Goal: Register for event/course: Register for event/course

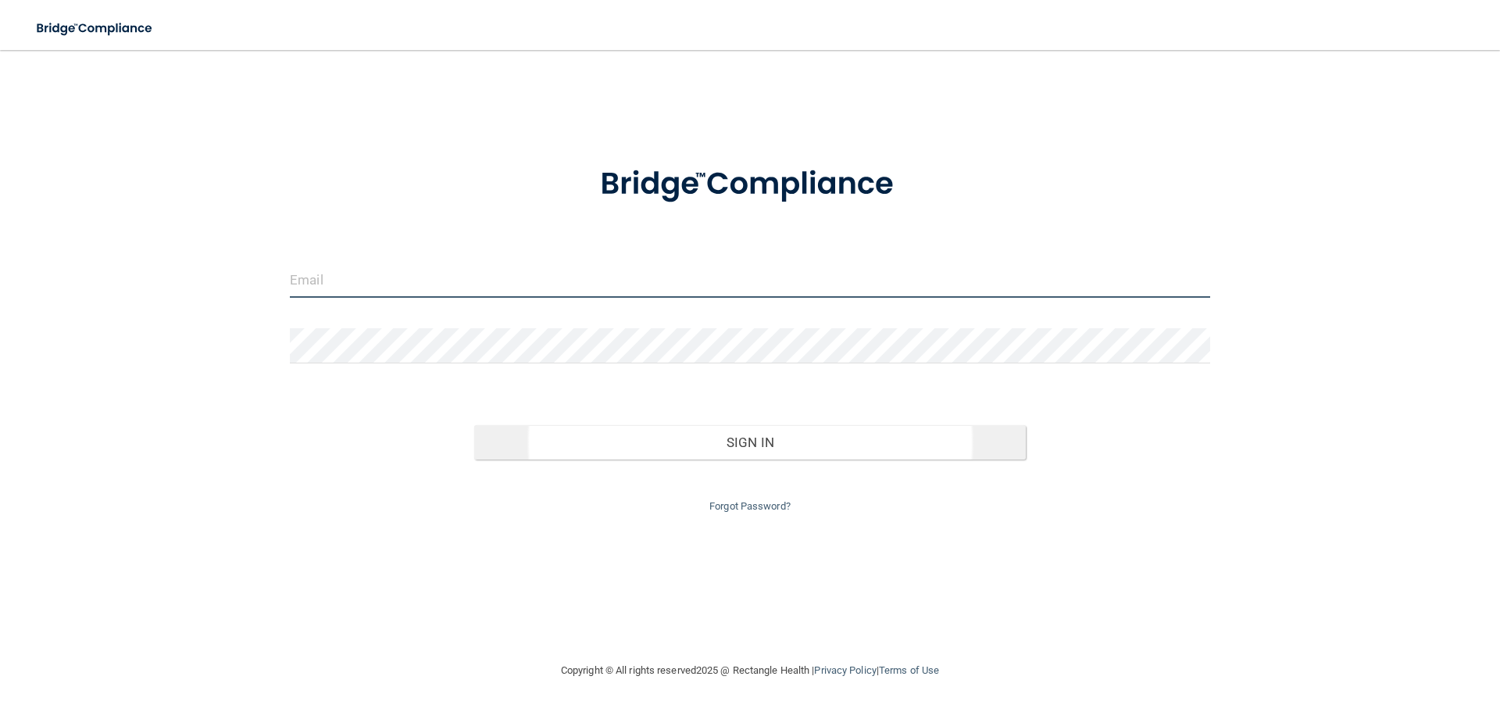
type input "[EMAIL_ADDRESS][DOMAIN_NAME]"
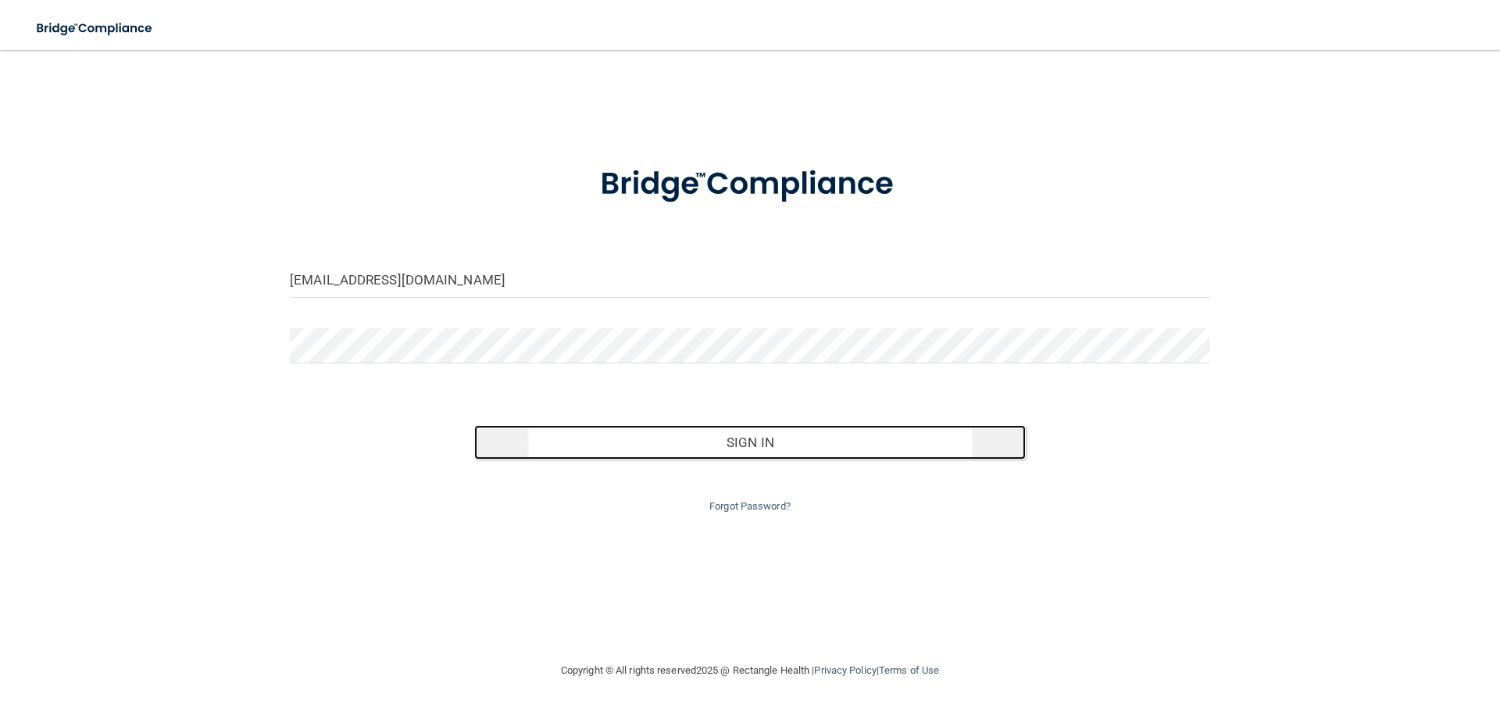
click at [758, 445] on button "Sign In" at bounding box center [750, 442] width 552 height 34
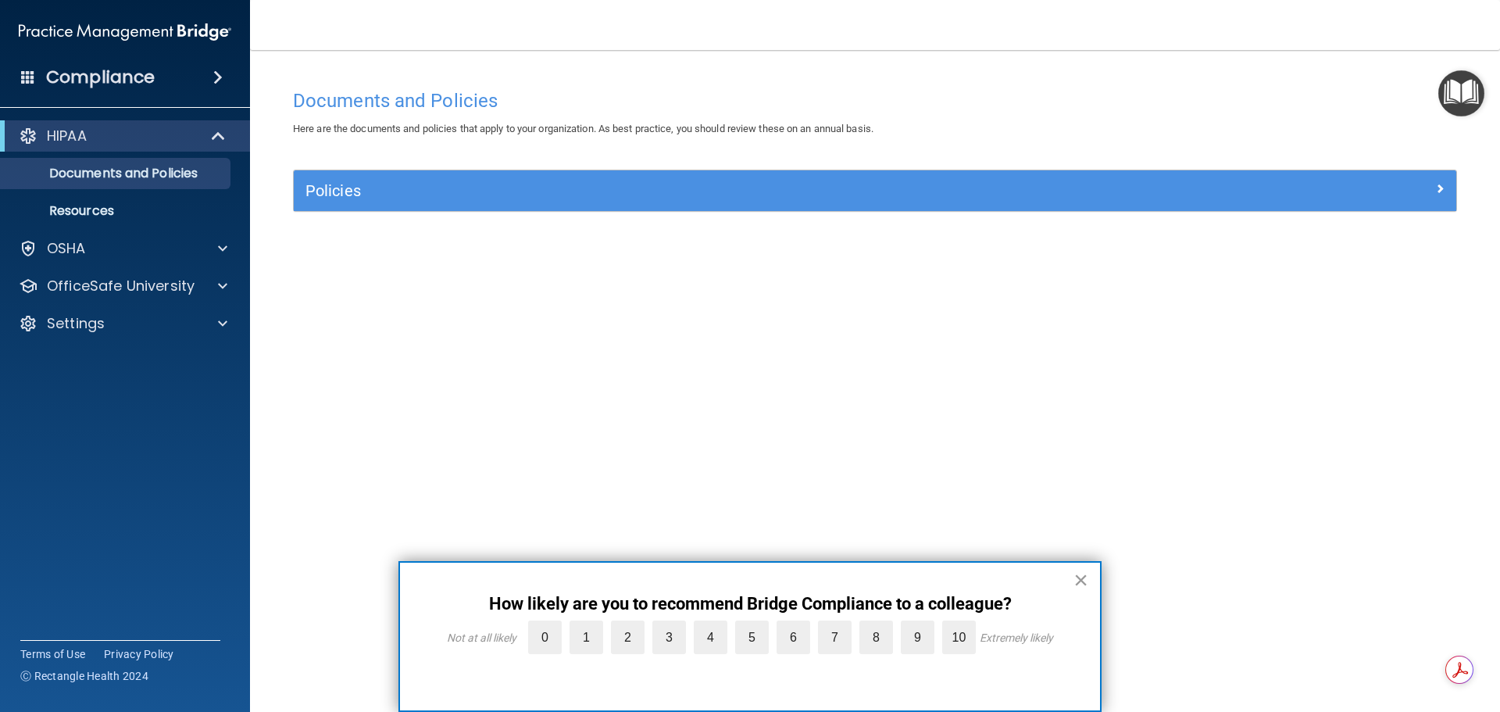
click at [1078, 581] on button "×" at bounding box center [1081, 579] width 15 height 25
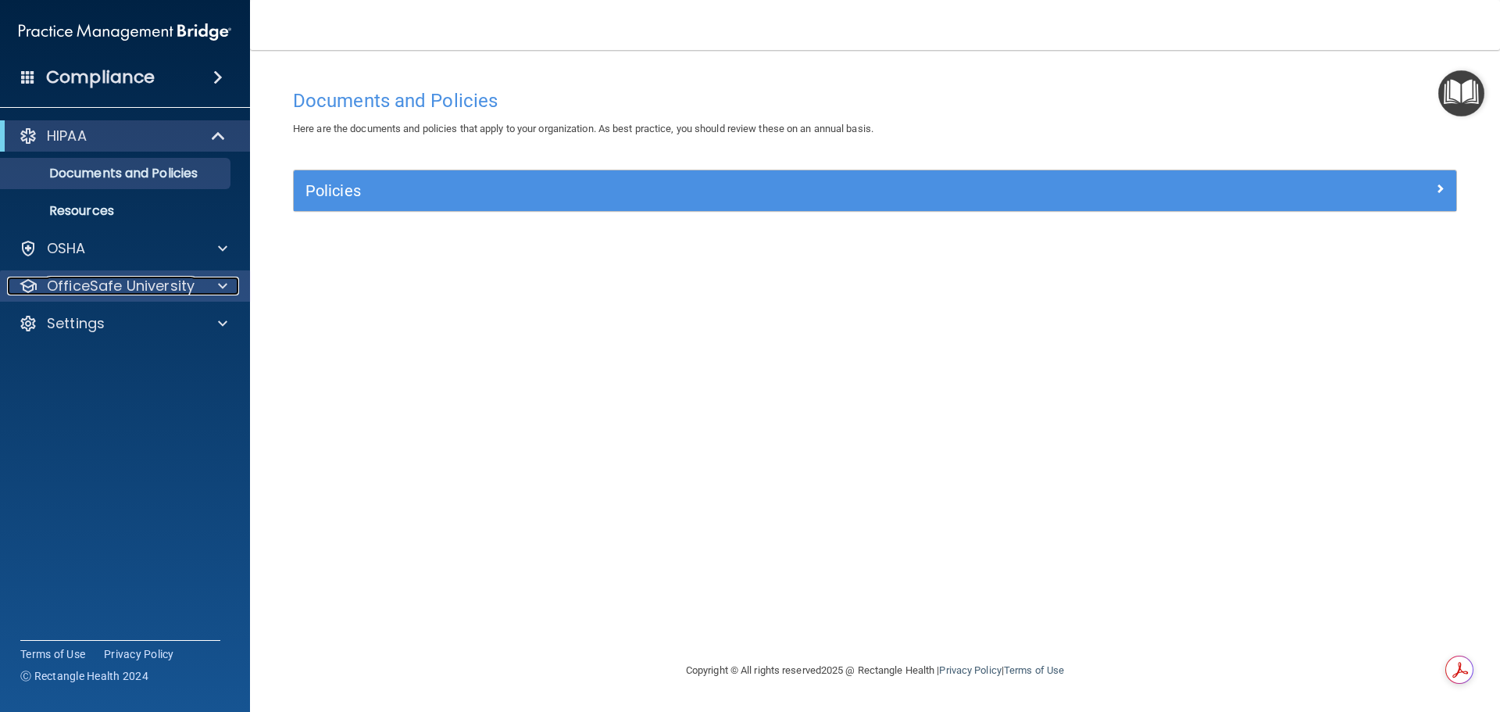
click at [205, 289] on div at bounding box center [220, 286] width 39 height 19
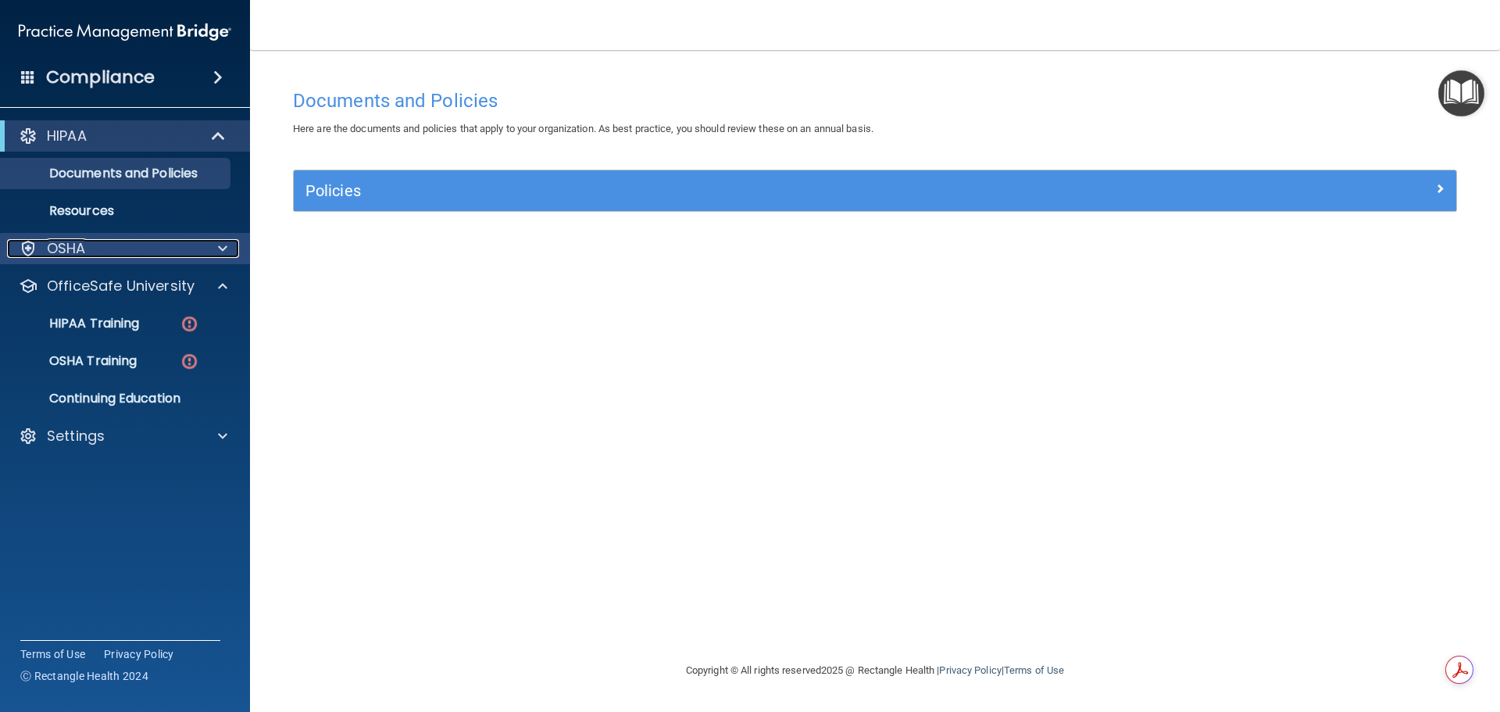
click at [217, 249] on div at bounding box center [220, 248] width 39 height 19
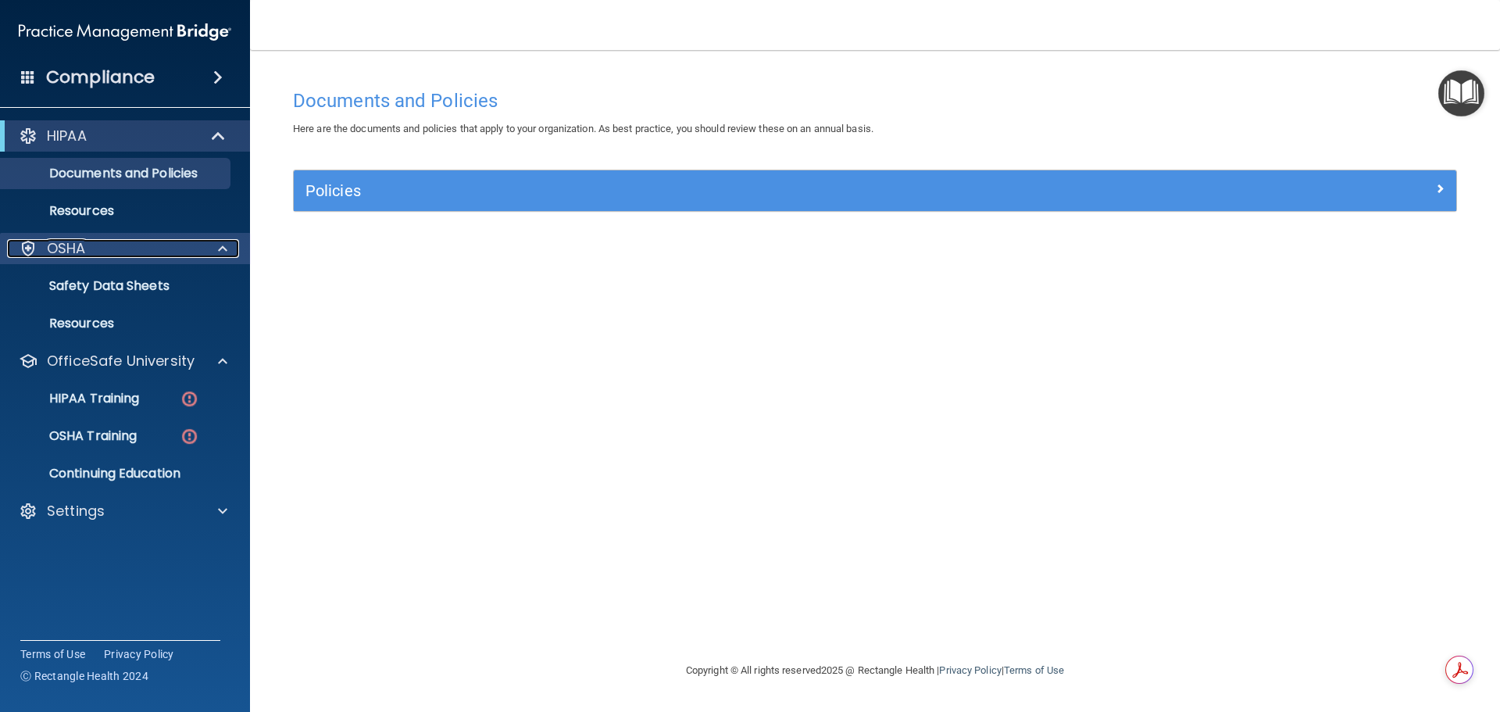
click at [217, 249] on div at bounding box center [220, 248] width 39 height 19
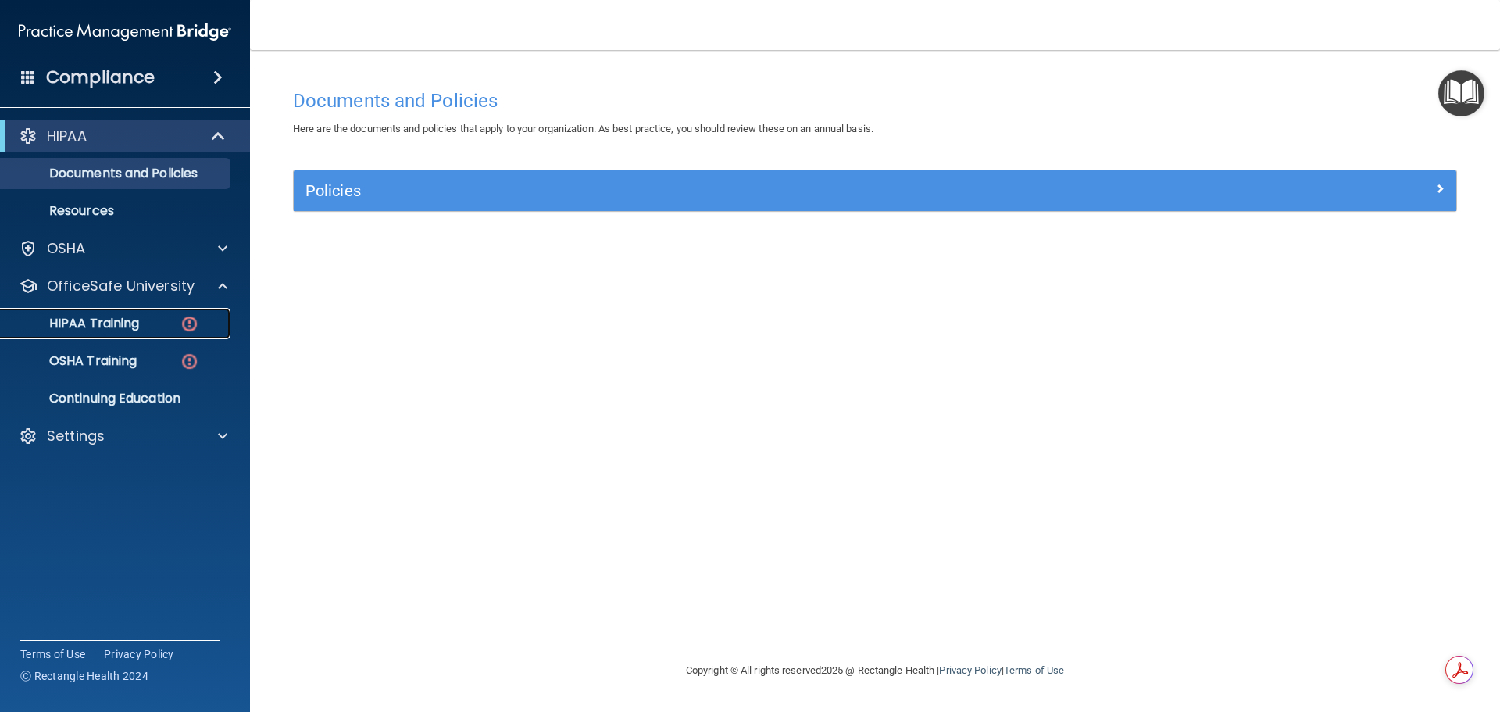
click at [114, 328] on p "HIPAA Training" at bounding box center [74, 324] width 129 height 16
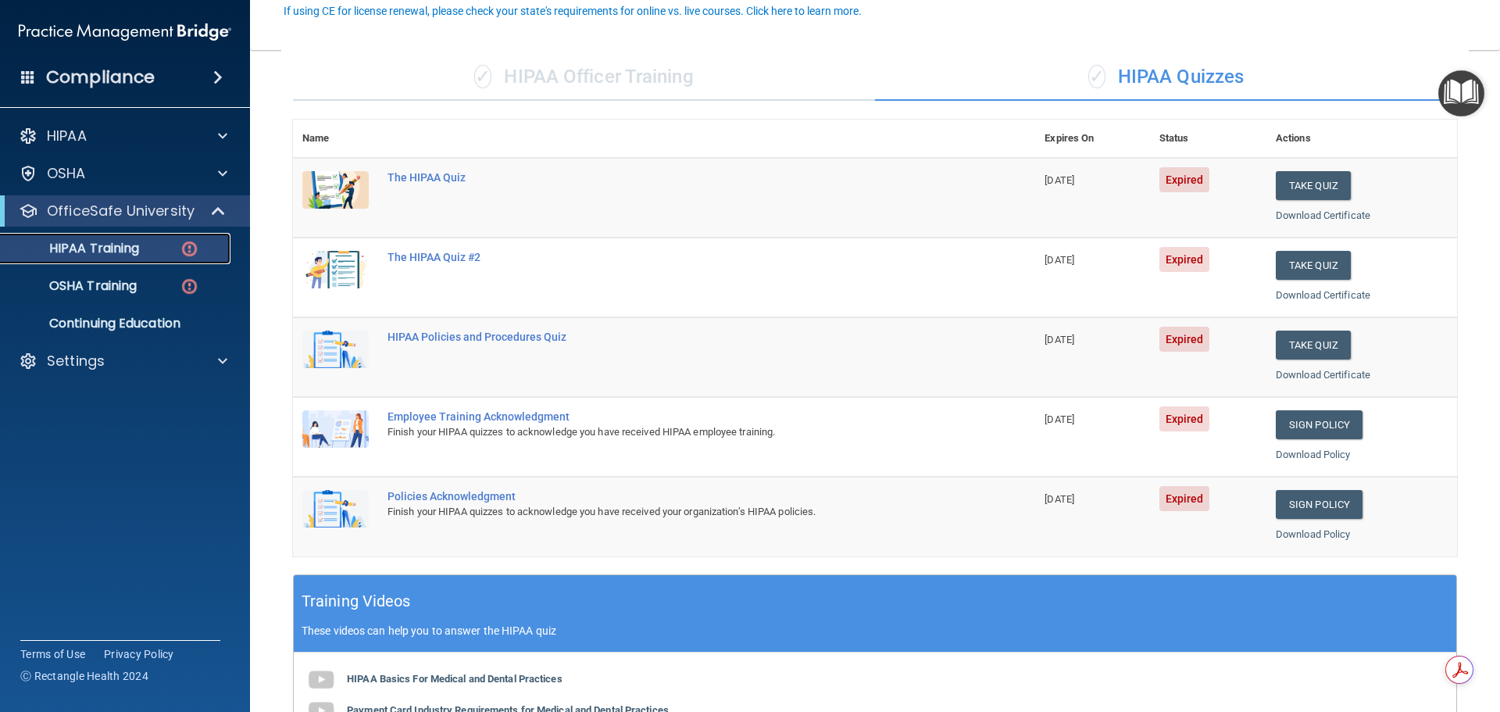
scroll to position [156, 0]
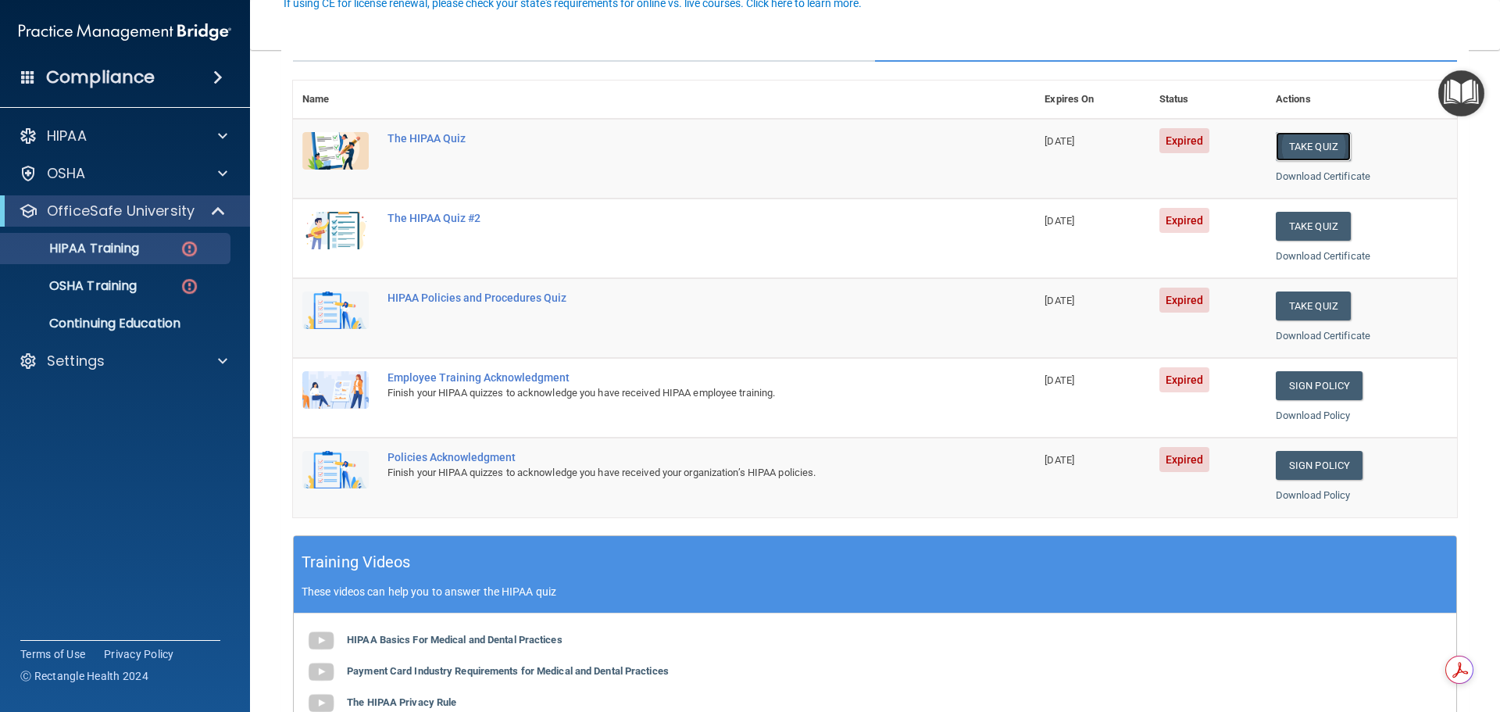
click at [1285, 147] on button "Take Quiz" at bounding box center [1313, 146] width 75 height 29
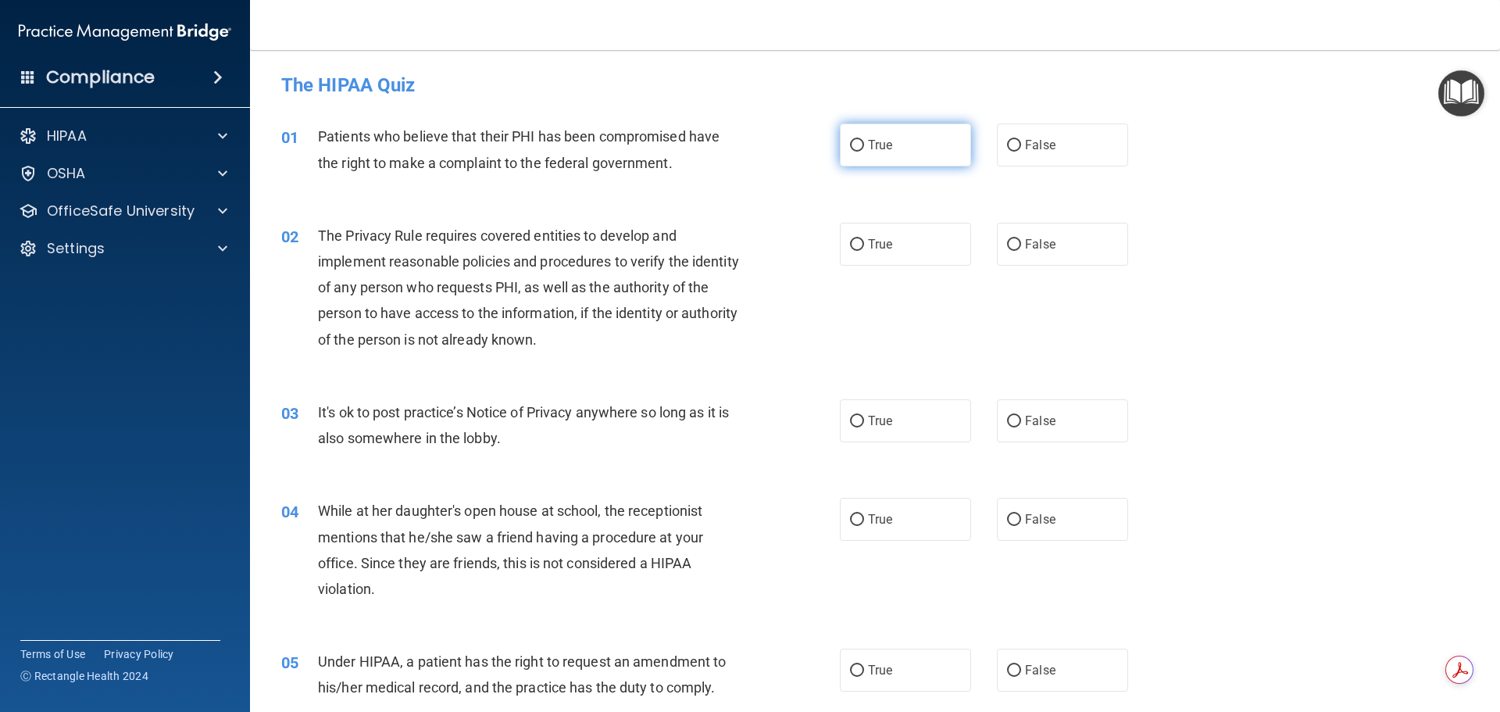
click at [858, 156] on label "True" at bounding box center [905, 144] width 131 height 43
click at [858, 152] on input "True" at bounding box center [857, 146] width 14 height 12
radio input "true"
click at [868, 251] on span "True" at bounding box center [880, 244] width 24 height 15
click at [864, 251] on input "True" at bounding box center [857, 245] width 14 height 12
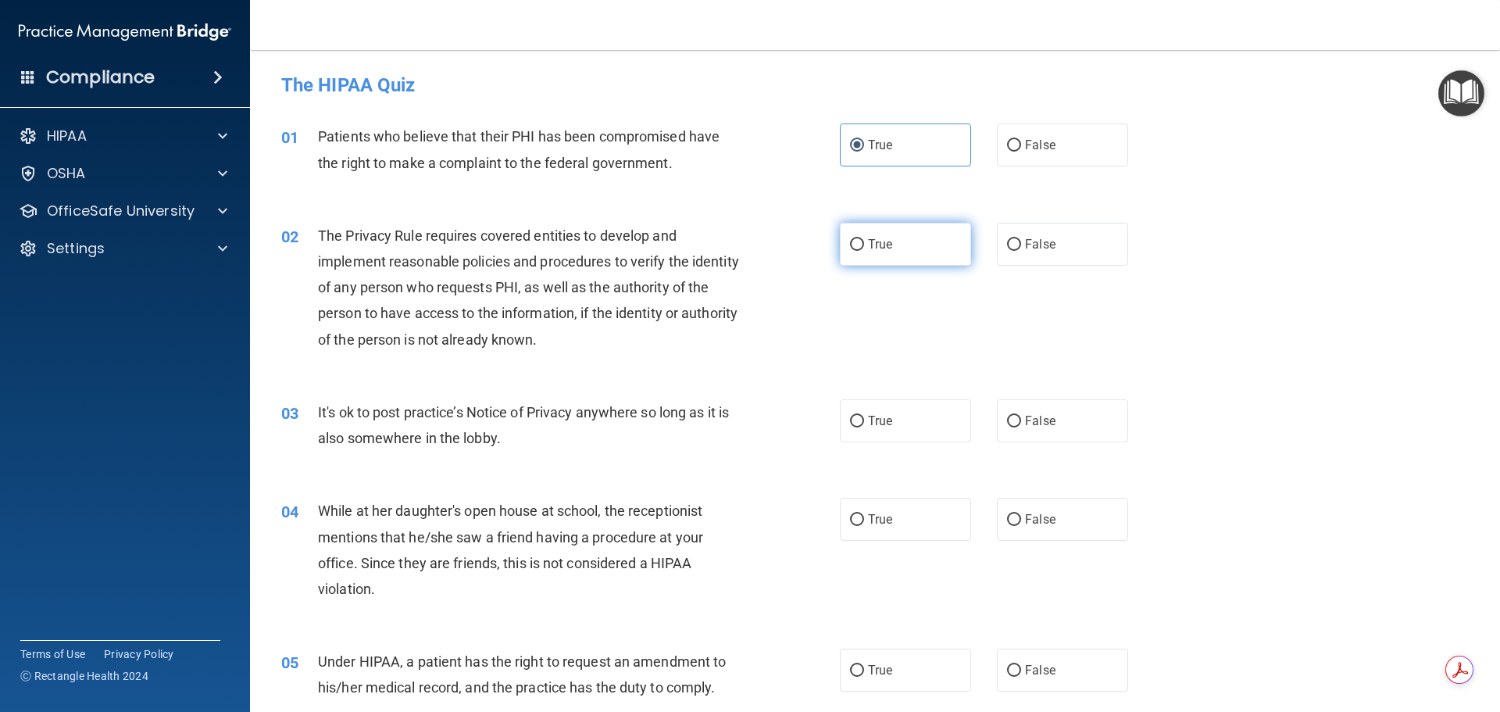
radio input "true"
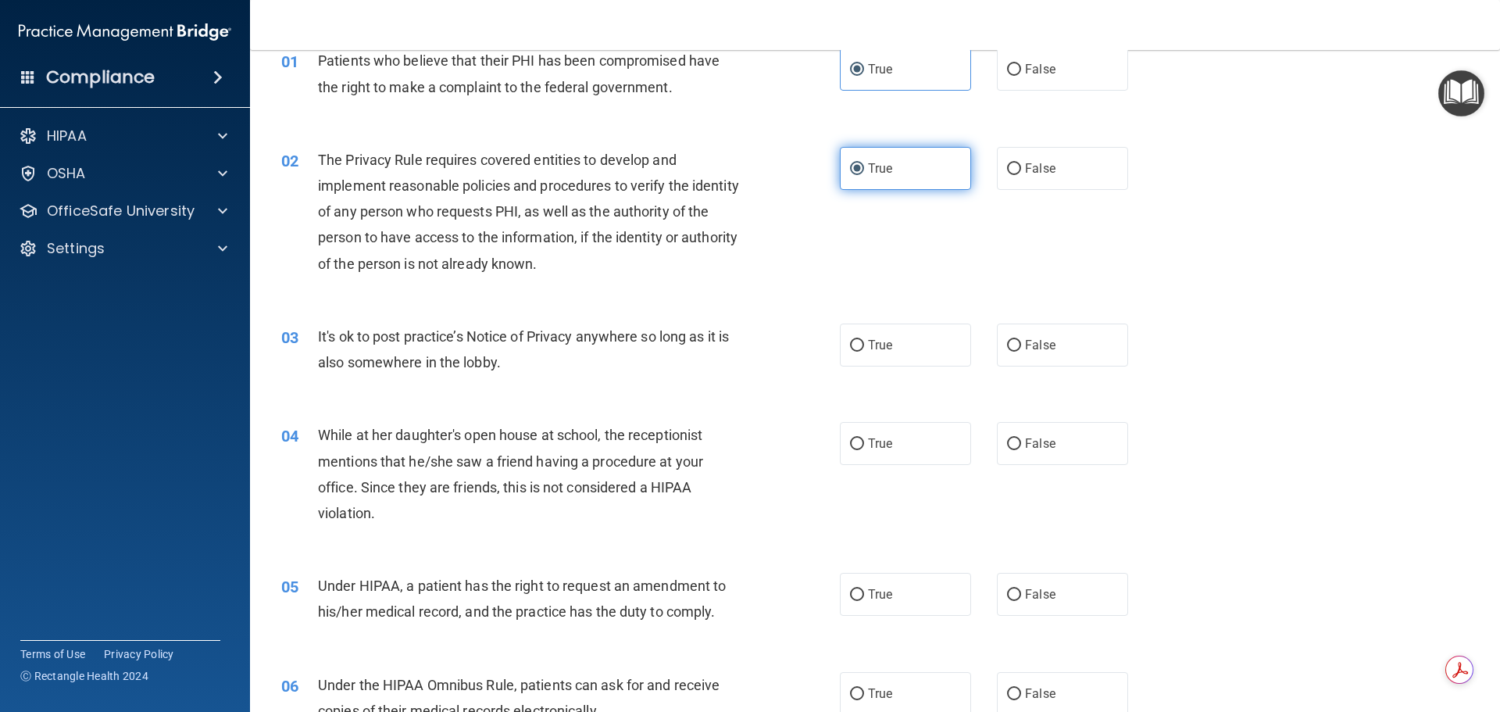
scroll to position [78, 0]
click at [1036, 344] on span "False" at bounding box center [1040, 342] width 30 height 15
click at [1021, 344] on input "False" at bounding box center [1014, 344] width 14 height 12
radio input "true"
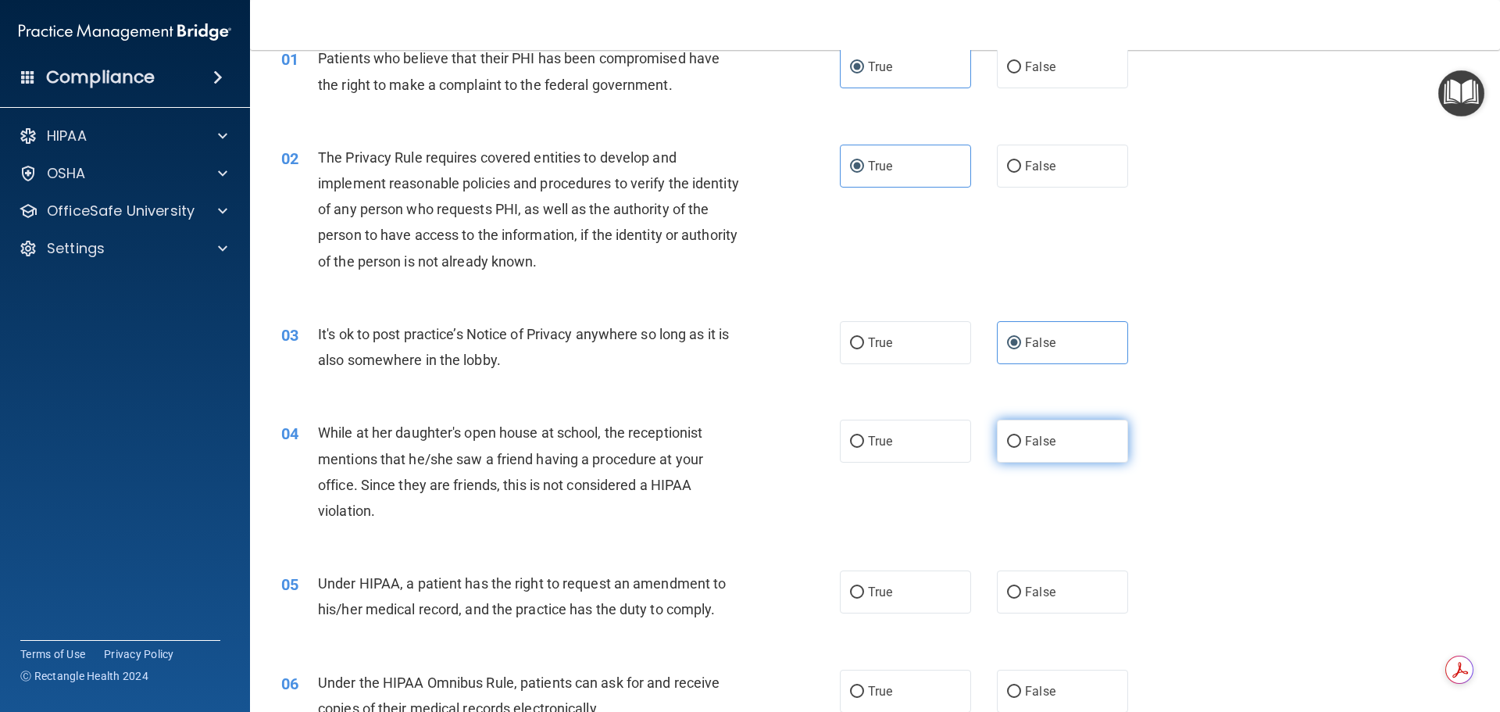
click at [1024, 427] on label "False" at bounding box center [1062, 441] width 131 height 43
click at [1021, 436] on input "False" at bounding box center [1014, 442] width 14 height 12
radio input "true"
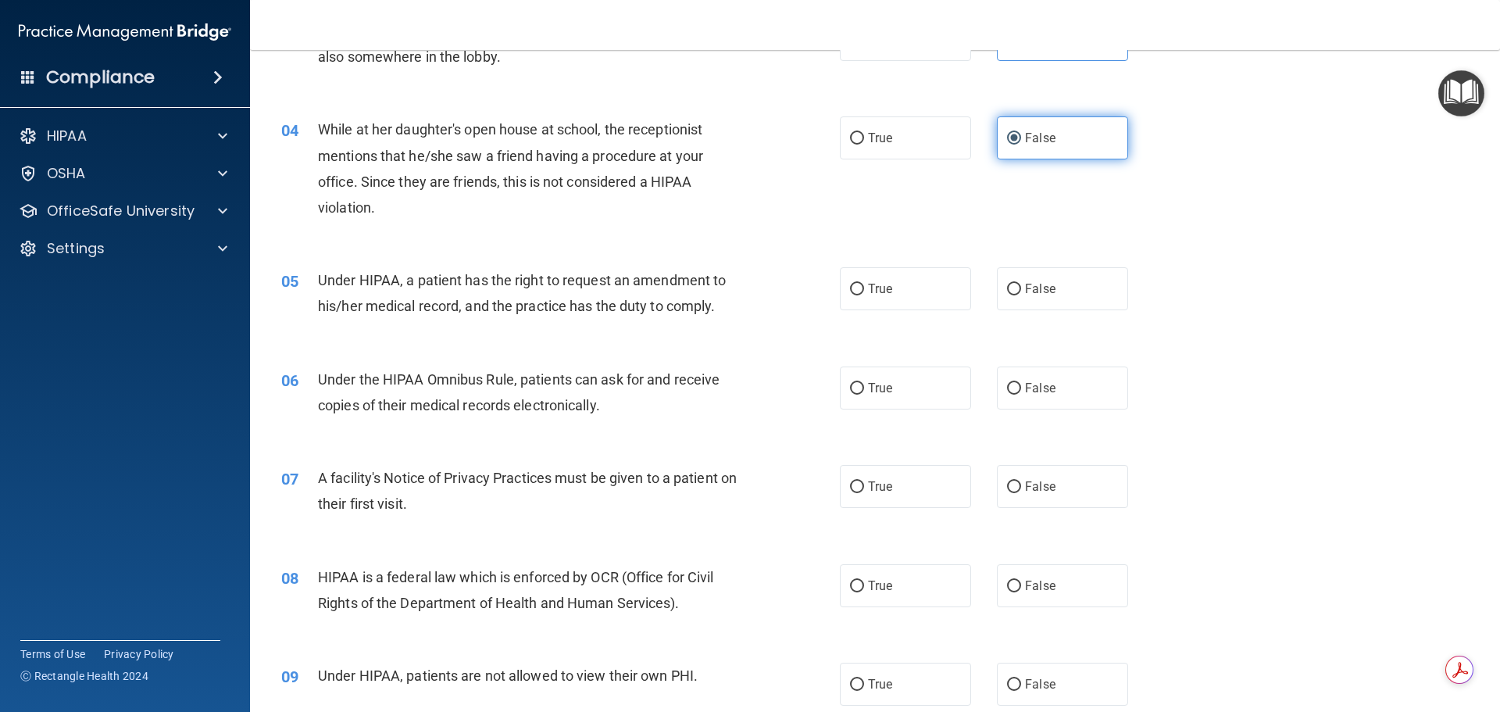
scroll to position [391, 0]
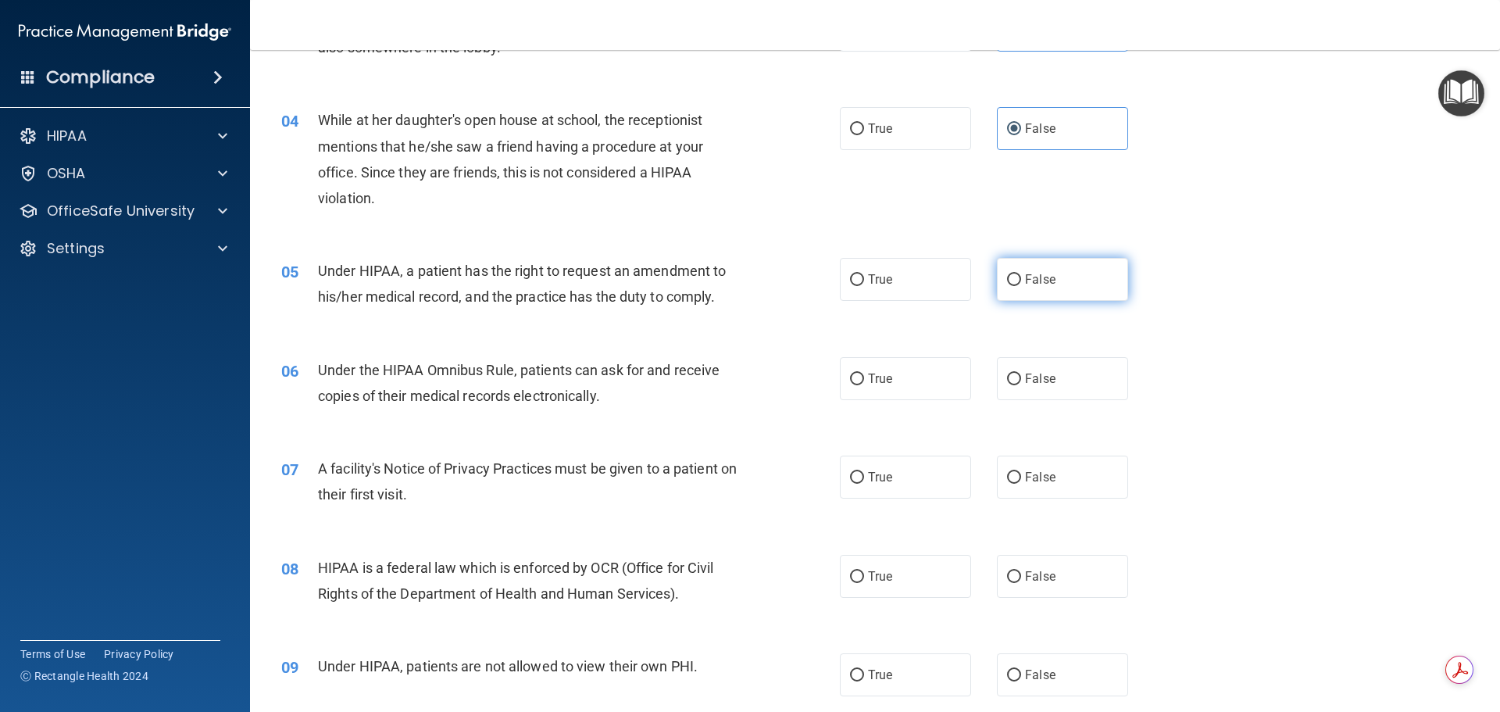
click at [1039, 276] on span "False" at bounding box center [1040, 279] width 30 height 15
click at [1021, 276] on input "False" at bounding box center [1014, 280] width 14 height 12
radio input "true"
click at [903, 378] on label "True" at bounding box center [905, 378] width 131 height 43
click at [864, 378] on input "True" at bounding box center [857, 380] width 14 height 12
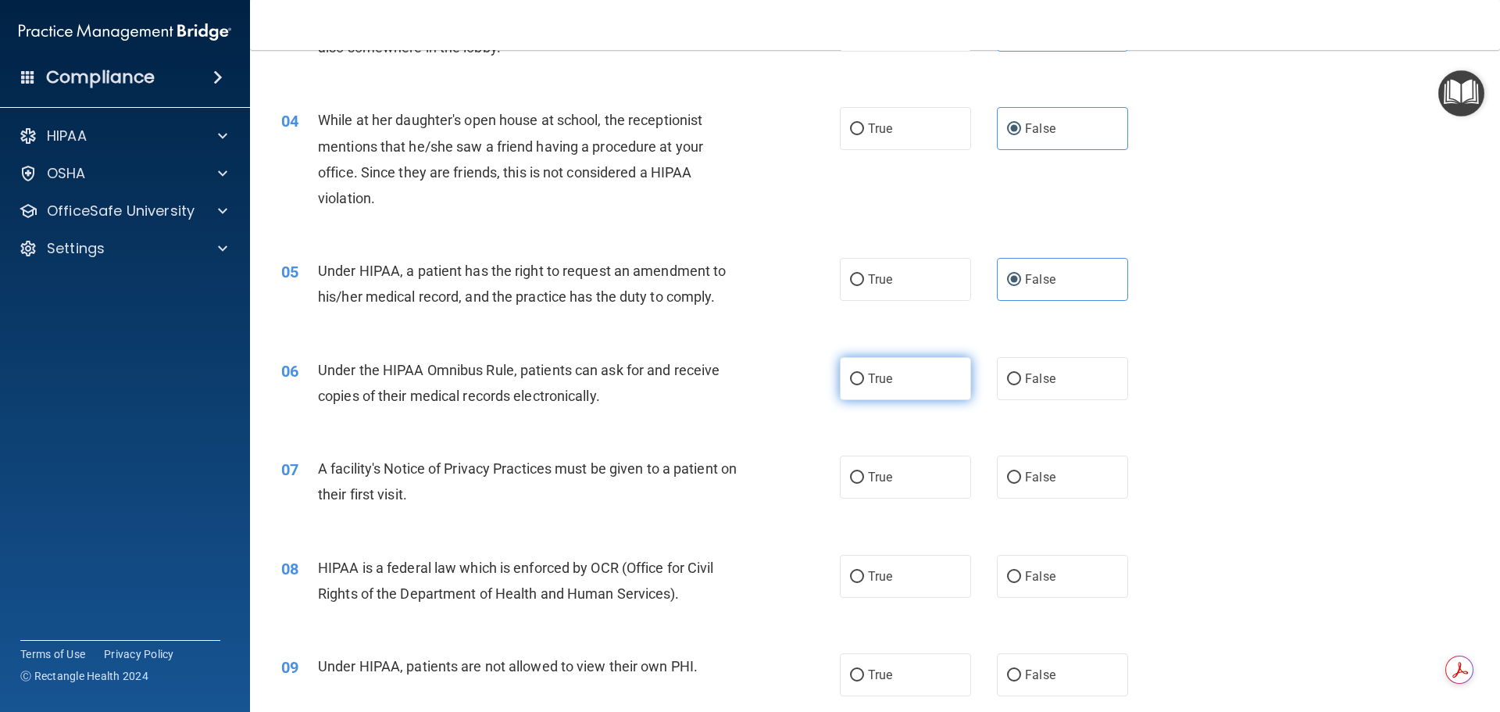
radio input "true"
click at [899, 470] on label "True" at bounding box center [905, 477] width 131 height 43
click at [864, 472] on input "True" at bounding box center [857, 478] width 14 height 12
radio input "true"
click at [868, 570] on span "True" at bounding box center [880, 576] width 24 height 15
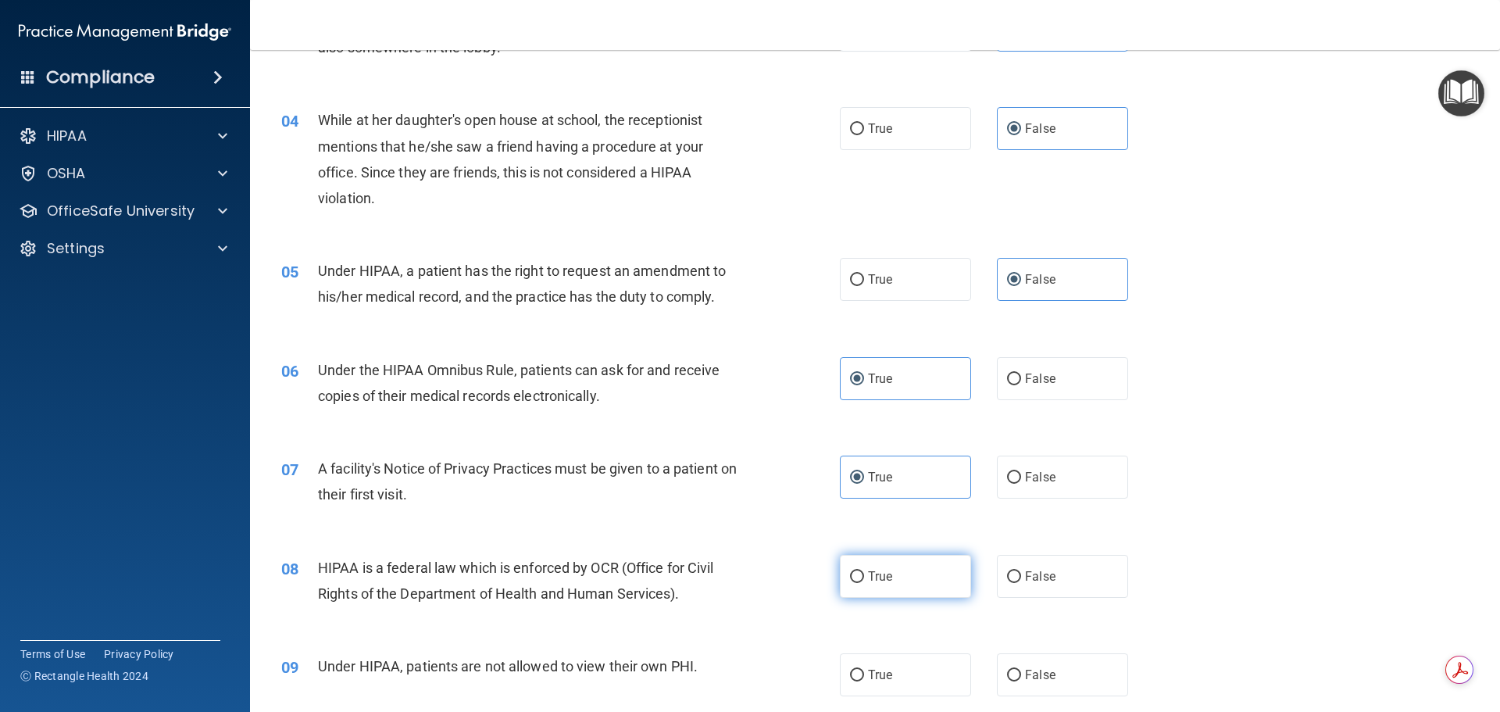
click at [864, 571] on input "True" at bounding box center [857, 577] width 14 height 12
radio input "true"
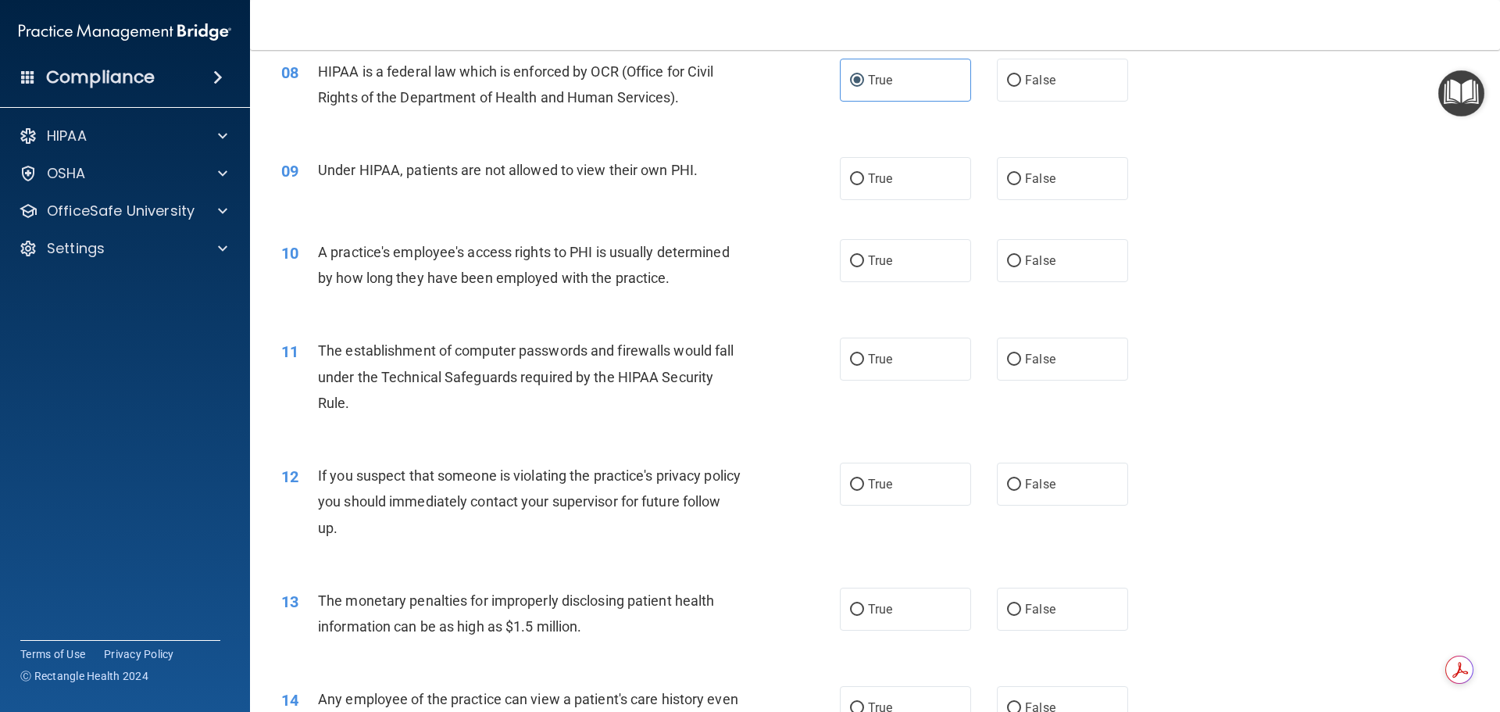
scroll to position [938, 0]
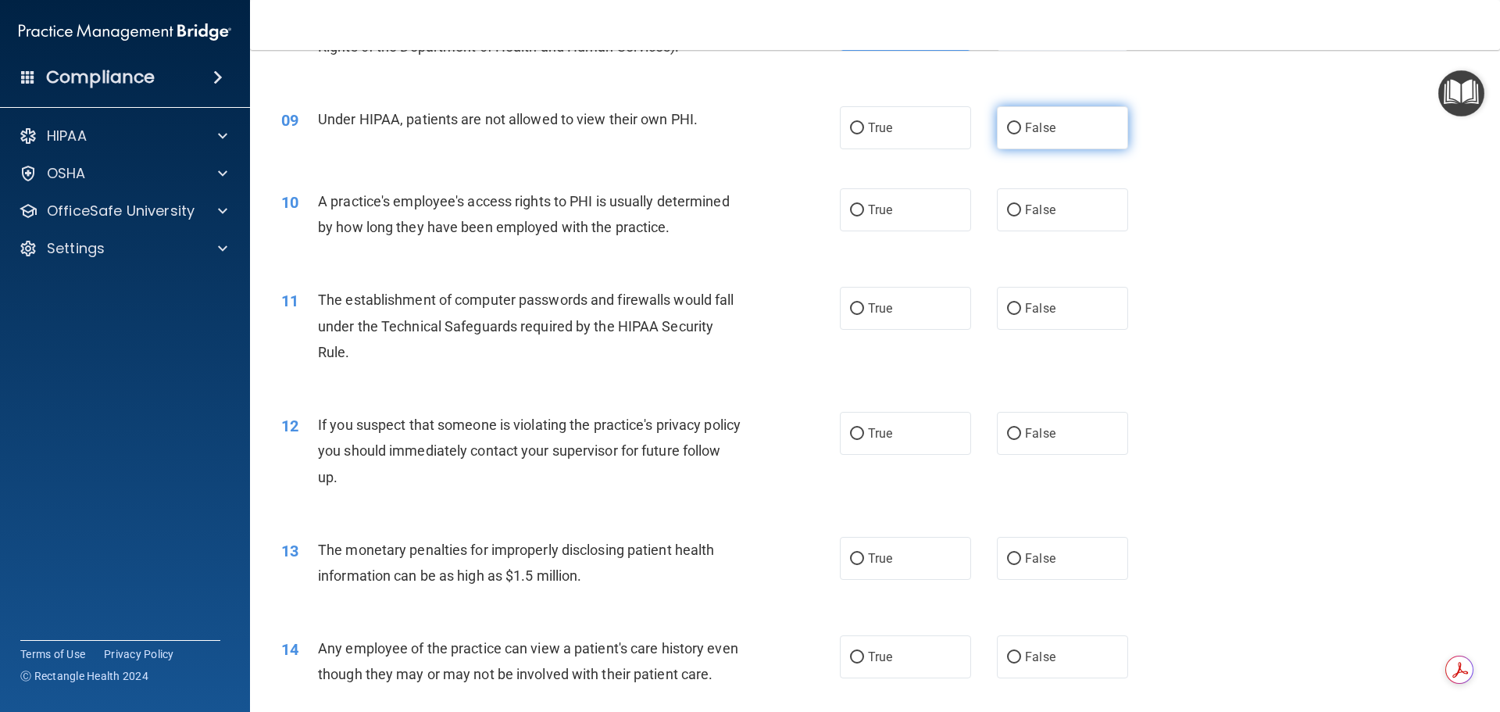
click at [1011, 126] on input "False" at bounding box center [1014, 129] width 14 height 12
radio input "true"
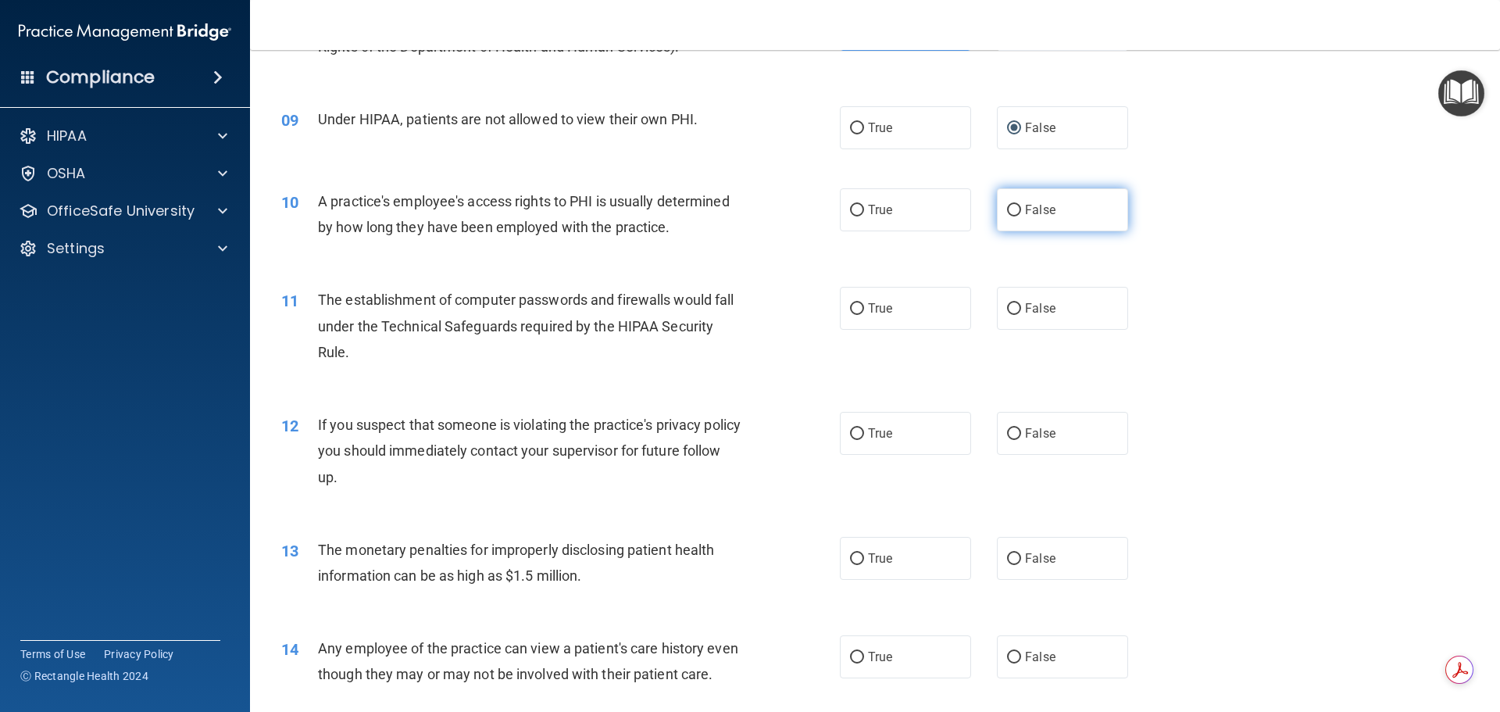
click at [1014, 216] on input "False" at bounding box center [1014, 211] width 14 height 12
radio input "true"
click at [910, 307] on label "True" at bounding box center [905, 308] width 131 height 43
click at [864, 307] on input "True" at bounding box center [857, 309] width 14 height 12
radio input "true"
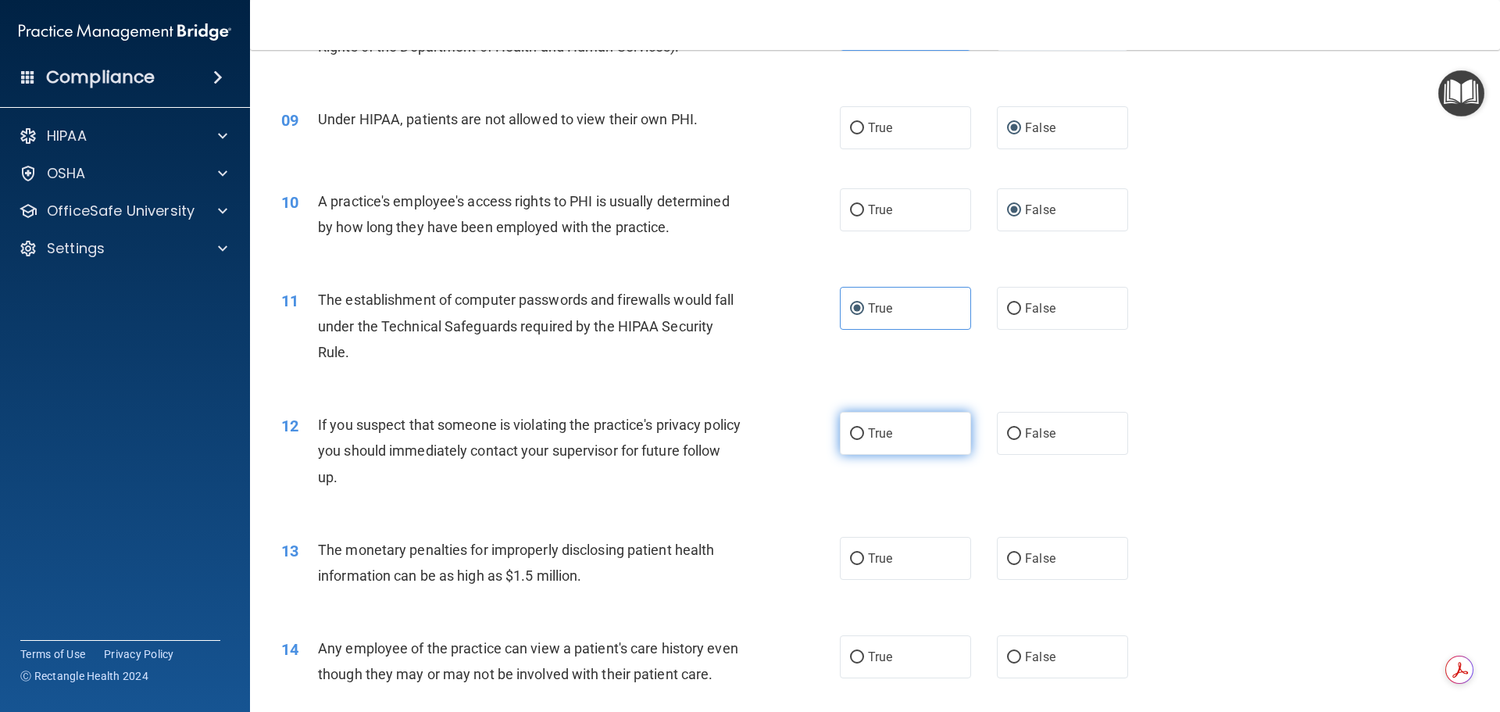
click at [911, 435] on label "True" at bounding box center [905, 433] width 131 height 43
click at [864, 435] on input "True" at bounding box center [857, 434] width 14 height 12
radio input "true"
click at [910, 546] on label "True" at bounding box center [905, 558] width 131 height 43
click at [864, 553] on input "True" at bounding box center [857, 559] width 14 height 12
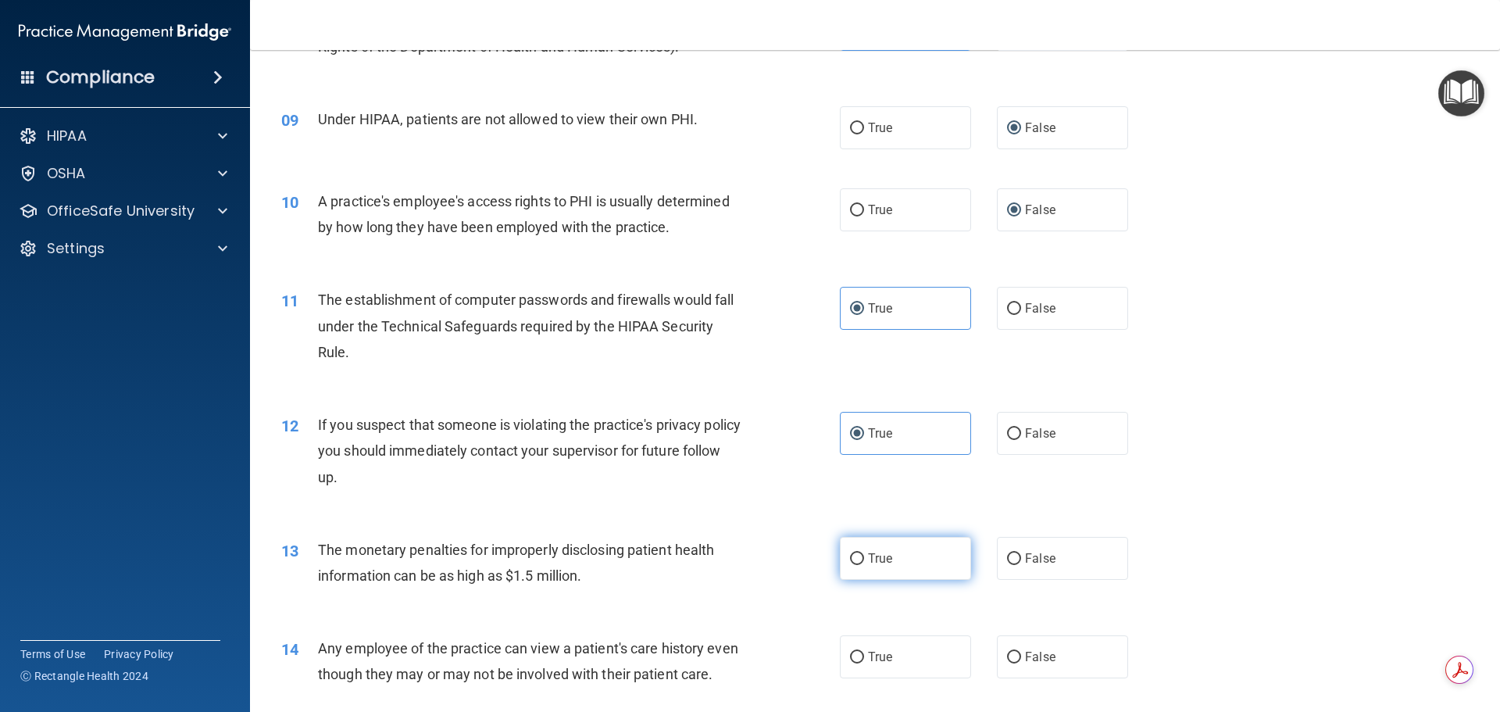
radio input "true"
click at [1042, 647] on label "False" at bounding box center [1062, 656] width 131 height 43
click at [1021, 652] on input "False" at bounding box center [1014, 658] width 14 height 12
radio input "true"
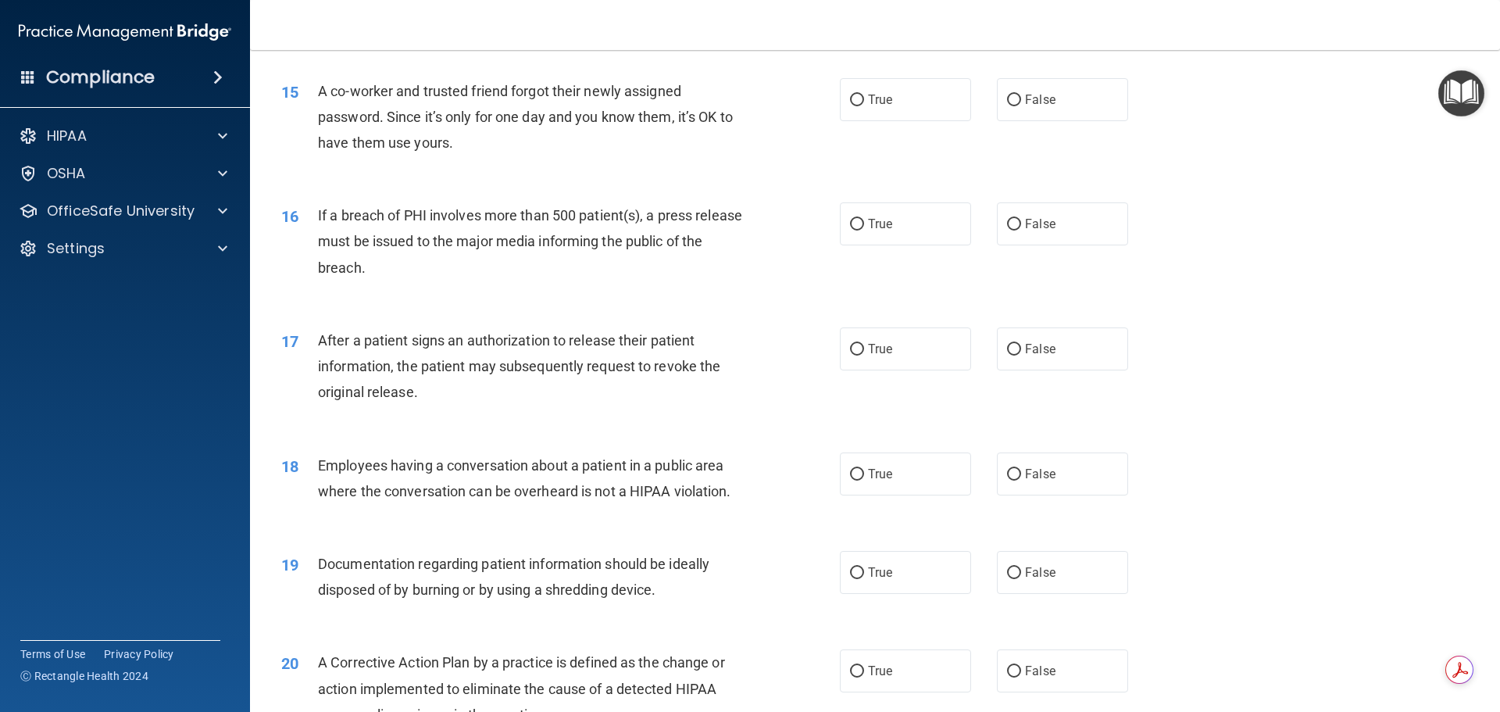
scroll to position [1563, 0]
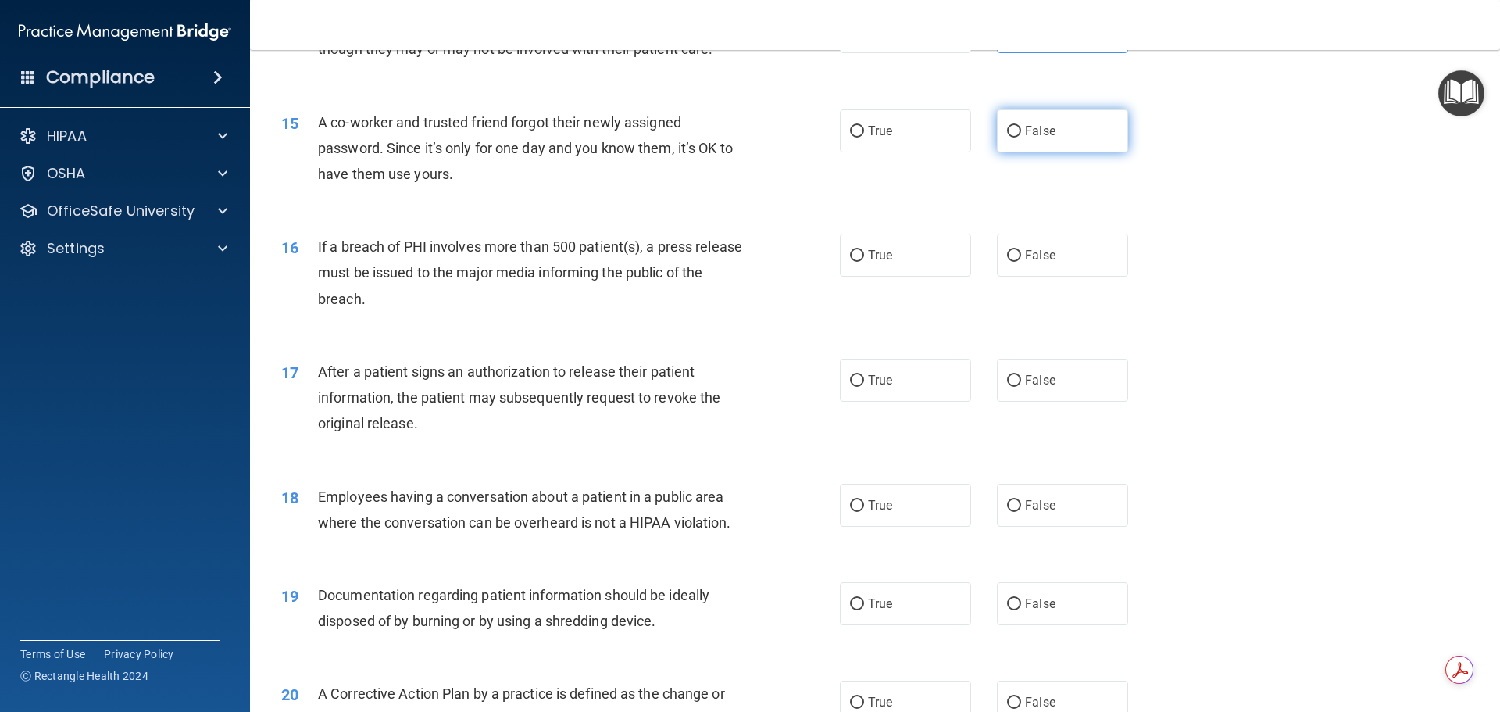
click at [1025, 138] on span "False" at bounding box center [1040, 130] width 30 height 15
click at [1019, 138] on input "False" at bounding box center [1014, 132] width 14 height 12
radio input "true"
click at [874, 263] on span "True" at bounding box center [880, 255] width 24 height 15
click at [864, 262] on input "True" at bounding box center [857, 256] width 14 height 12
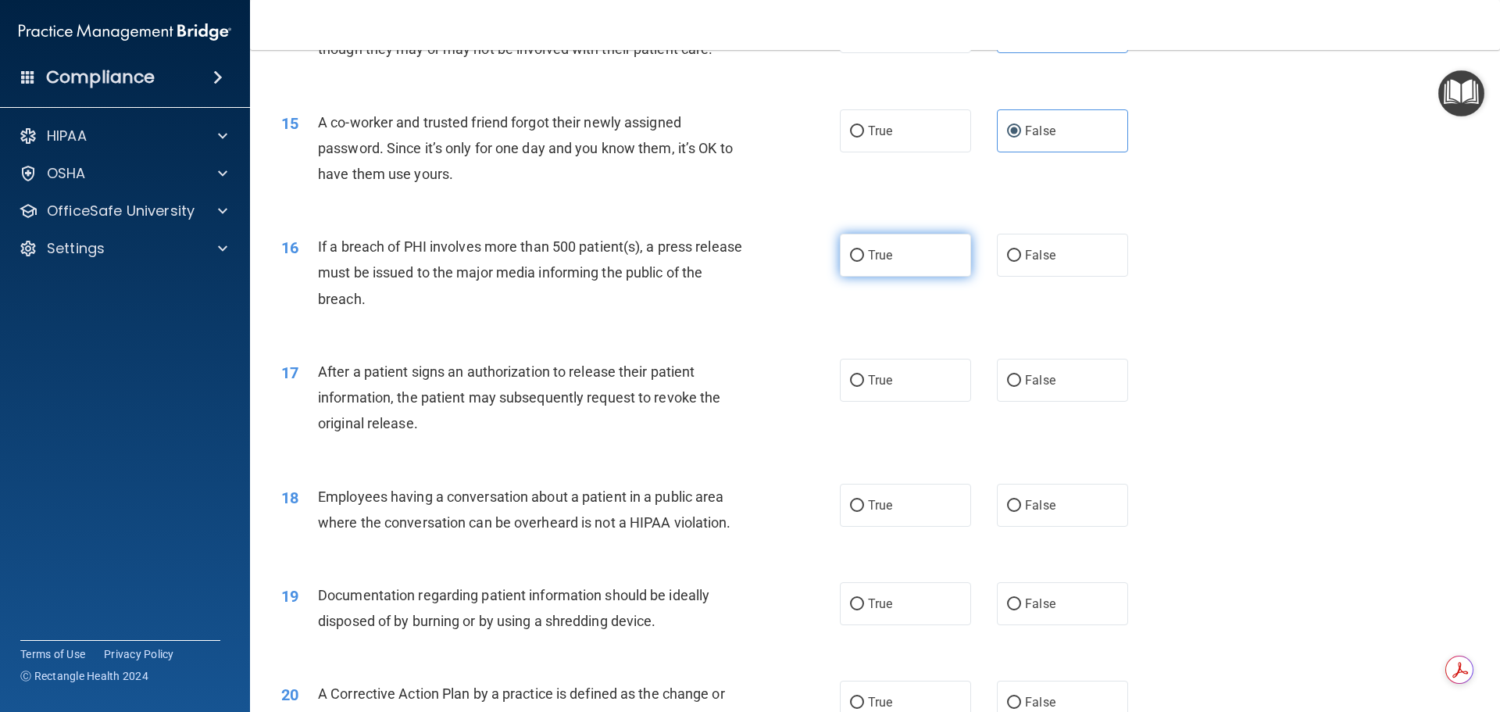
radio input "true"
click at [906, 402] on label "True" at bounding box center [905, 380] width 131 height 43
click at [864, 387] on input "True" at bounding box center [857, 381] width 14 height 12
radio input "true"
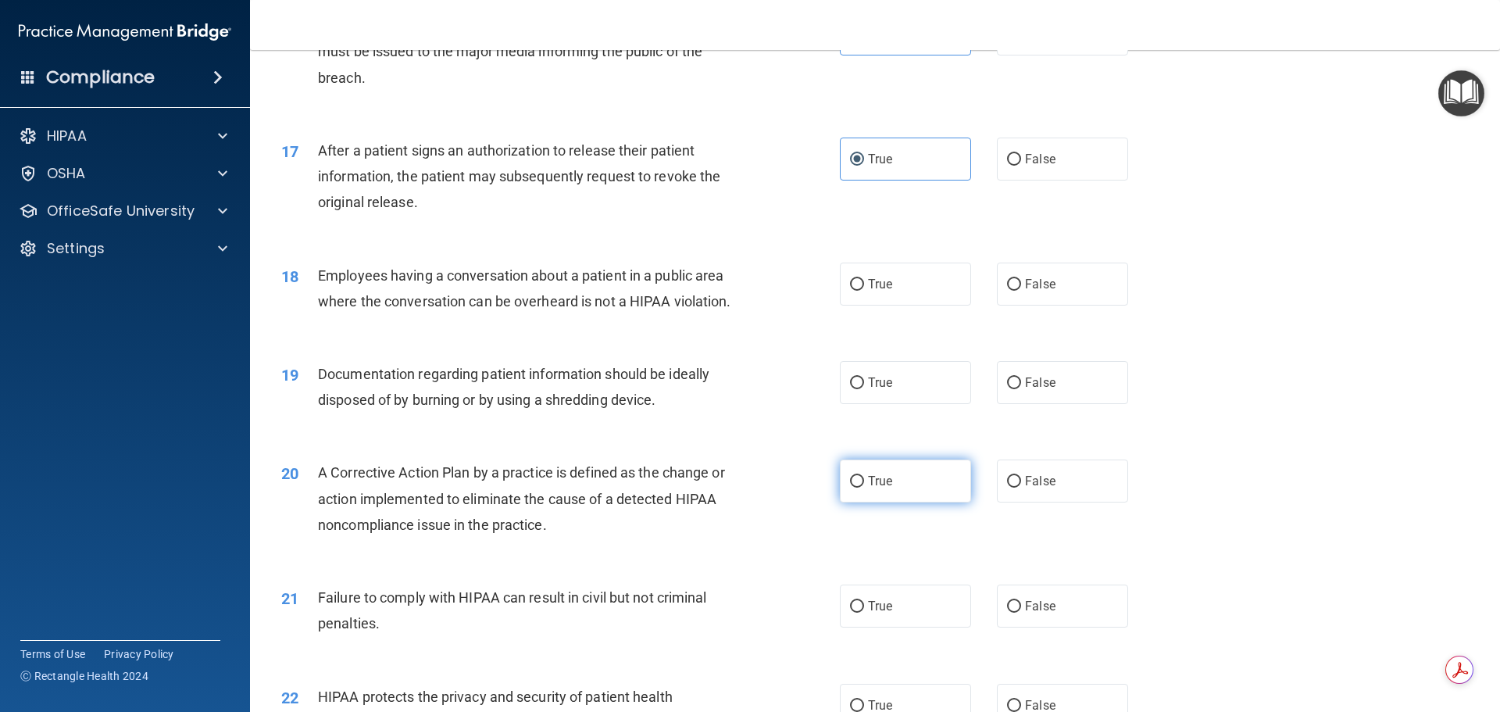
scroll to position [1875, 0]
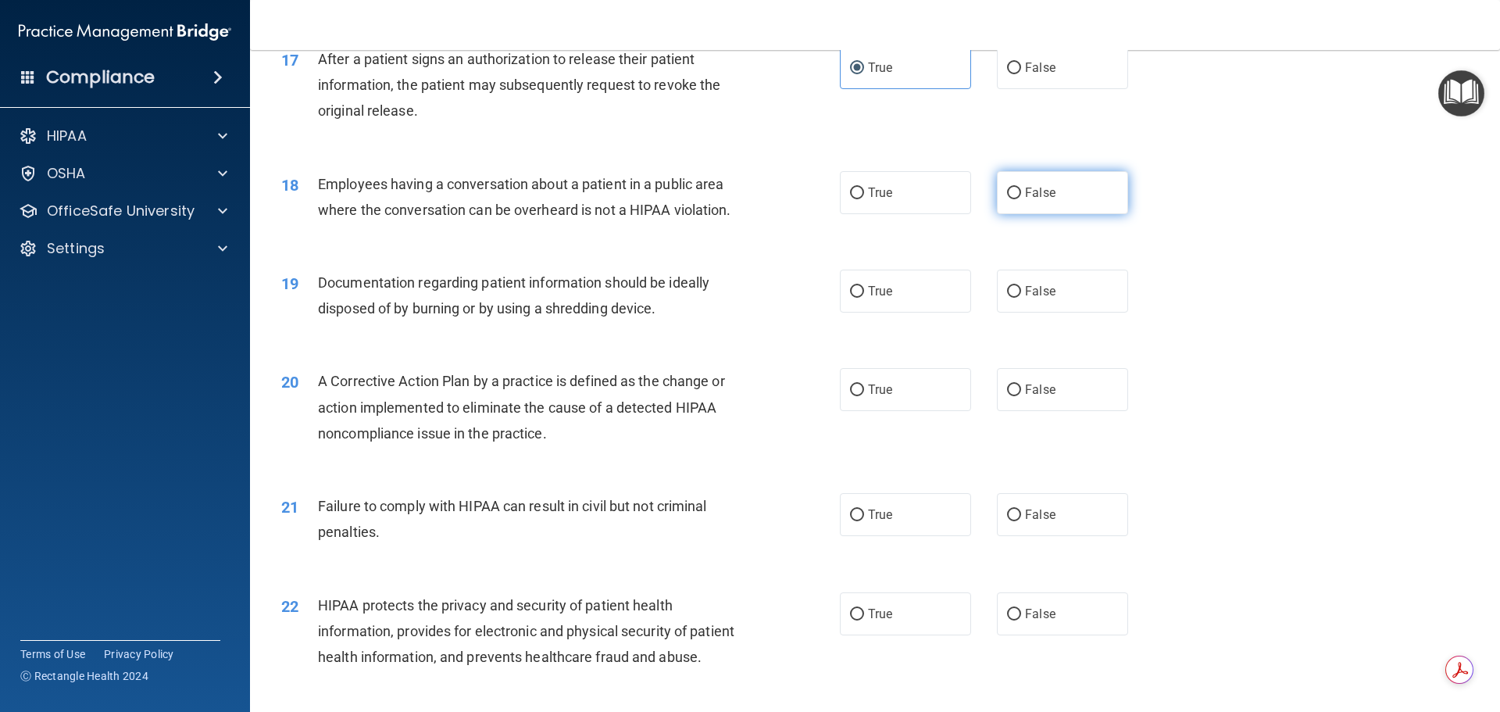
click at [1041, 214] on label "False" at bounding box center [1062, 192] width 131 height 43
click at [1021, 199] on input "False" at bounding box center [1014, 194] width 14 height 12
radio input "true"
click at [881, 313] on label "True" at bounding box center [905, 291] width 131 height 43
click at [864, 298] on input "True" at bounding box center [857, 292] width 14 height 12
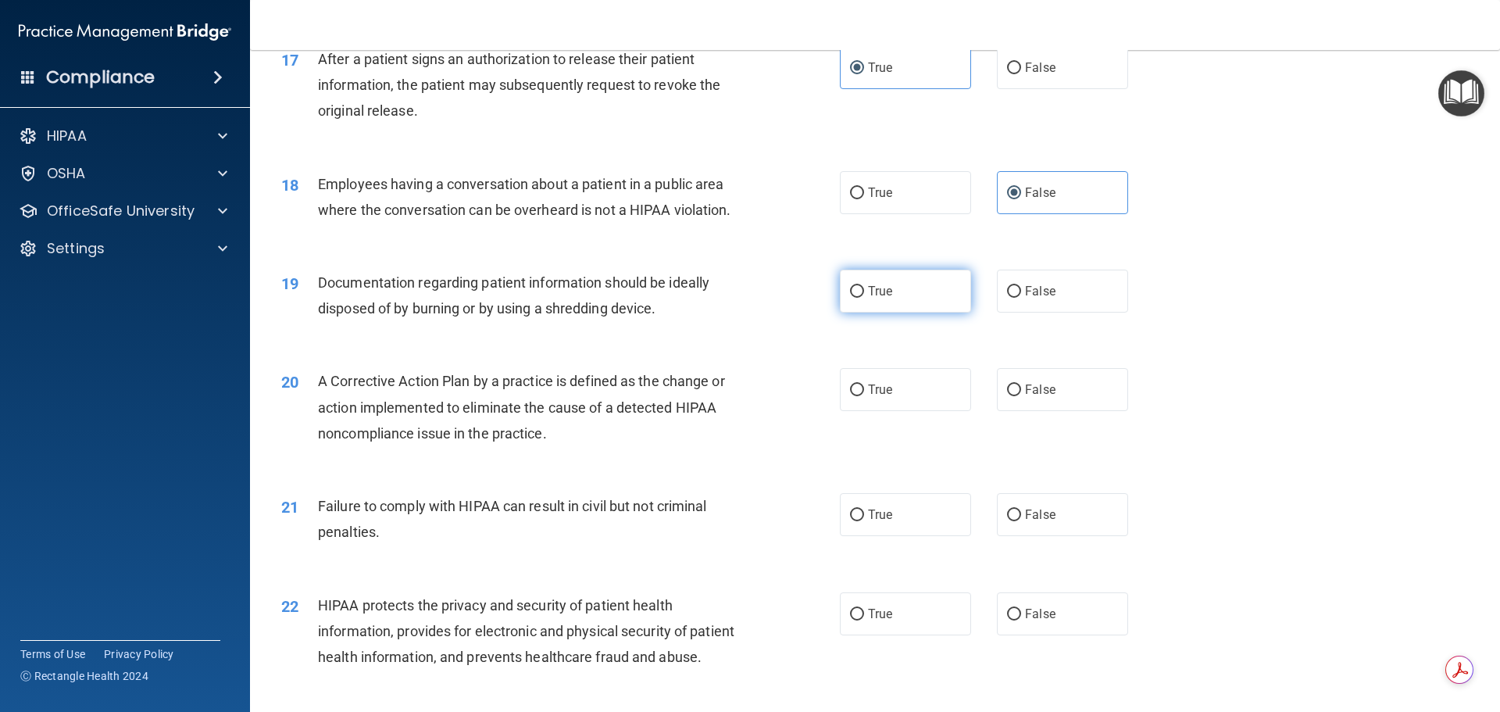
radio input "true"
click at [877, 397] on span "True" at bounding box center [880, 389] width 24 height 15
click at [864, 396] on input "True" at bounding box center [857, 390] width 14 height 12
radio input "true"
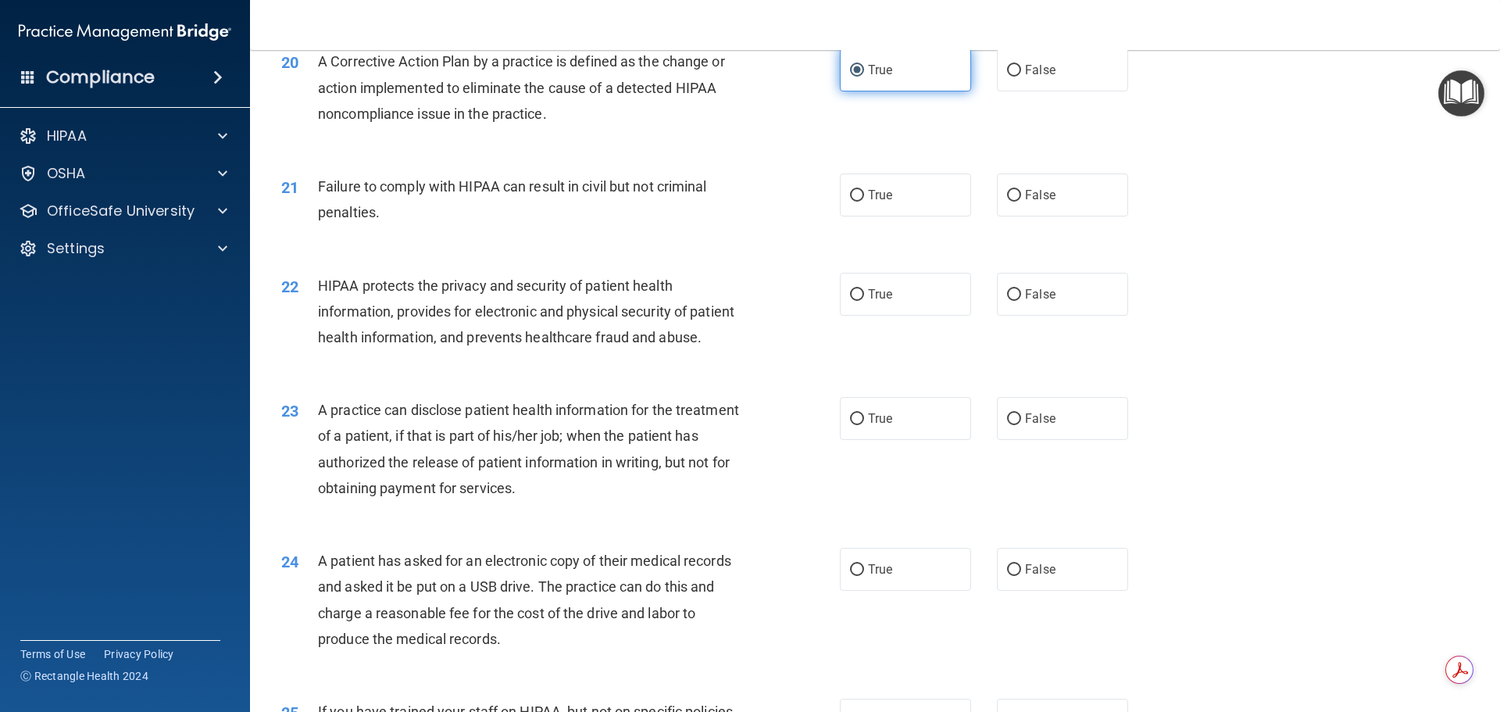
scroll to position [2266, 0]
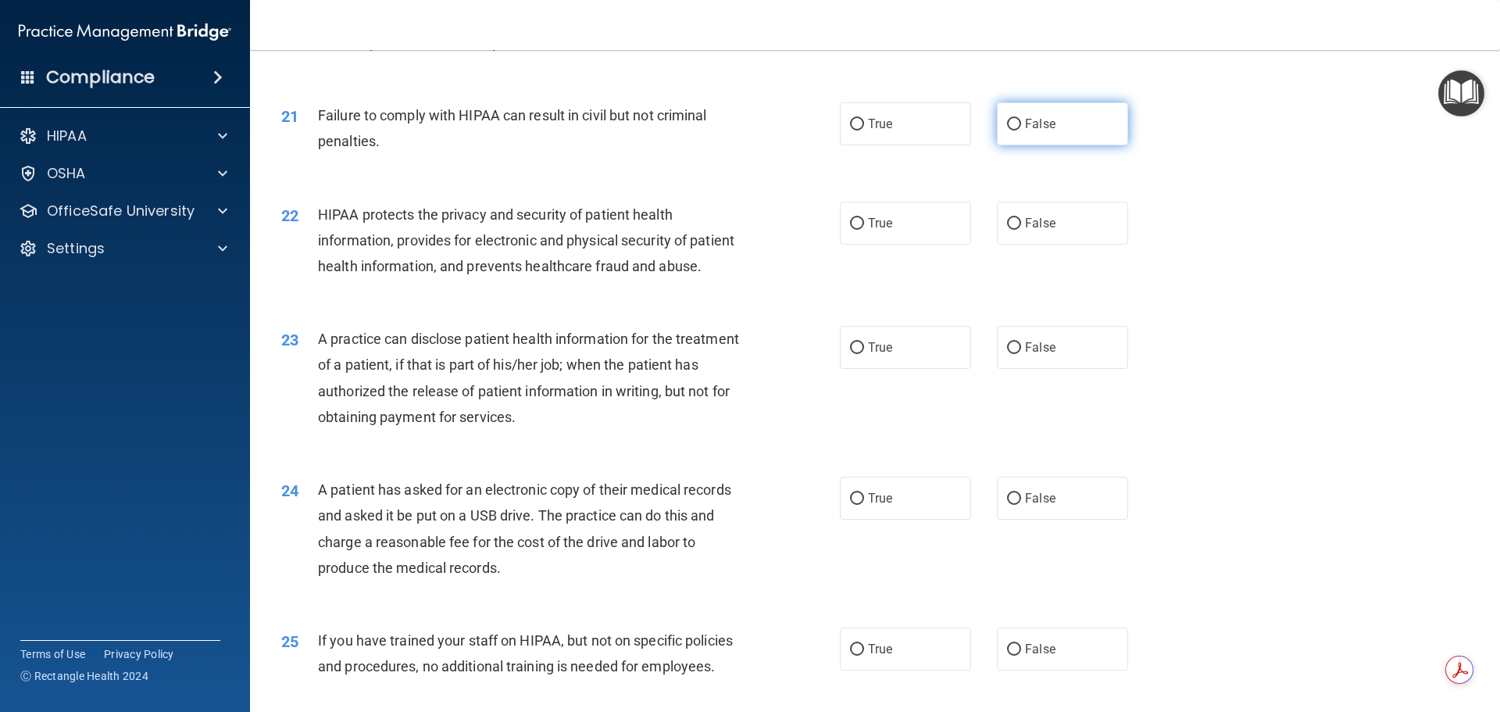
click at [1047, 131] on span "False" at bounding box center [1040, 123] width 30 height 15
click at [1021, 131] on input "False" at bounding box center [1014, 125] width 14 height 12
radio input "true"
click at [892, 245] on label "True" at bounding box center [905, 223] width 131 height 43
click at [864, 230] on input "True" at bounding box center [857, 224] width 14 height 12
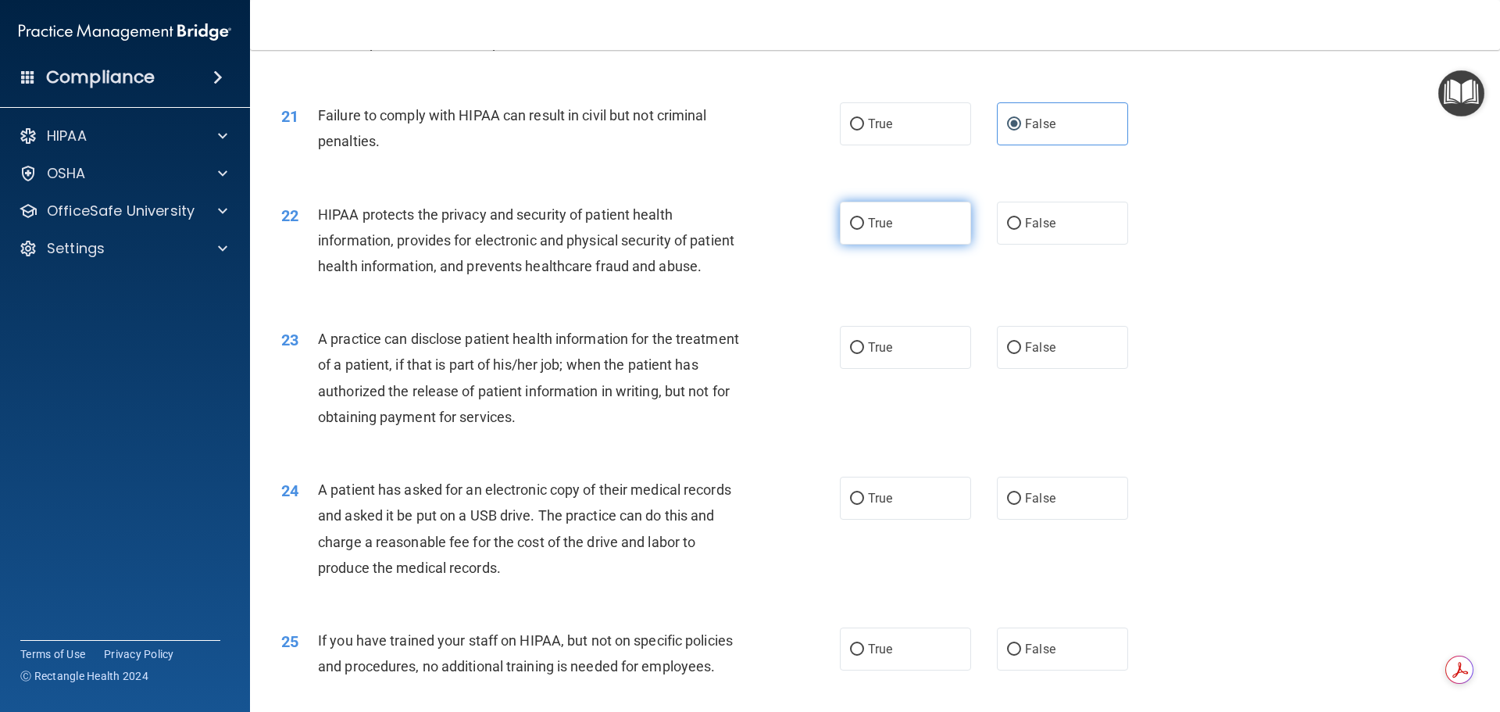
radio input "true"
click at [1066, 369] on label "False" at bounding box center [1062, 347] width 131 height 43
click at [1021, 354] on input "False" at bounding box center [1014, 348] width 14 height 12
radio input "true"
click at [885, 506] on span "True" at bounding box center [880, 498] width 24 height 15
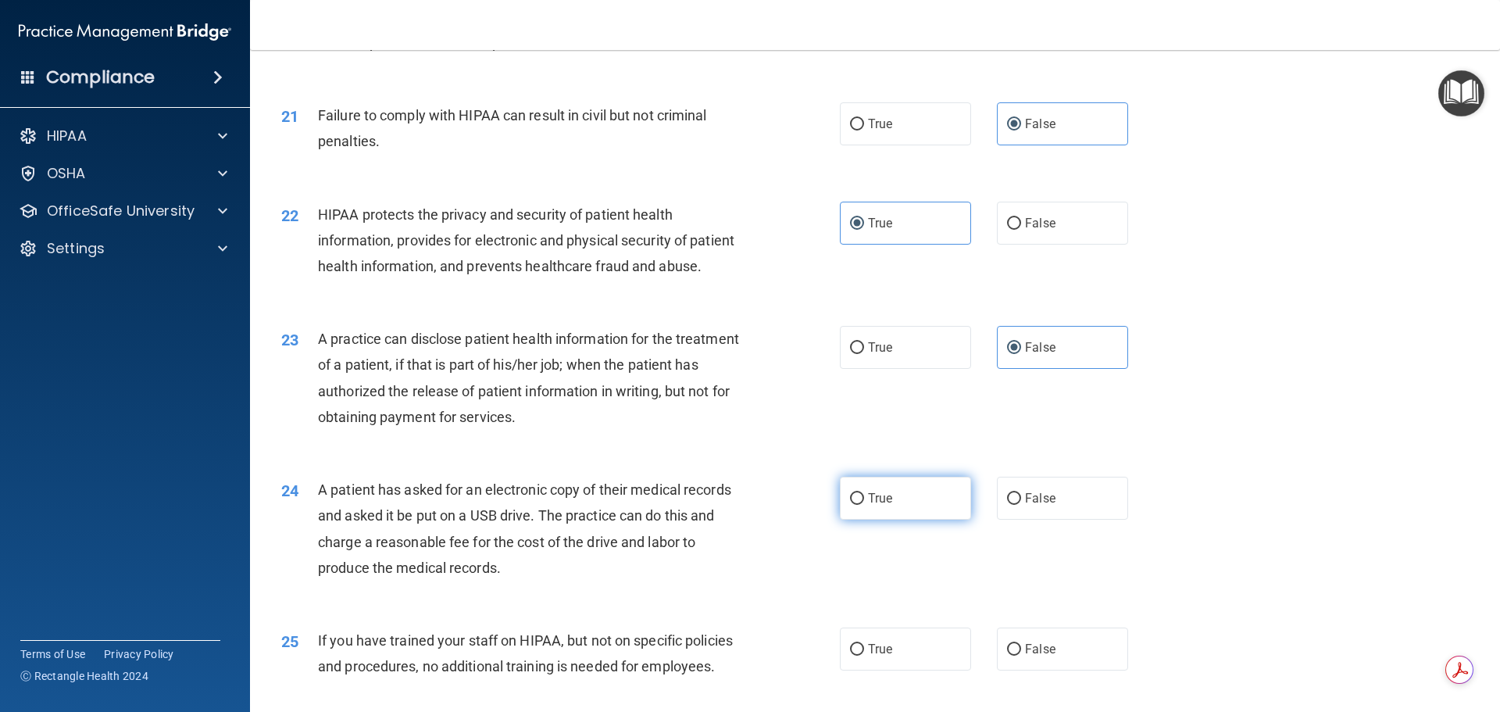
click at [864, 505] on input "True" at bounding box center [857, 499] width 14 height 12
radio input "true"
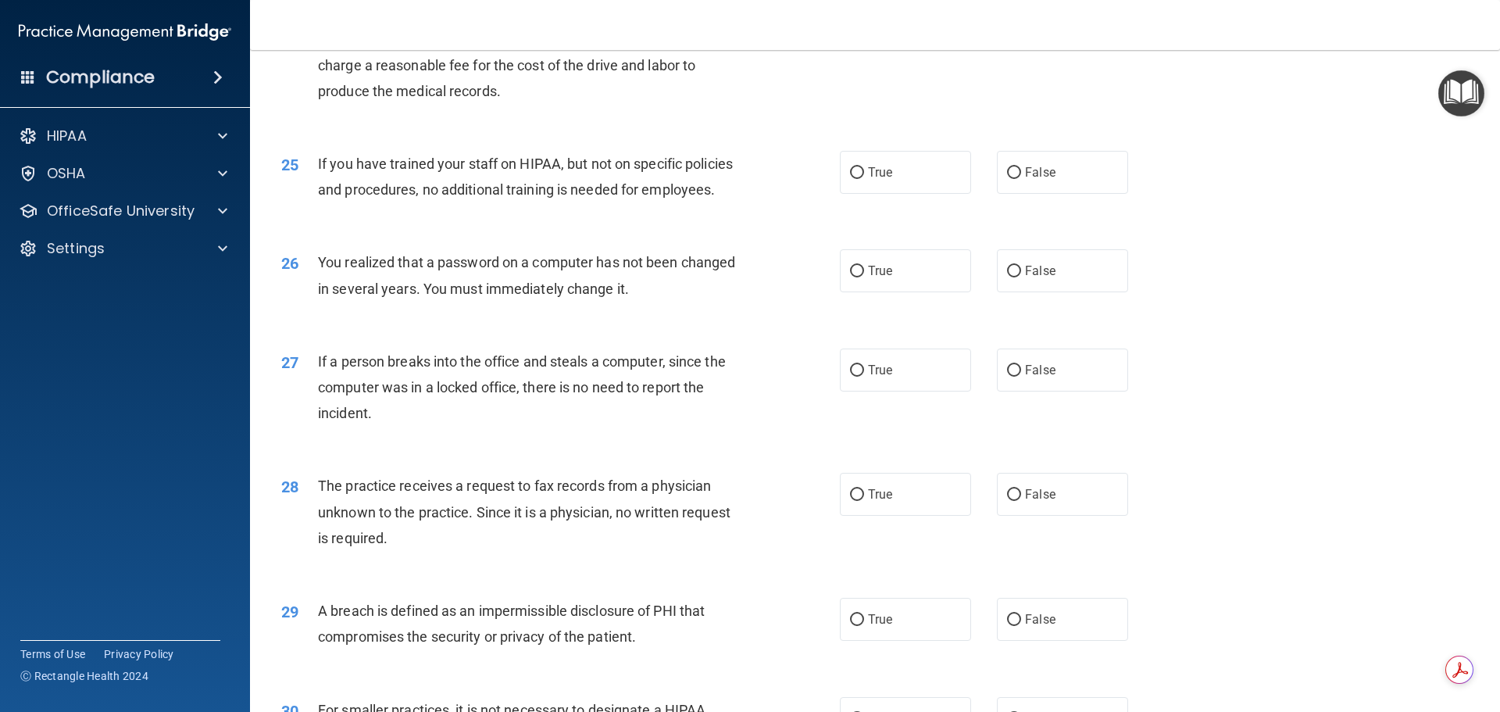
scroll to position [2813, 0]
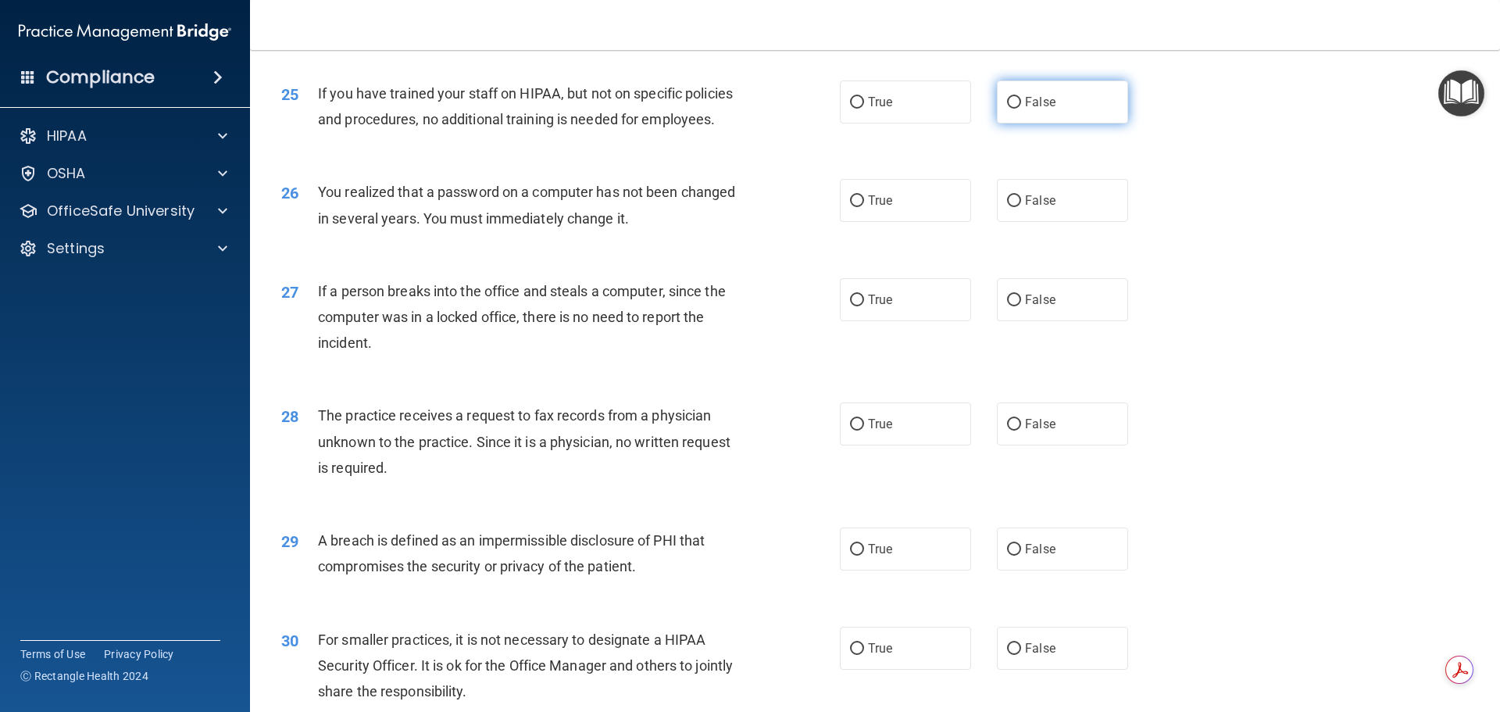
click at [1042, 109] on span "False" at bounding box center [1040, 102] width 30 height 15
click at [1021, 109] on input "False" at bounding box center [1014, 103] width 14 height 12
radio input "true"
click at [896, 222] on label "True" at bounding box center [905, 200] width 131 height 43
click at [864, 207] on input "True" at bounding box center [857, 201] width 14 height 12
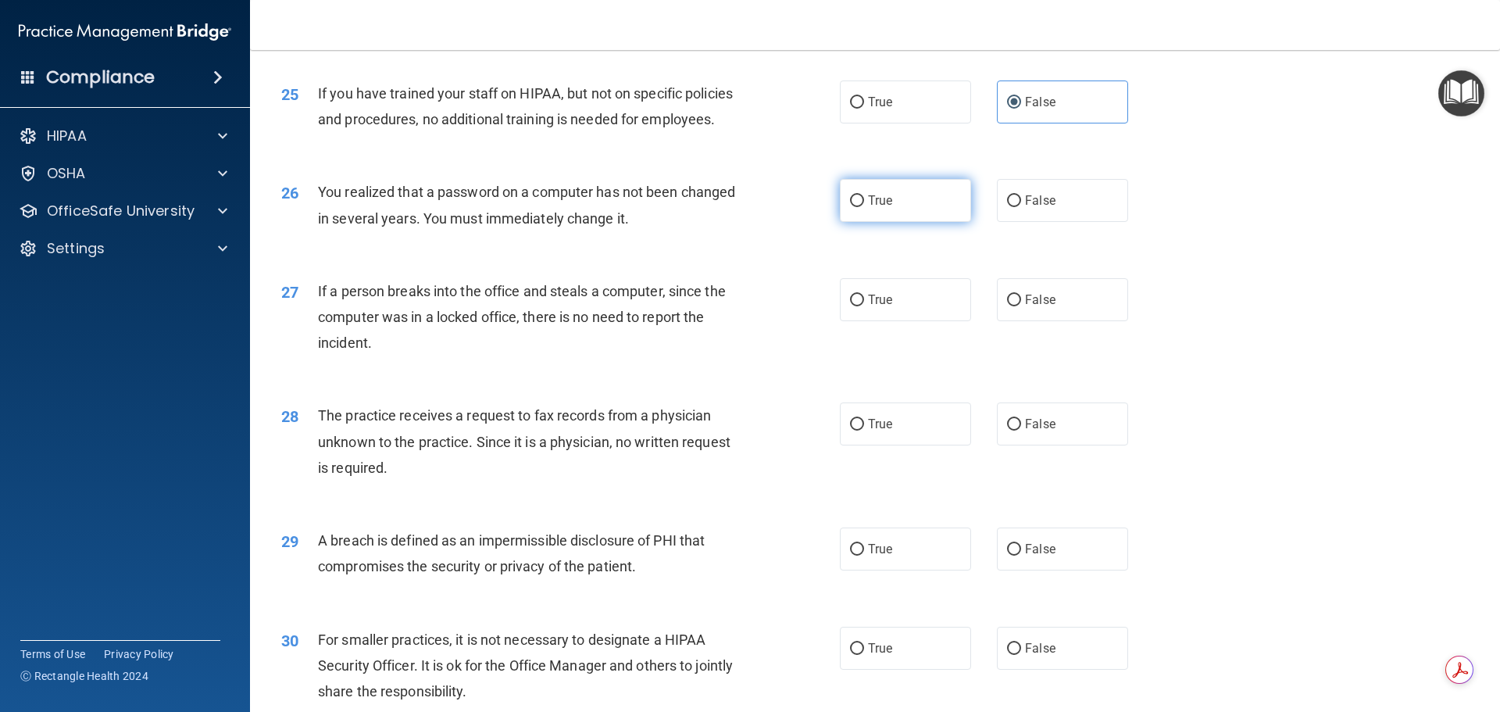
radio input "true"
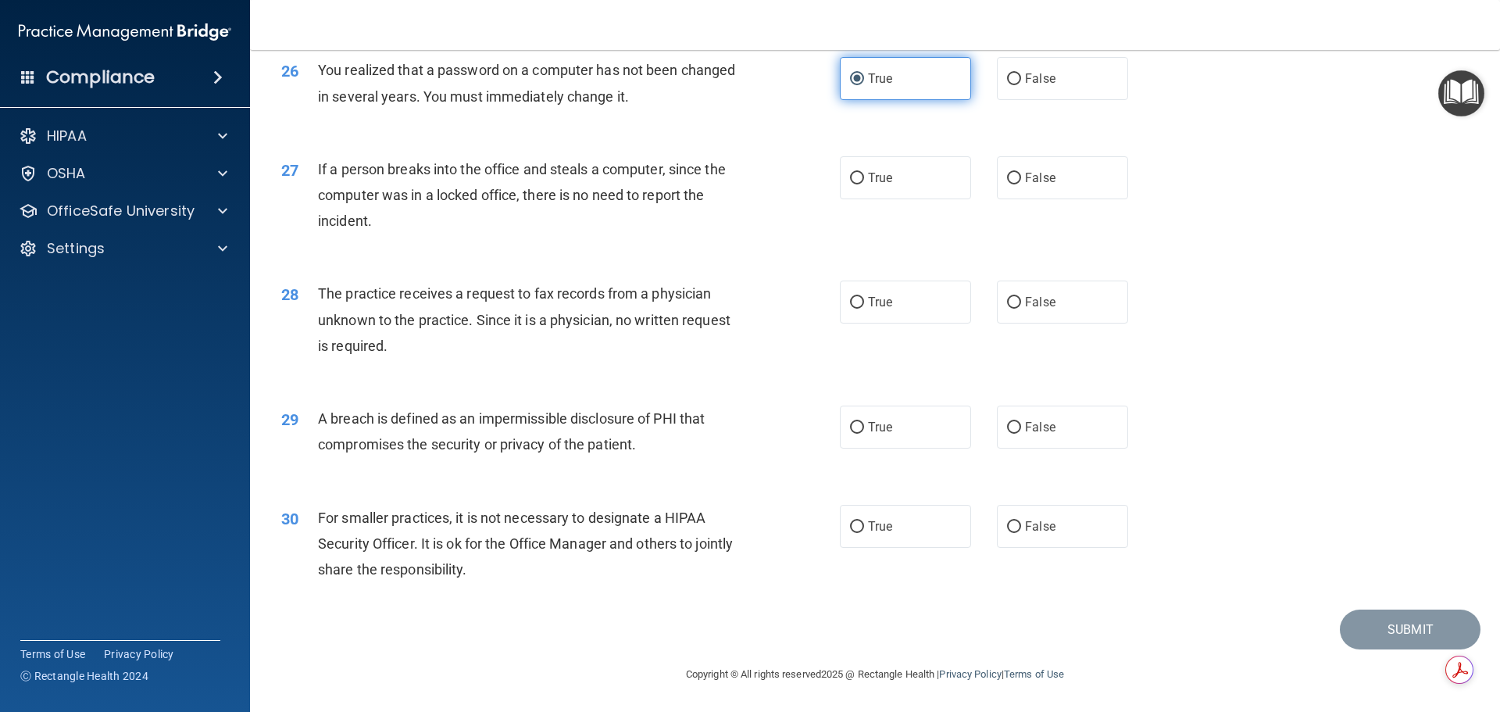
scroll to position [2987, 0]
click at [1049, 186] on label "False" at bounding box center [1062, 177] width 131 height 43
click at [1021, 184] on input "False" at bounding box center [1014, 179] width 14 height 12
radio input "true"
click at [1031, 300] on span "False" at bounding box center [1040, 302] width 30 height 15
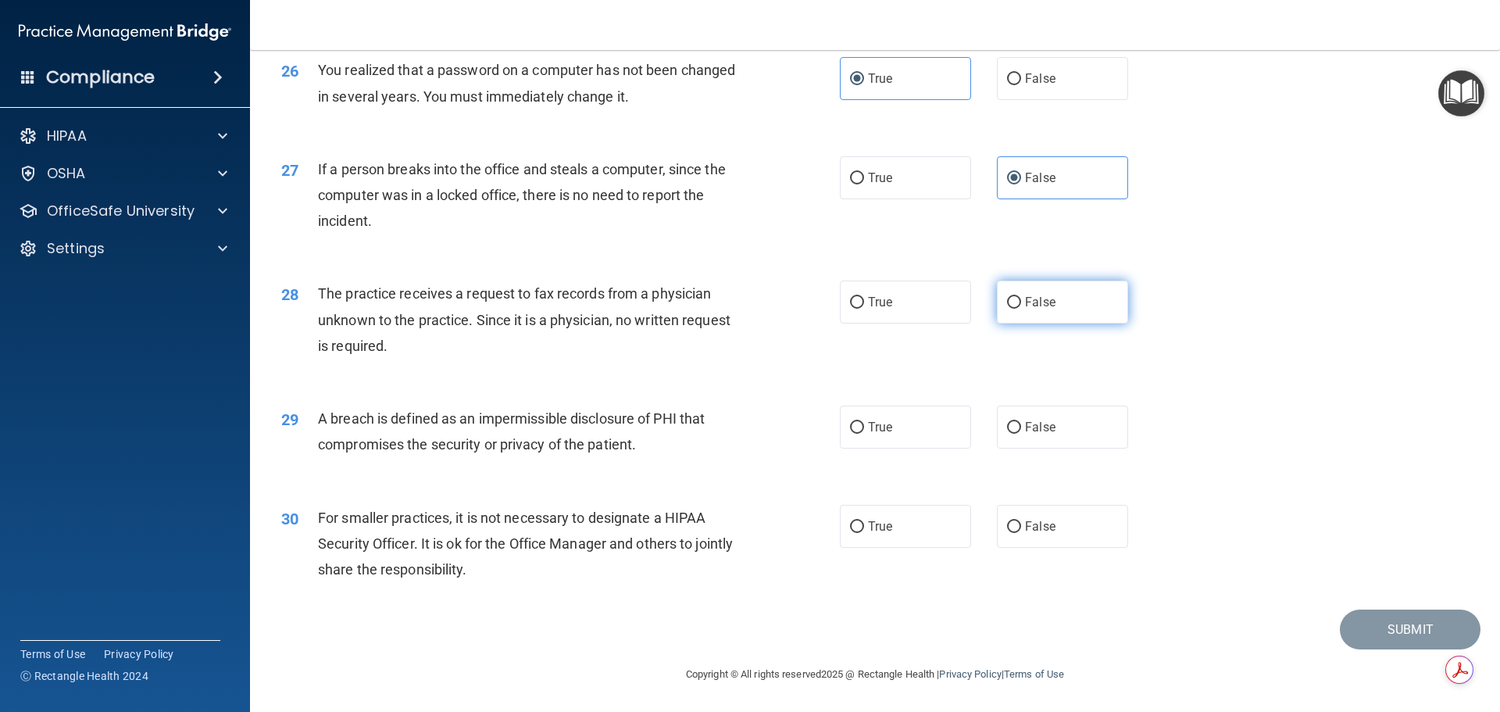
click at [1021, 300] on input "False" at bounding box center [1014, 303] width 14 height 12
radio input "true"
click at [894, 415] on label "True" at bounding box center [905, 427] width 131 height 43
click at [864, 422] on input "True" at bounding box center [857, 428] width 14 height 12
radio input "true"
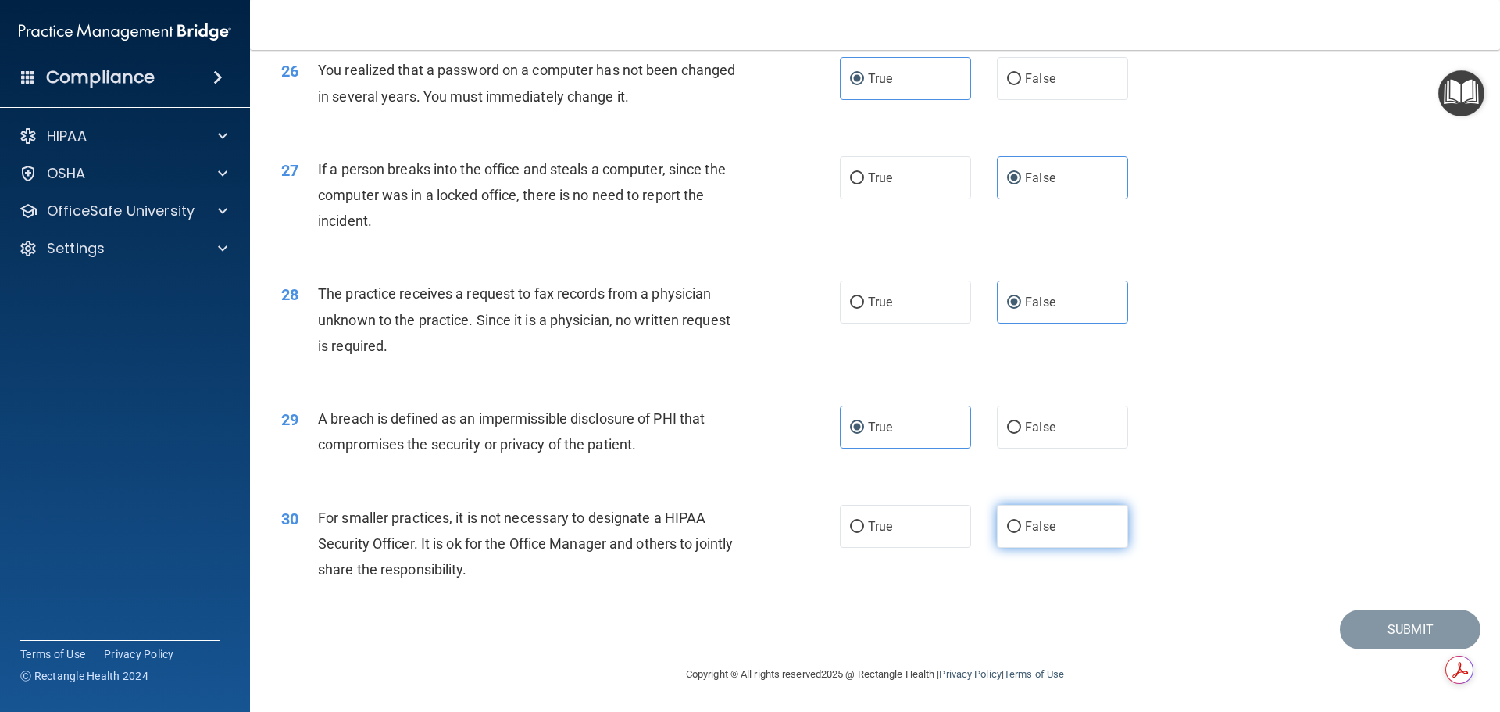
click at [1025, 525] on span "False" at bounding box center [1040, 526] width 30 height 15
click at [1021, 525] on input "False" at bounding box center [1014, 527] width 14 height 12
radio input "true"
click at [1387, 632] on button "Submit" at bounding box center [1410, 630] width 141 height 40
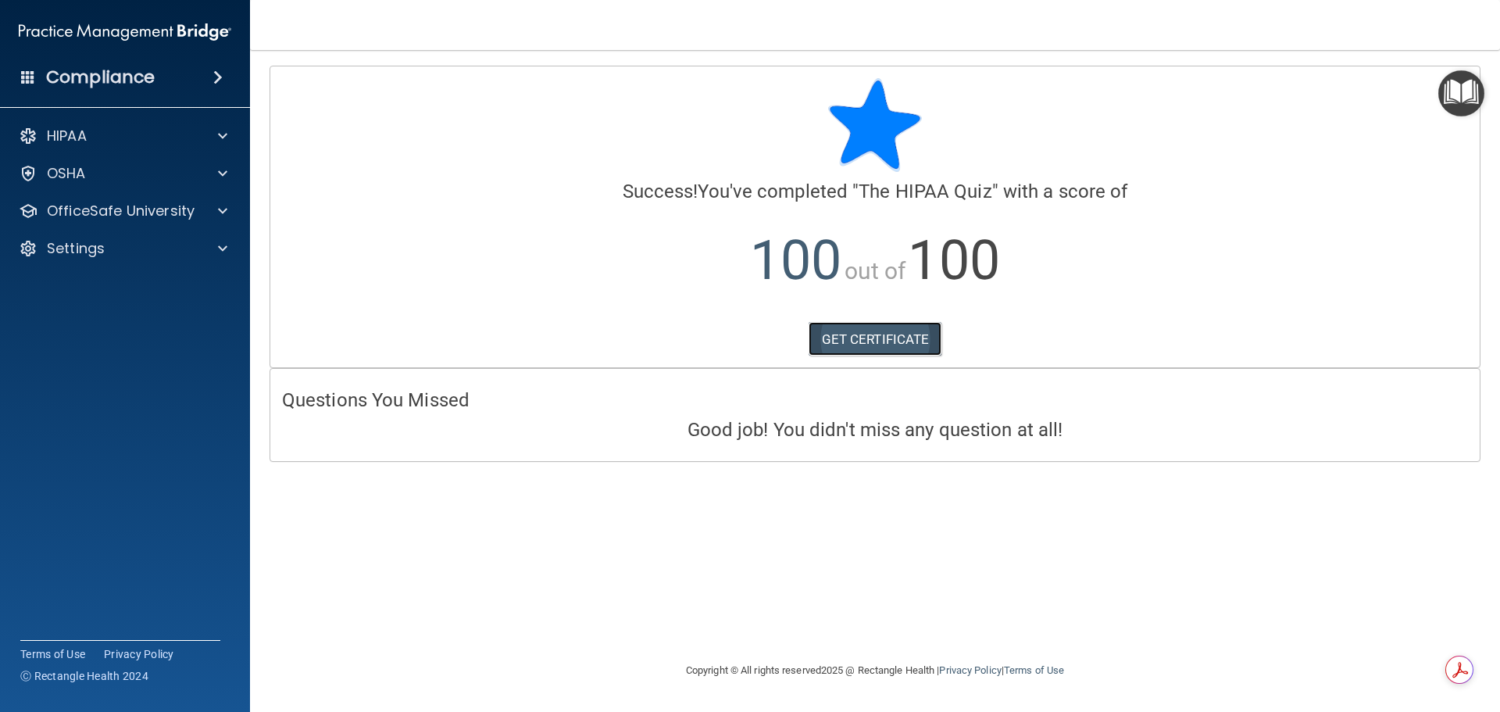
click at [914, 341] on link "GET CERTIFICATE" at bounding box center [876, 339] width 134 height 34
click at [237, 131] on div at bounding box center [220, 136] width 39 height 19
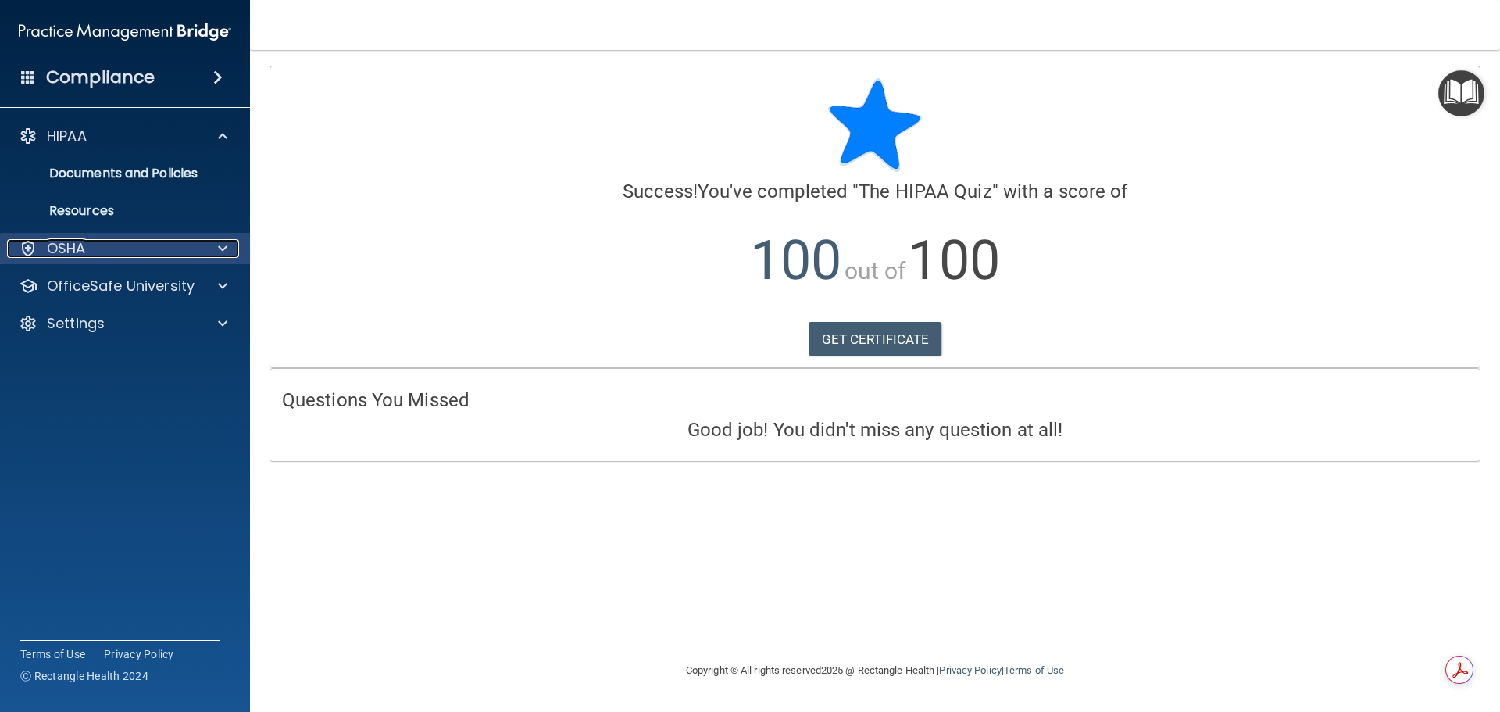
click at [212, 256] on div at bounding box center [220, 248] width 39 height 19
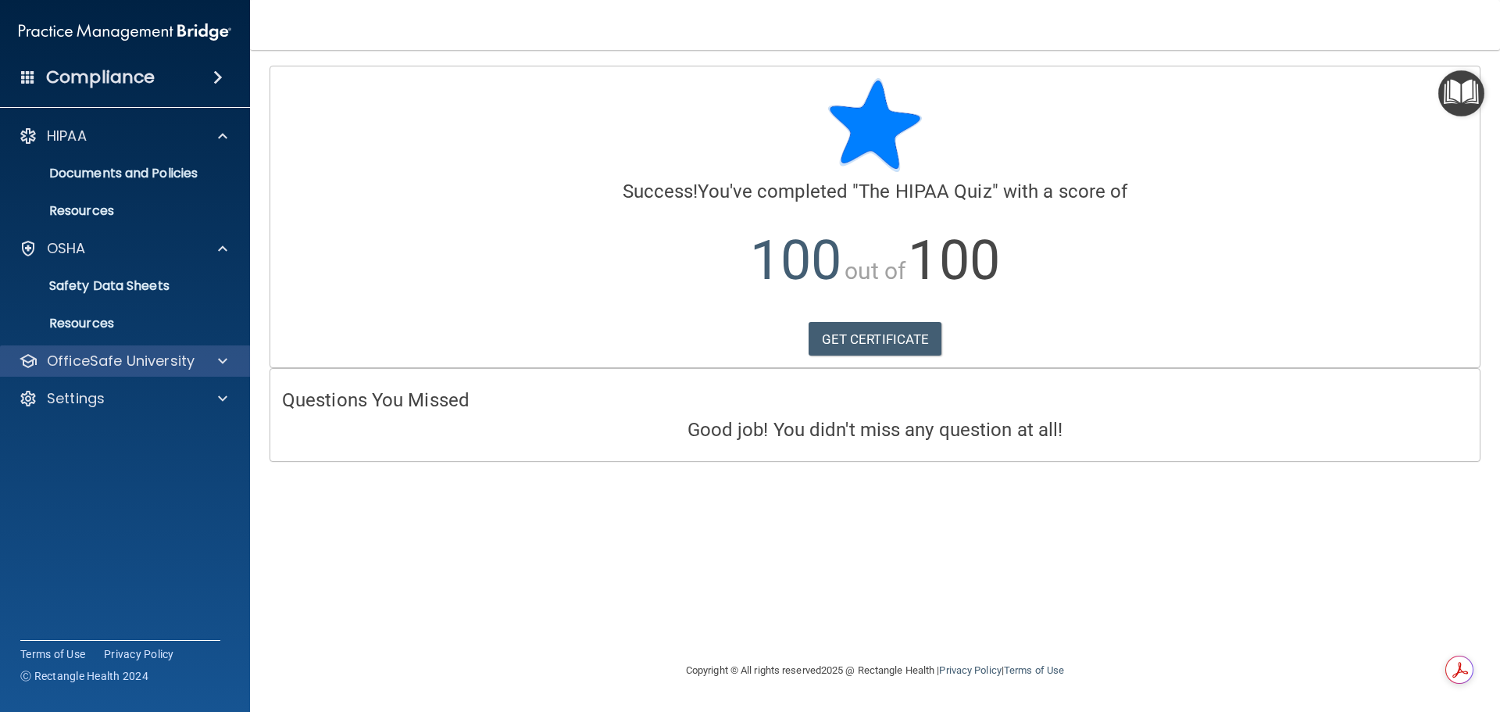
click at [227, 371] on div "OfficeSafe University" at bounding box center [125, 360] width 251 height 31
click at [225, 363] on span at bounding box center [222, 361] width 9 height 19
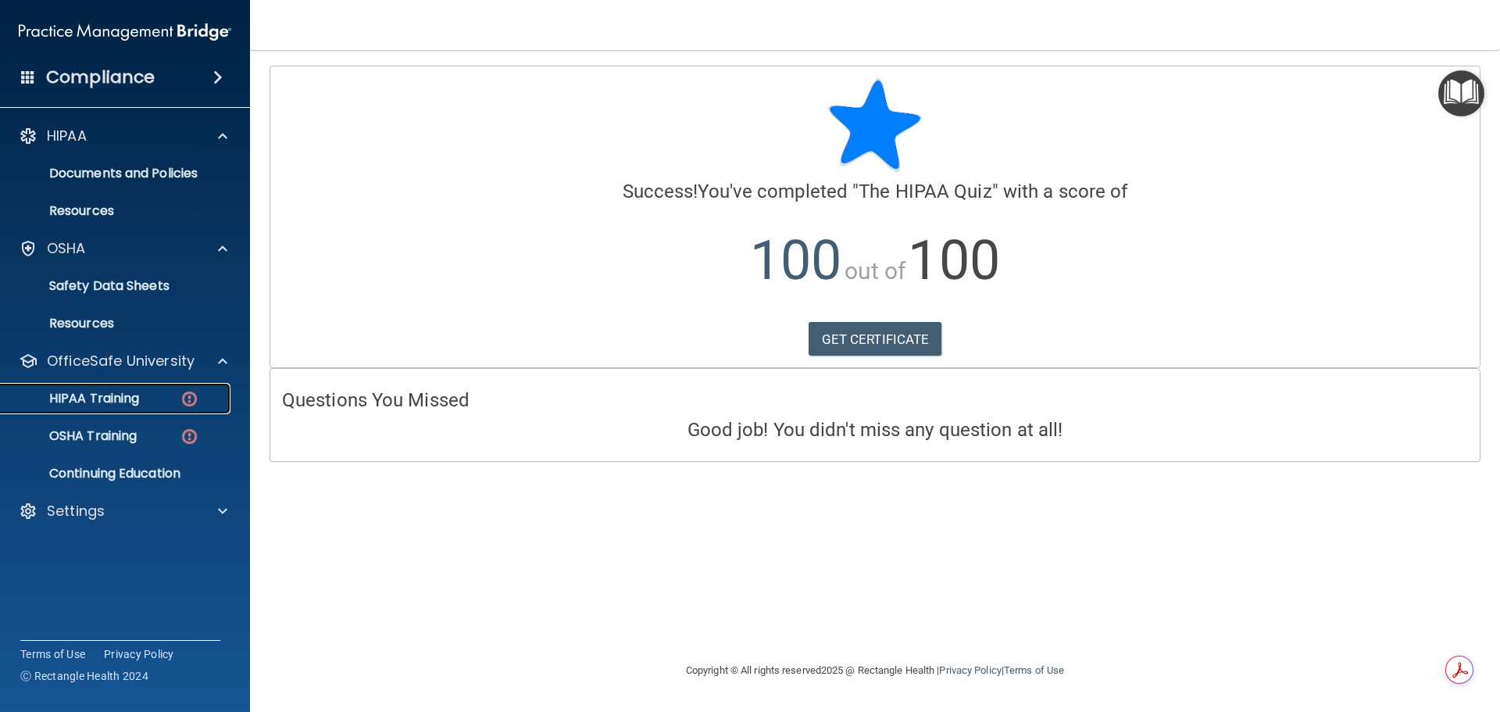
click at [116, 406] on p "HIPAA Training" at bounding box center [74, 399] width 129 height 16
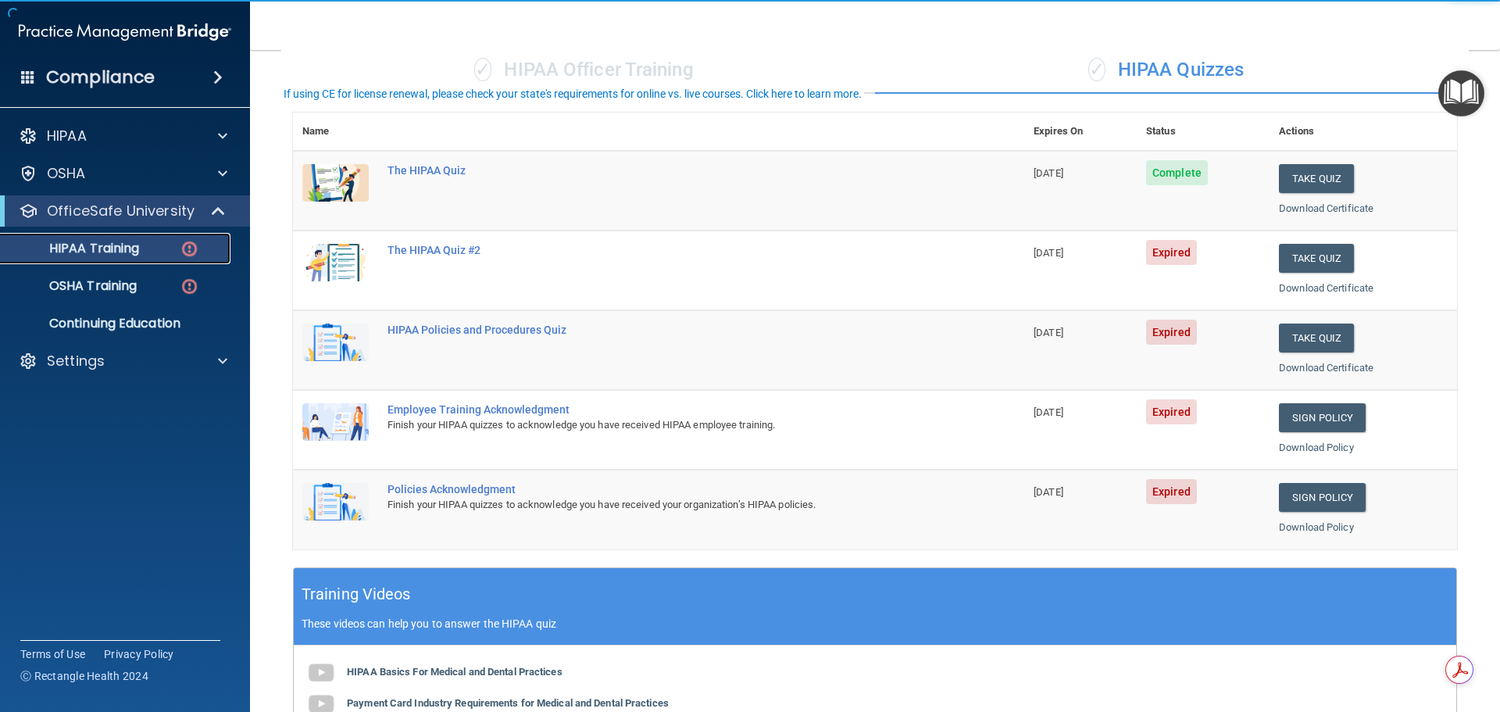
scroll to position [156, 0]
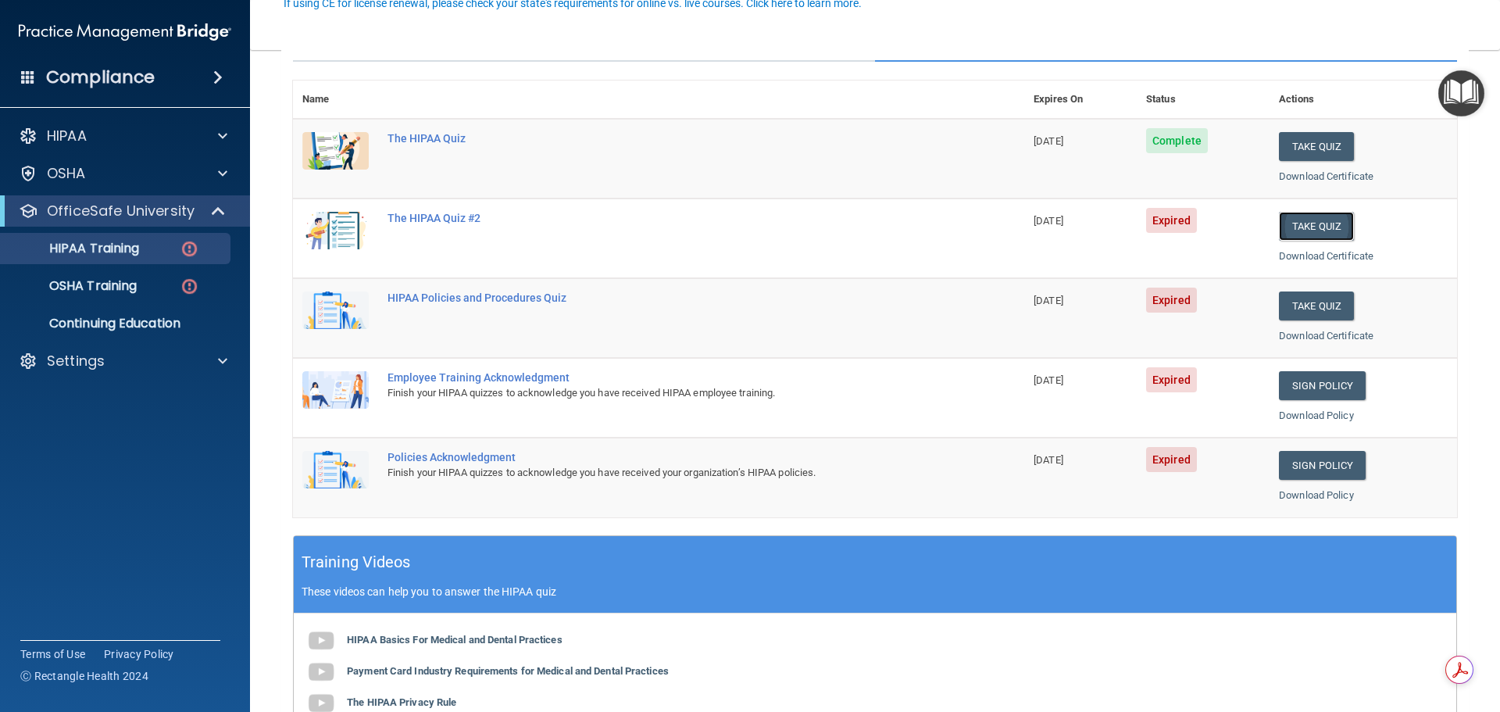
click at [1296, 224] on button "Take Quiz" at bounding box center [1316, 226] width 75 height 29
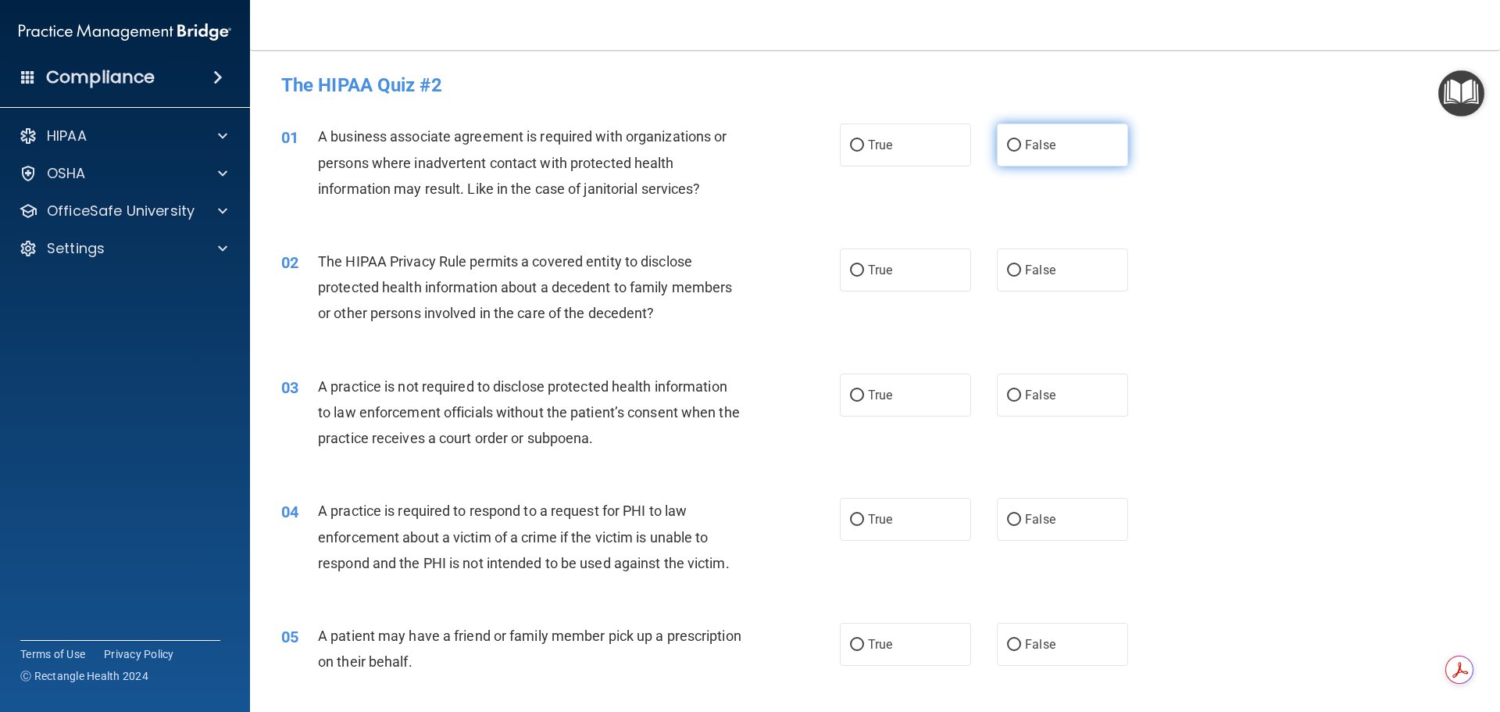
click at [1066, 154] on label "False" at bounding box center [1062, 144] width 131 height 43
click at [1021, 152] on input "False" at bounding box center [1014, 146] width 14 height 12
radio input "true"
click at [910, 275] on label "True" at bounding box center [905, 269] width 131 height 43
click at [864, 275] on input "True" at bounding box center [857, 271] width 14 height 12
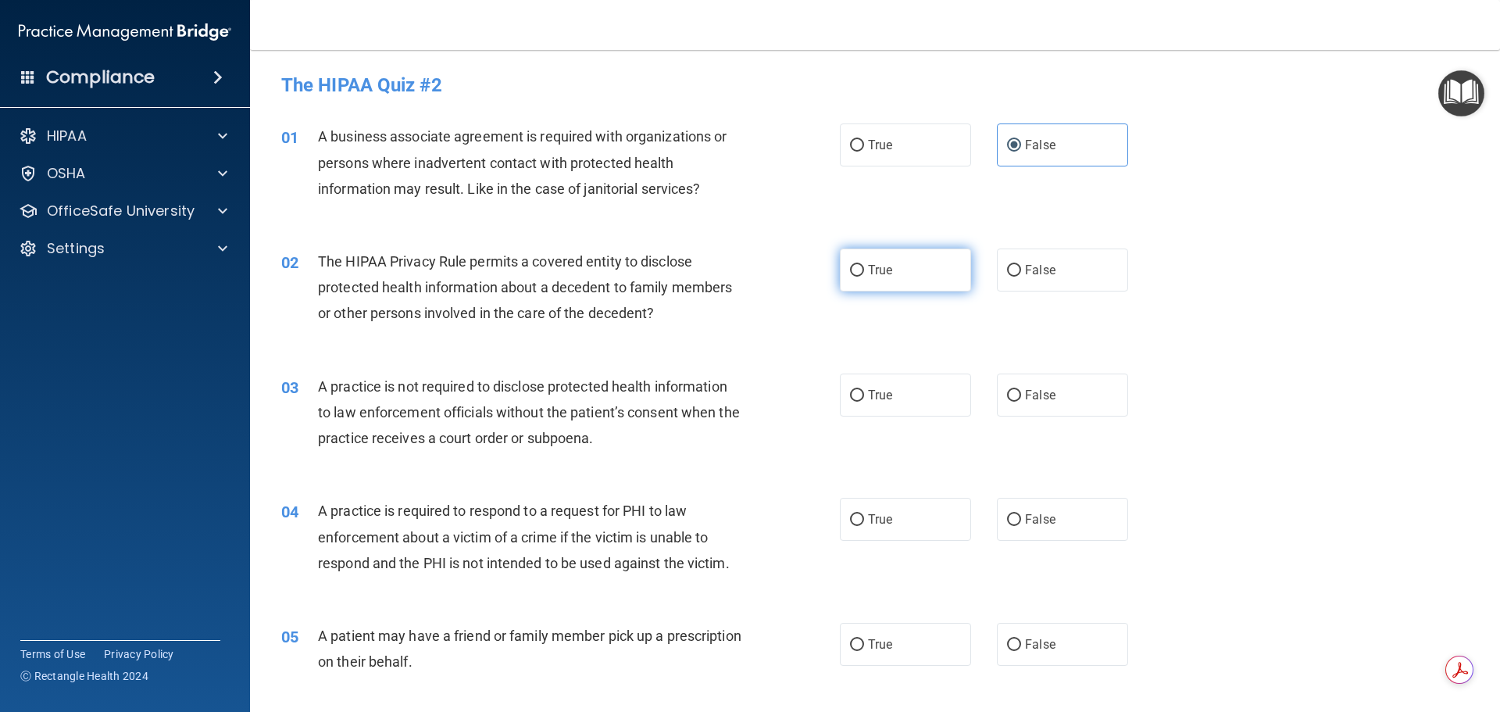
radio input "true"
click at [1025, 388] on span "False" at bounding box center [1040, 395] width 30 height 15
click at [1021, 390] on input "False" at bounding box center [1014, 396] width 14 height 12
radio input "true"
click at [911, 546] on div "04 A practice is required to respond to a request for PHI to law enforcement ab…" at bounding box center [875, 540] width 1211 height 125
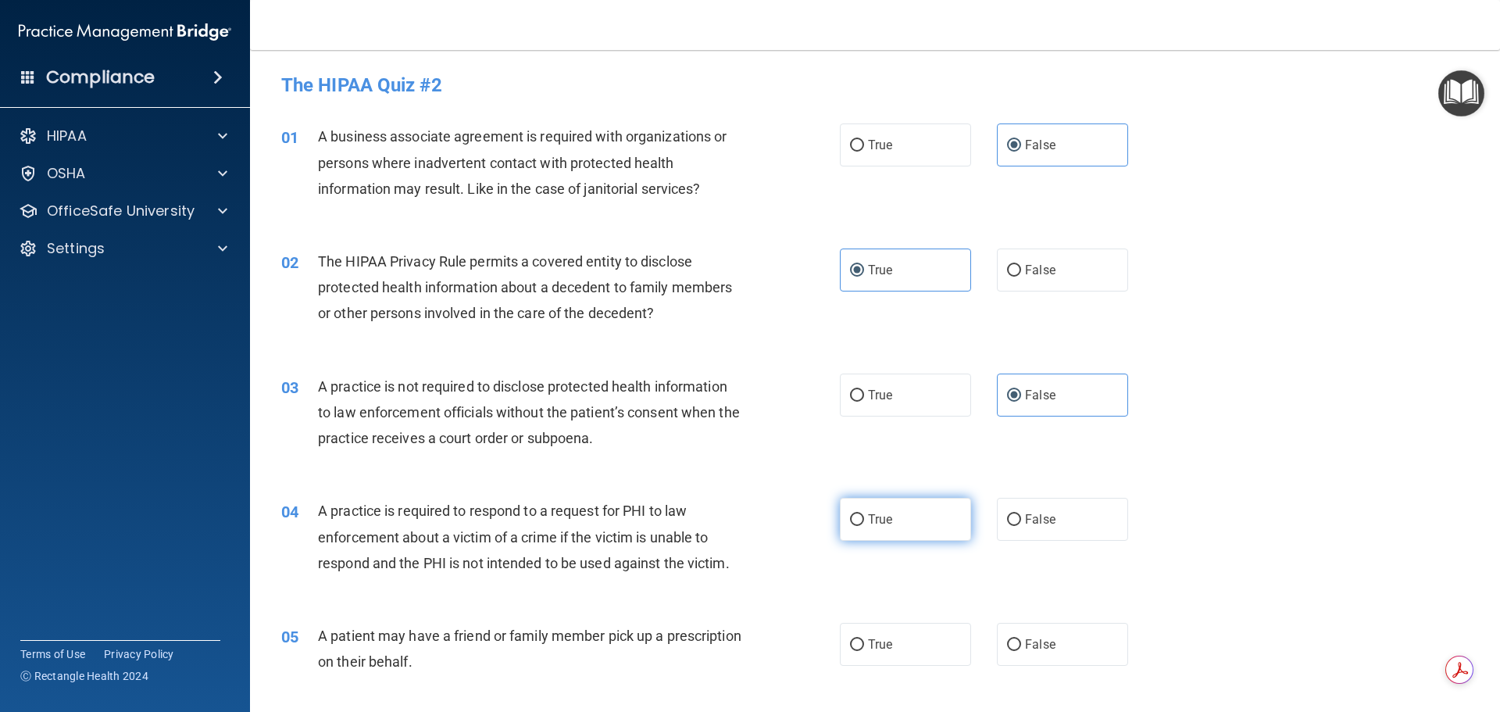
click at [915, 524] on label "True" at bounding box center [905, 519] width 131 height 43
click at [864, 524] on input "True" at bounding box center [857, 520] width 14 height 12
radio input "true"
click at [882, 637] on span "True" at bounding box center [880, 644] width 24 height 15
click at [864, 639] on input "True" at bounding box center [857, 645] width 14 height 12
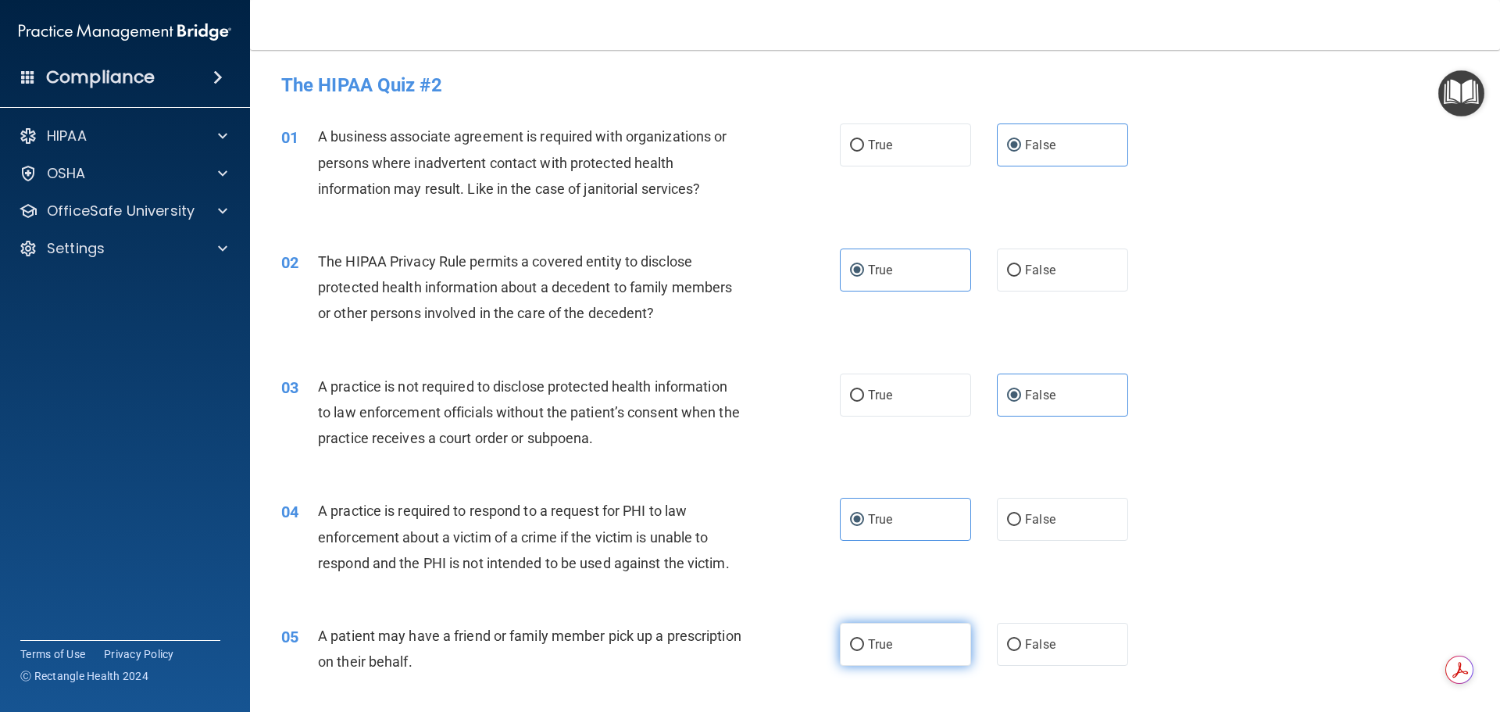
radio input "true"
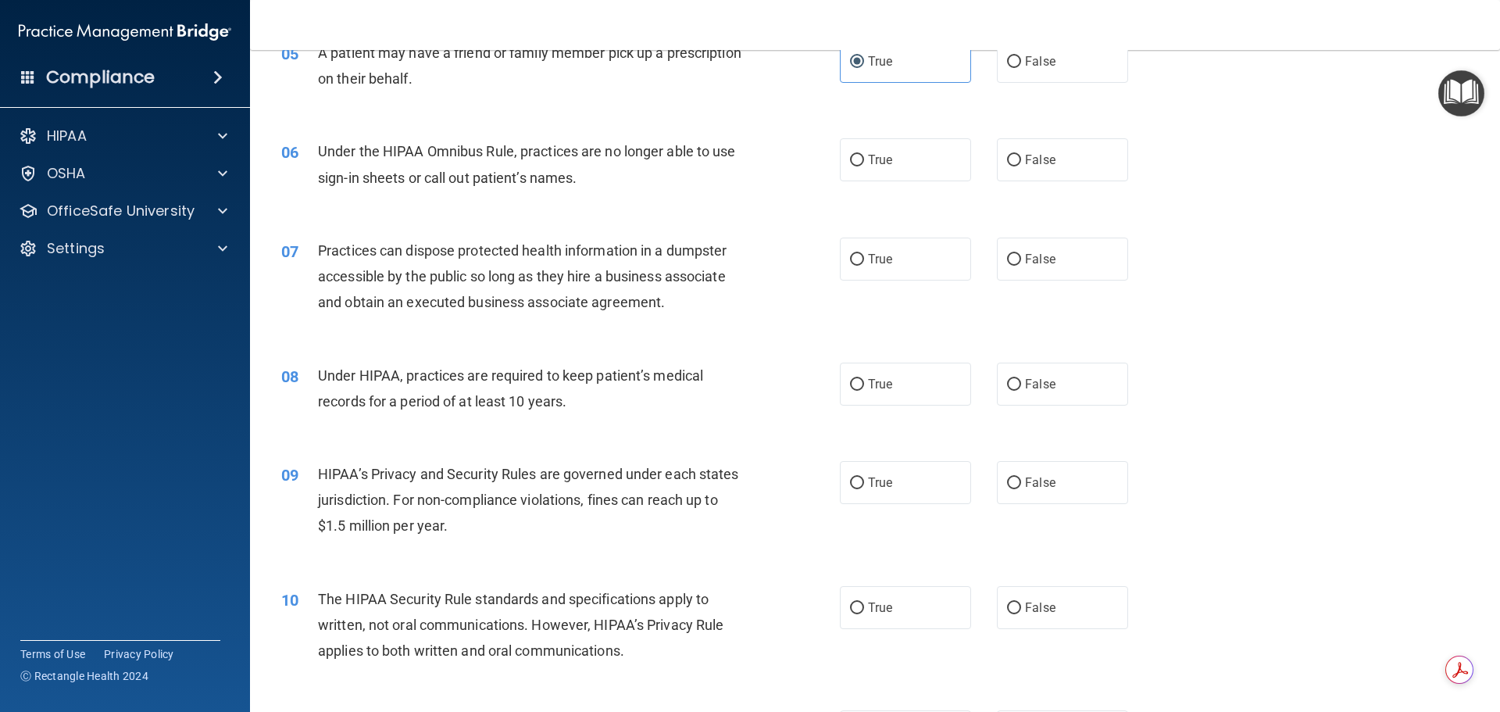
scroll to position [625, 0]
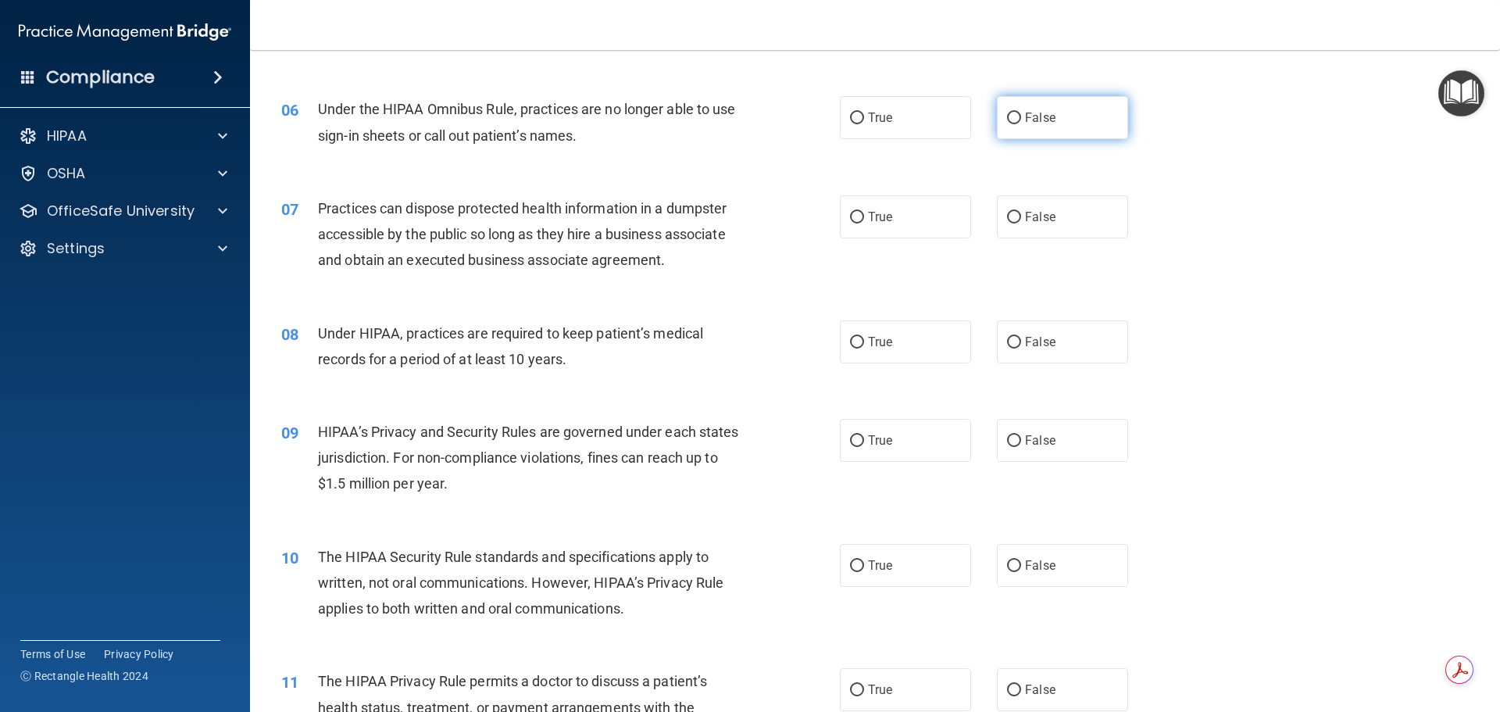
click at [1008, 109] on label "False" at bounding box center [1062, 117] width 131 height 43
click at [1008, 113] on input "False" at bounding box center [1014, 119] width 14 height 12
radio input "true"
click at [1025, 223] on span "False" at bounding box center [1040, 216] width 30 height 15
click at [1021, 223] on input "False" at bounding box center [1014, 218] width 14 height 12
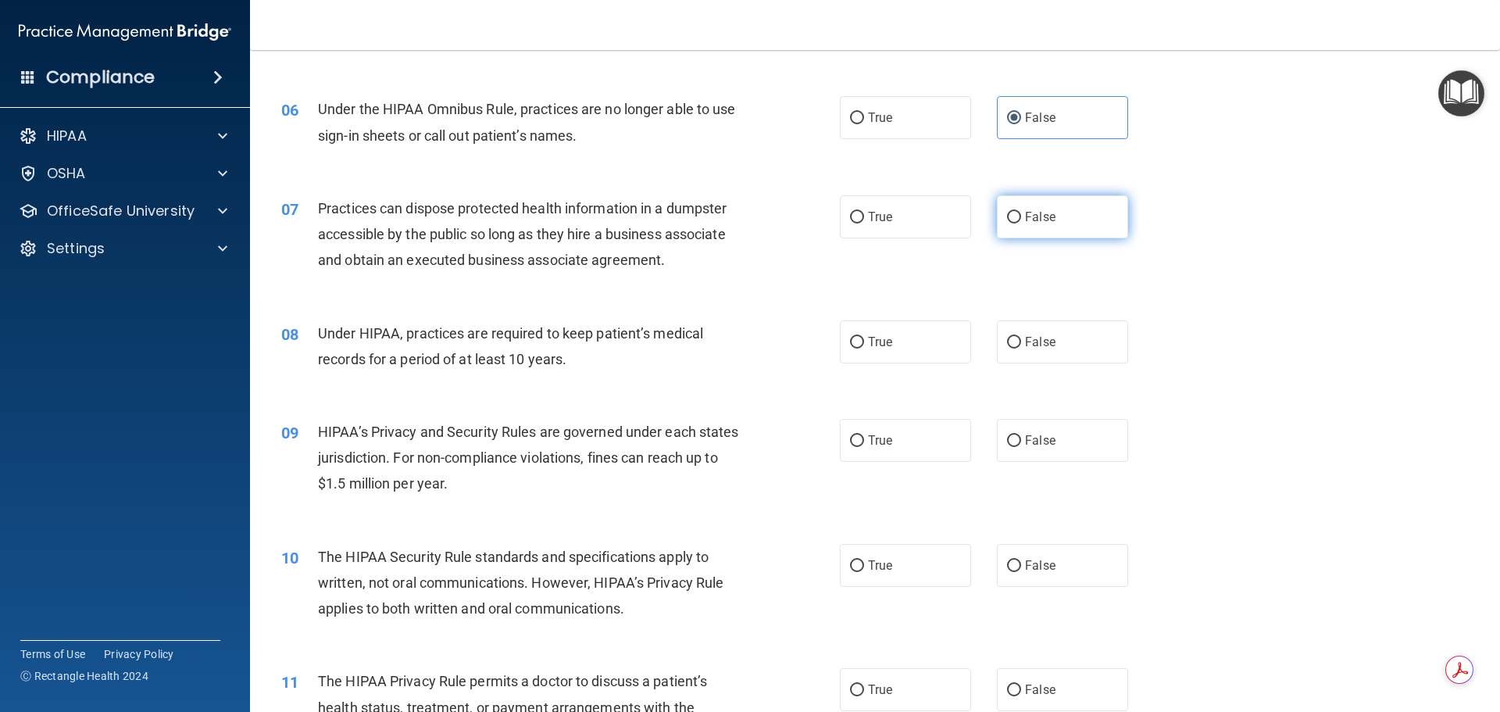
radio input "true"
click at [1017, 357] on label "False" at bounding box center [1062, 341] width 131 height 43
click at [1017, 349] on input "False" at bounding box center [1014, 343] width 14 height 12
radio input "true"
click at [1017, 429] on label "False" at bounding box center [1062, 440] width 131 height 43
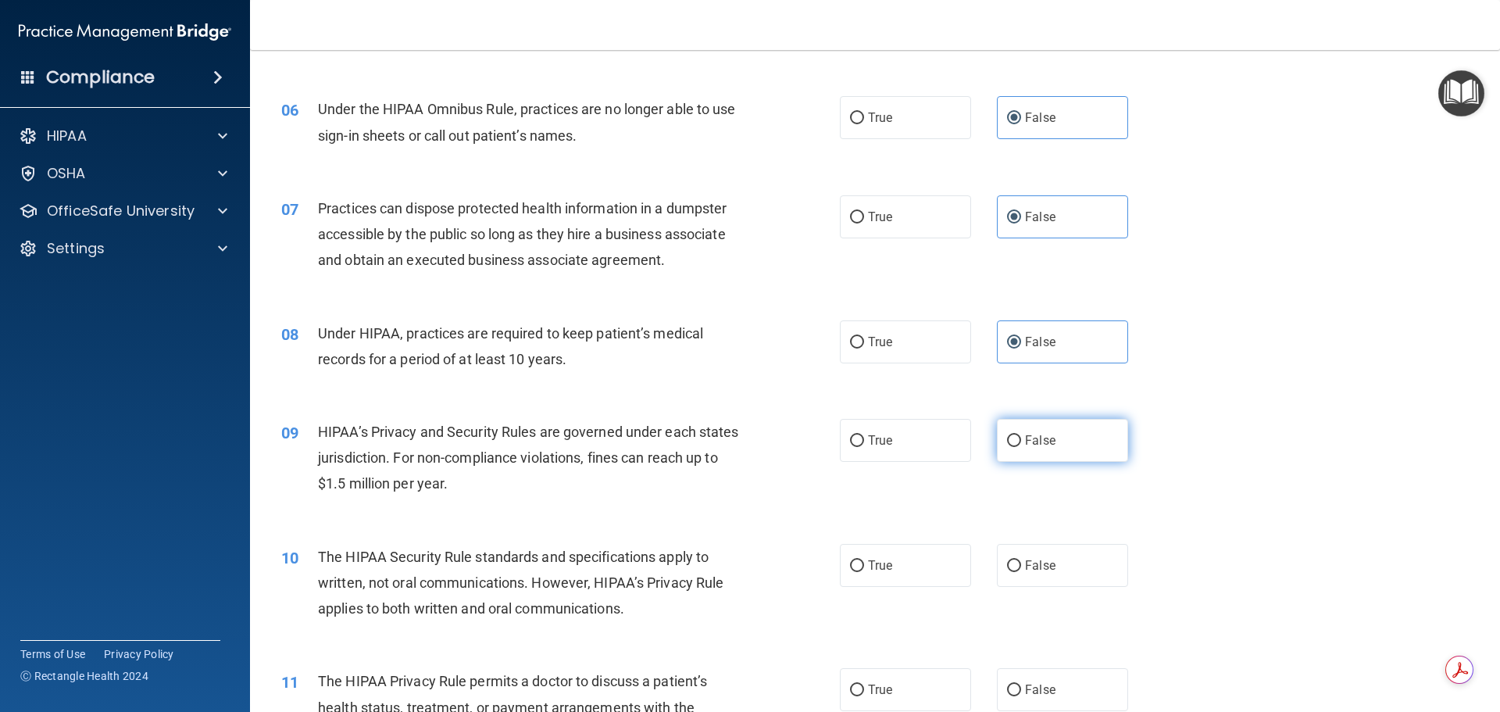
click at [1017, 435] on input "False" at bounding box center [1014, 441] width 14 height 12
radio input "true"
click at [868, 571] on span "True" at bounding box center [880, 565] width 24 height 15
click at [863, 571] on input "True" at bounding box center [857, 566] width 14 height 12
radio input "true"
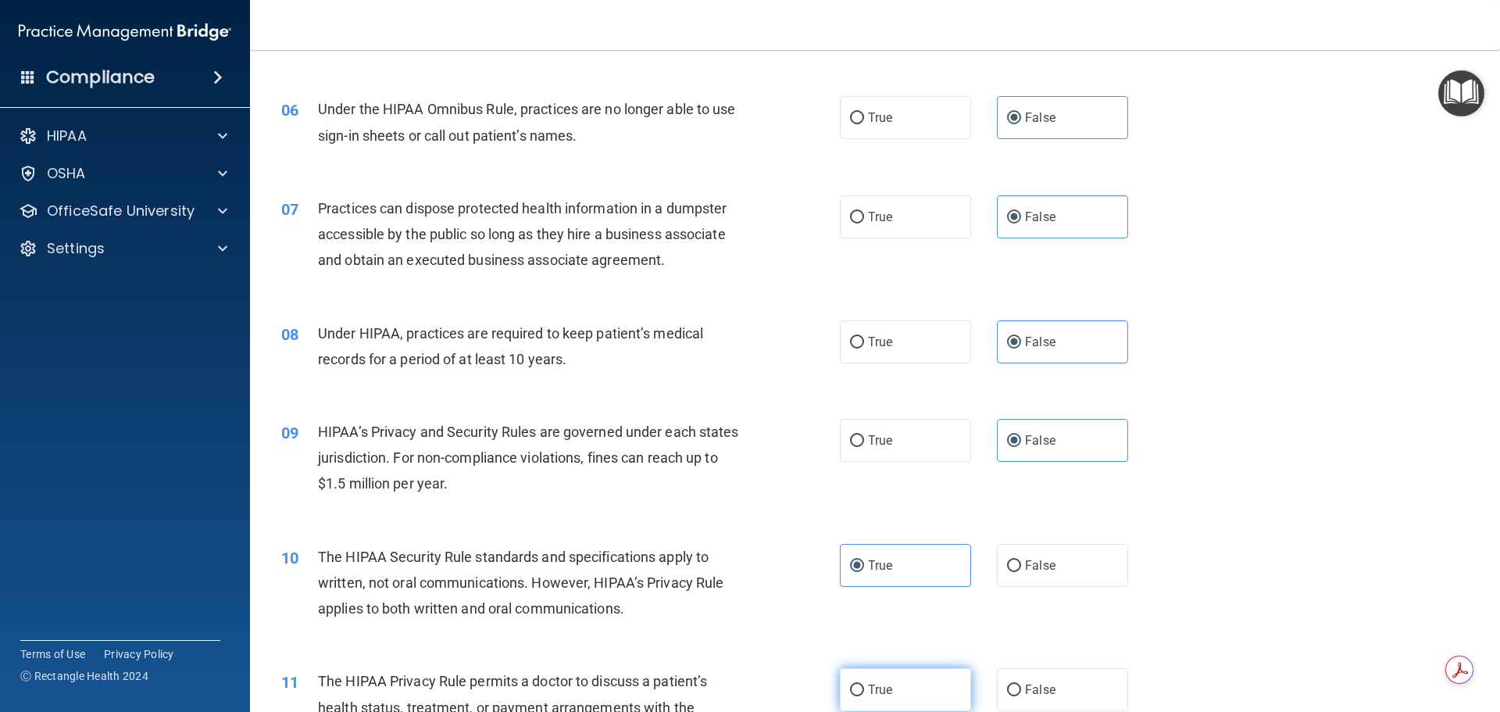
click at [885, 691] on span "True" at bounding box center [880, 689] width 24 height 15
click at [864, 691] on input "True" at bounding box center [857, 691] width 14 height 12
radio input "true"
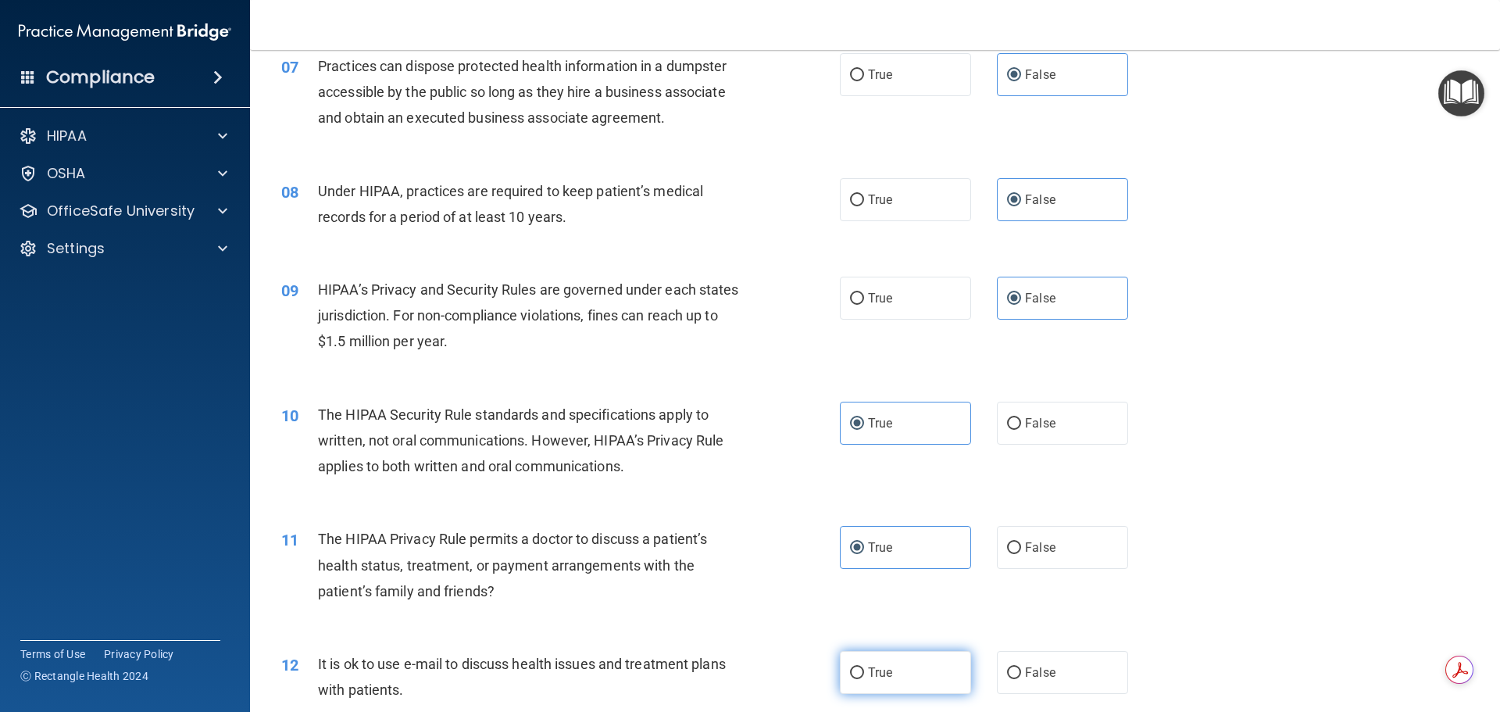
scroll to position [860, 0]
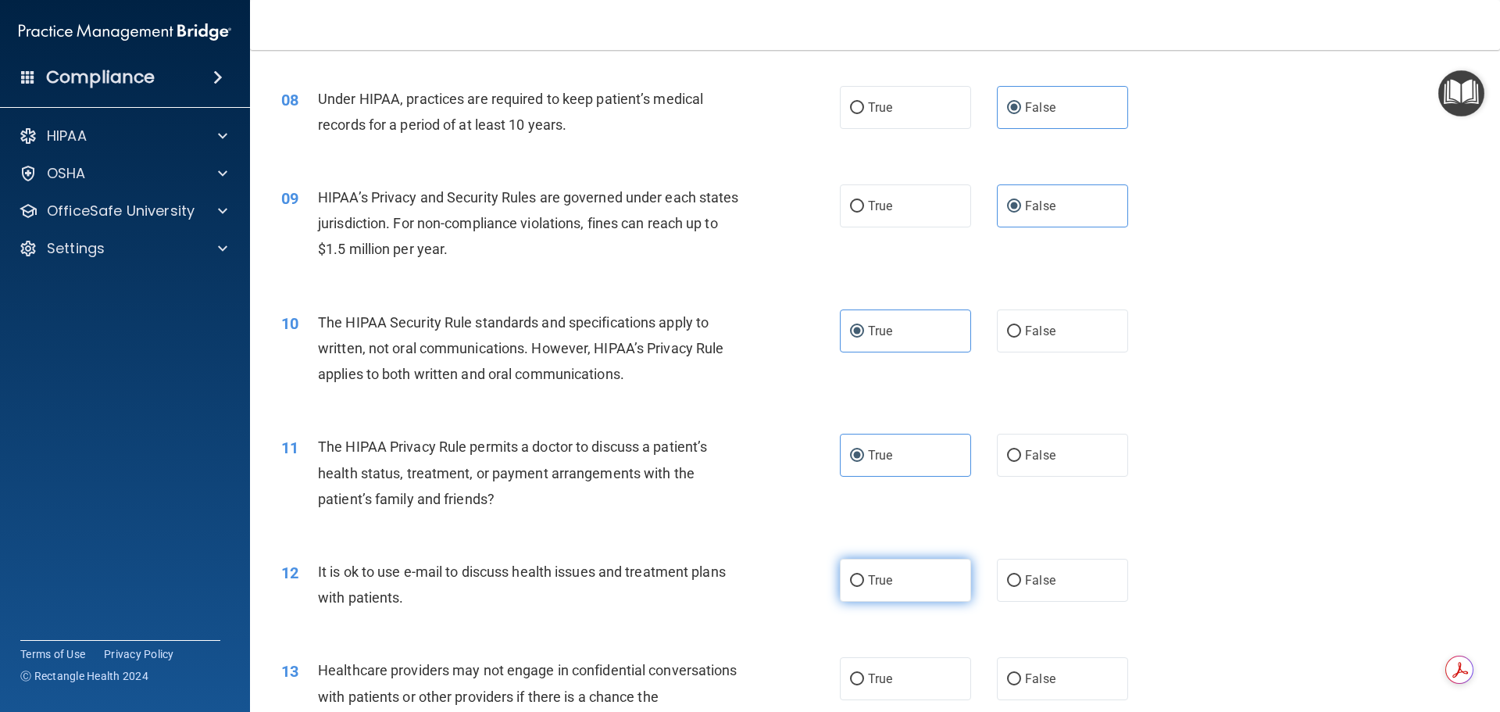
click at [899, 567] on label "True" at bounding box center [905, 580] width 131 height 43
click at [864, 575] on input "True" at bounding box center [857, 581] width 14 height 12
radio input "true"
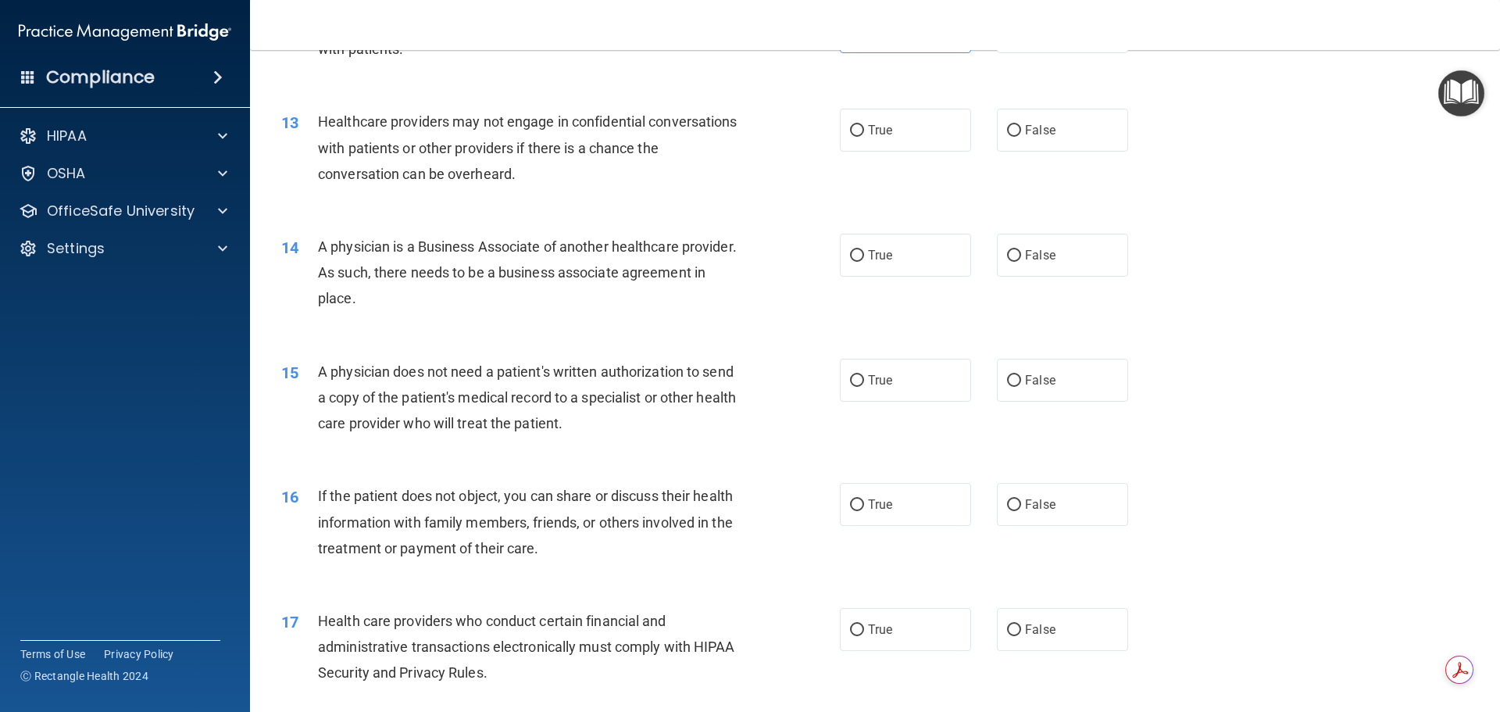
scroll to position [1407, 0]
click at [1034, 134] on span "False" at bounding box center [1040, 131] width 30 height 15
click at [1021, 134] on input "False" at bounding box center [1014, 133] width 14 height 12
radio input "true"
click at [1035, 266] on label "False" at bounding box center [1062, 256] width 131 height 43
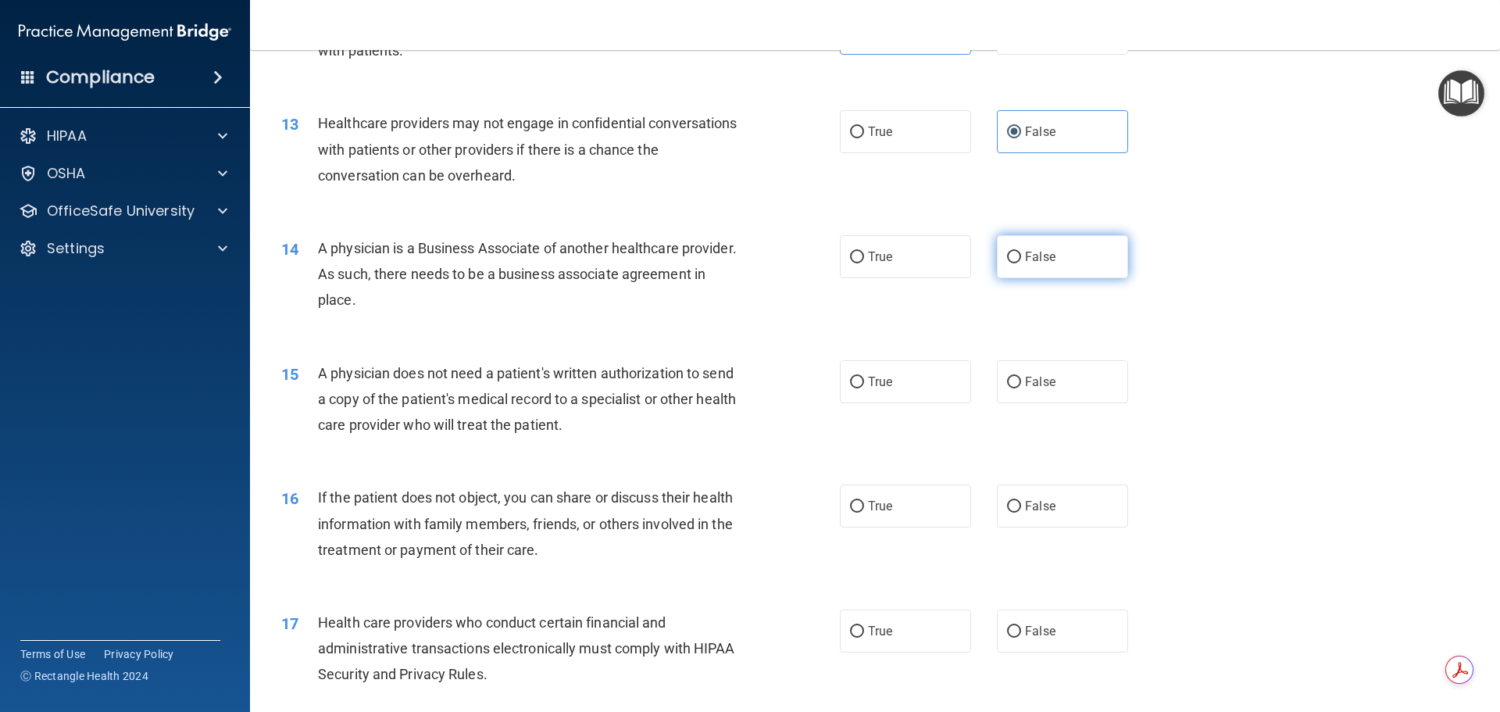
click at [1021, 263] on input "False" at bounding box center [1014, 258] width 14 height 12
radio input "true"
click at [868, 385] on span "True" at bounding box center [880, 381] width 24 height 15
click at [864, 385] on input "True" at bounding box center [857, 383] width 14 height 12
radio input "true"
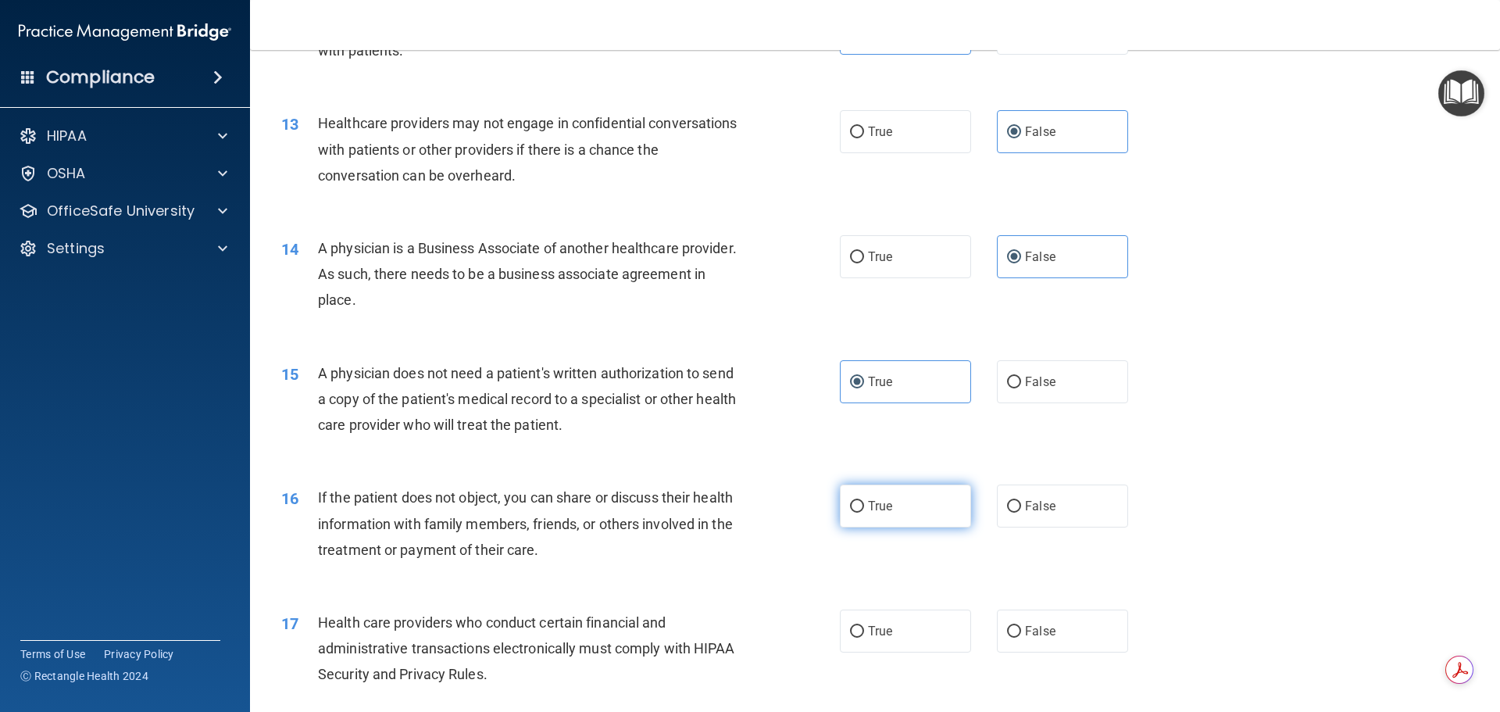
click at [889, 499] on label "True" at bounding box center [905, 505] width 131 height 43
click at [864, 501] on input "True" at bounding box center [857, 507] width 14 height 12
radio input "true"
click at [874, 639] on label "True" at bounding box center [905, 631] width 131 height 43
click at [864, 638] on input "True" at bounding box center [857, 632] width 14 height 12
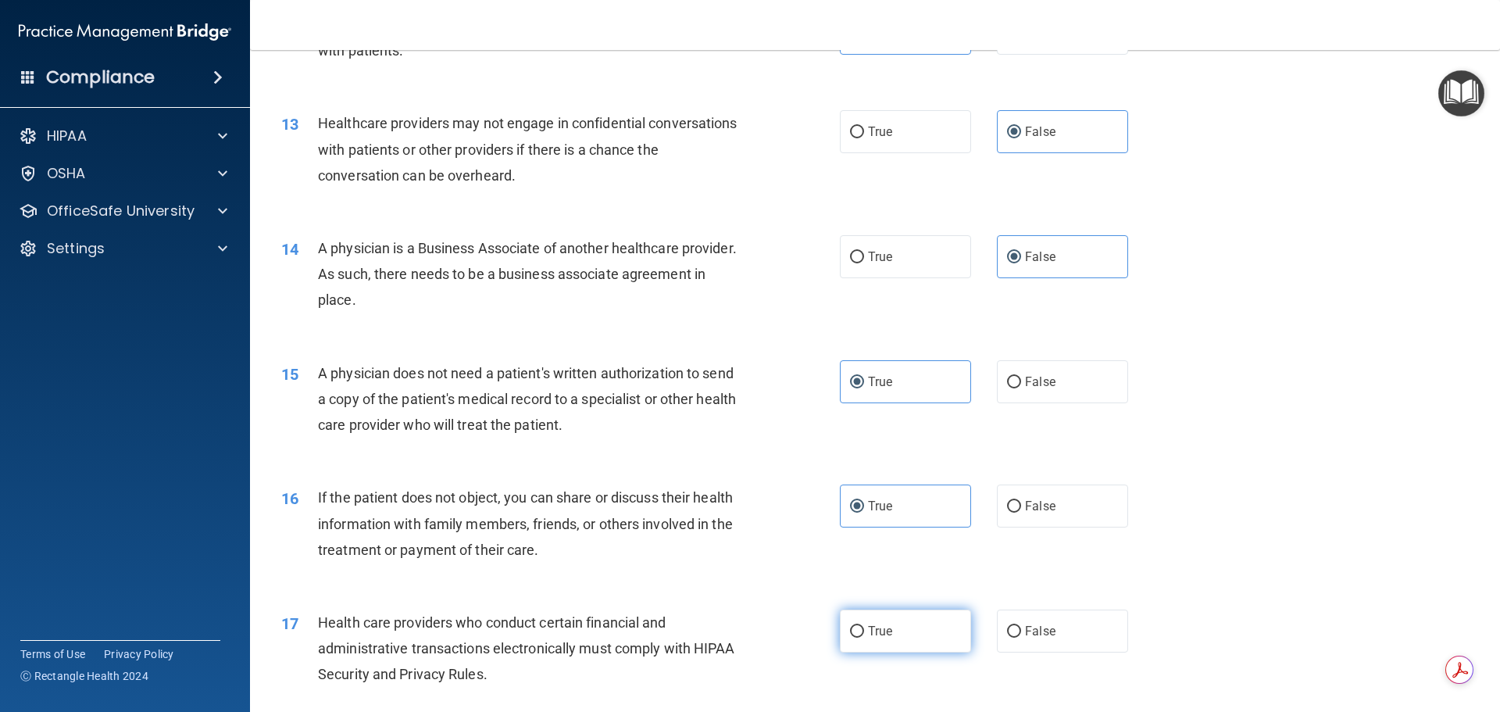
radio input "true"
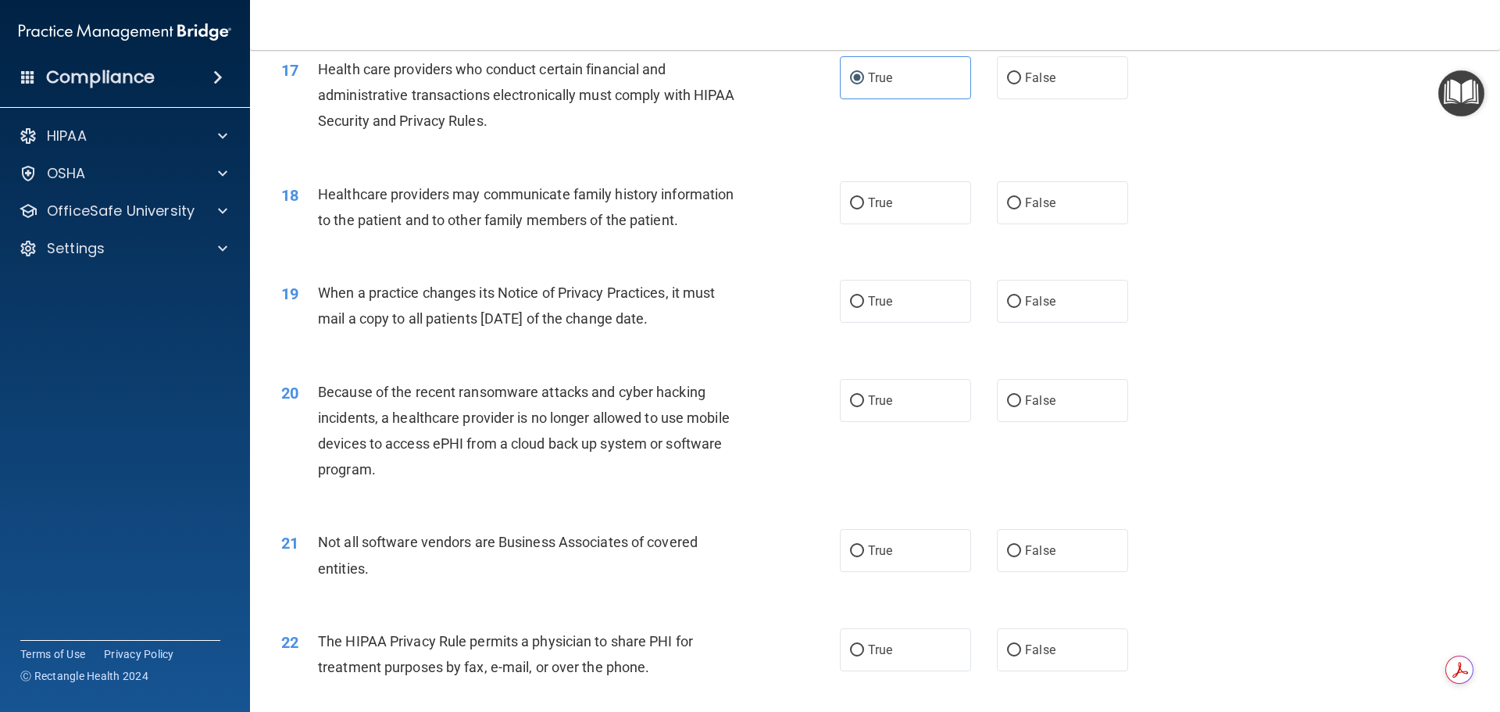
scroll to position [2032, 0]
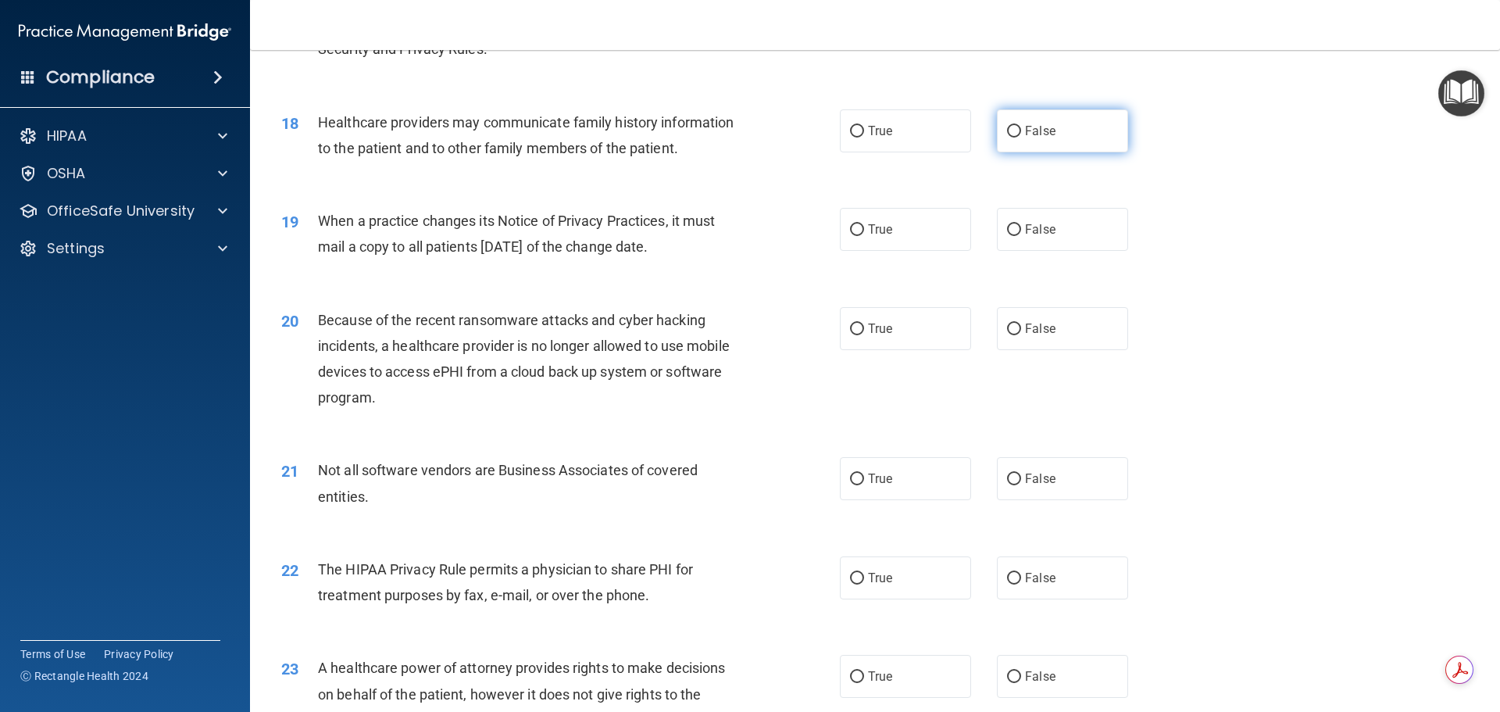
click at [1045, 138] on label "False" at bounding box center [1062, 130] width 131 height 43
click at [1021, 138] on input "False" at bounding box center [1014, 132] width 14 height 12
radio input "true"
click at [1053, 231] on label "False" at bounding box center [1062, 229] width 131 height 43
click at [1021, 231] on input "False" at bounding box center [1014, 230] width 14 height 12
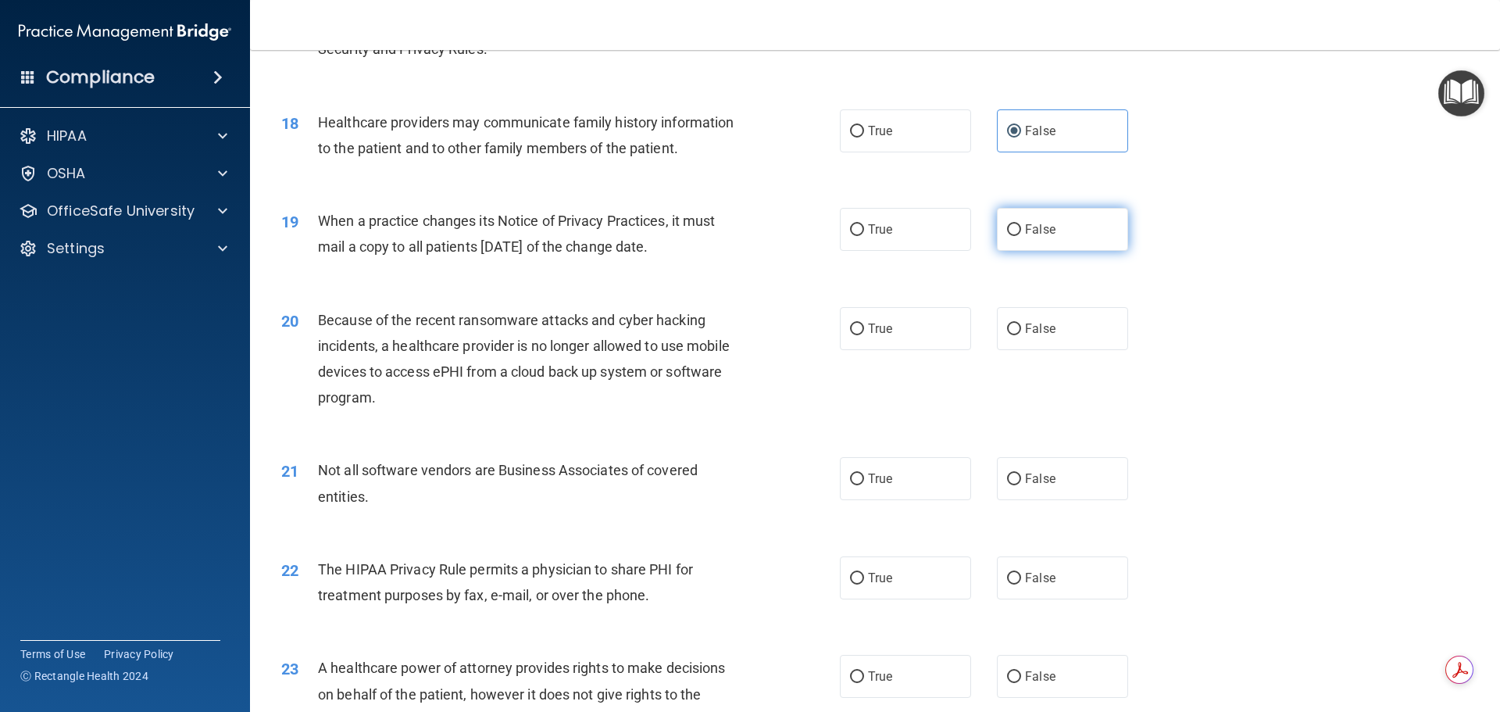
radio input "true"
click at [1044, 334] on span "False" at bounding box center [1040, 328] width 30 height 15
click at [1021, 334] on input "False" at bounding box center [1014, 330] width 14 height 12
radio input "true"
click at [862, 482] on label "True" at bounding box center [905, 478] width 131 height 43
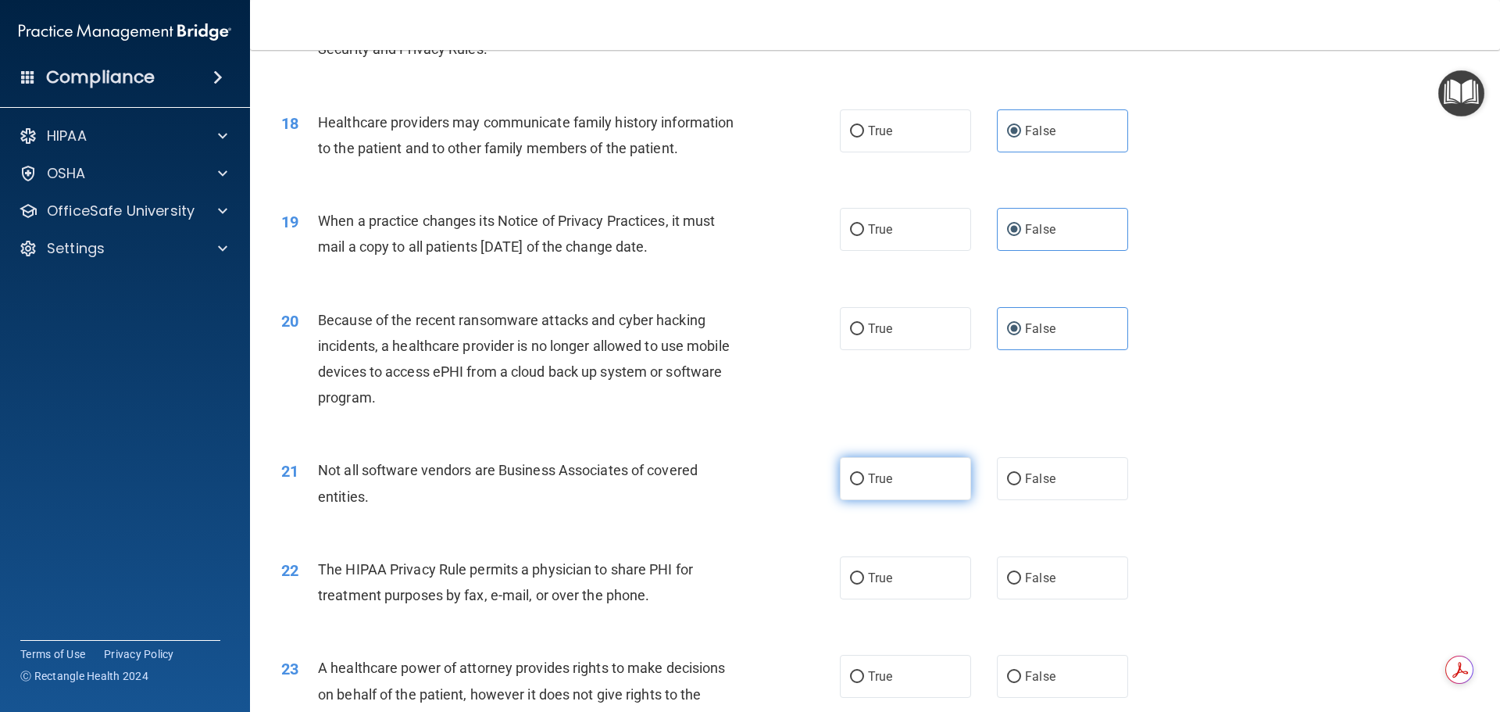
click at [862, 482] on input "True" at bounding box center [857, 480] width 14 height 12
radio input "true"
click at [877, 578] on span "True" at bounding box center [880, 577] width 24 height 15
click at [864, 578] on input "True" at bounding box center [857, 579] width 14 height 12
radio input "true"
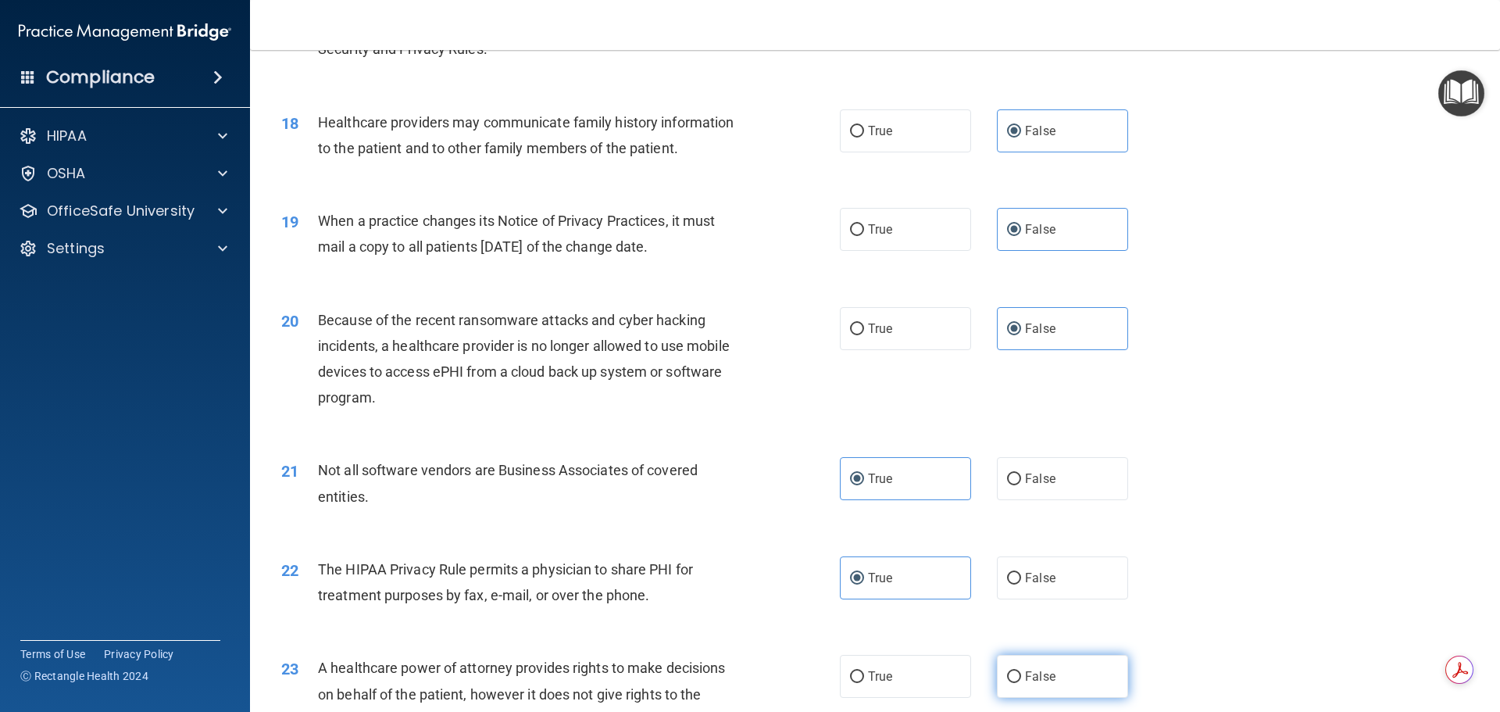
click at [1072, 676] on label "False" at bounding box center [1062, 676] width 131 height 43
click at [1021, 676] on input "False" at bounding box center [1014, 677] width 14 height 12
radio input "true"
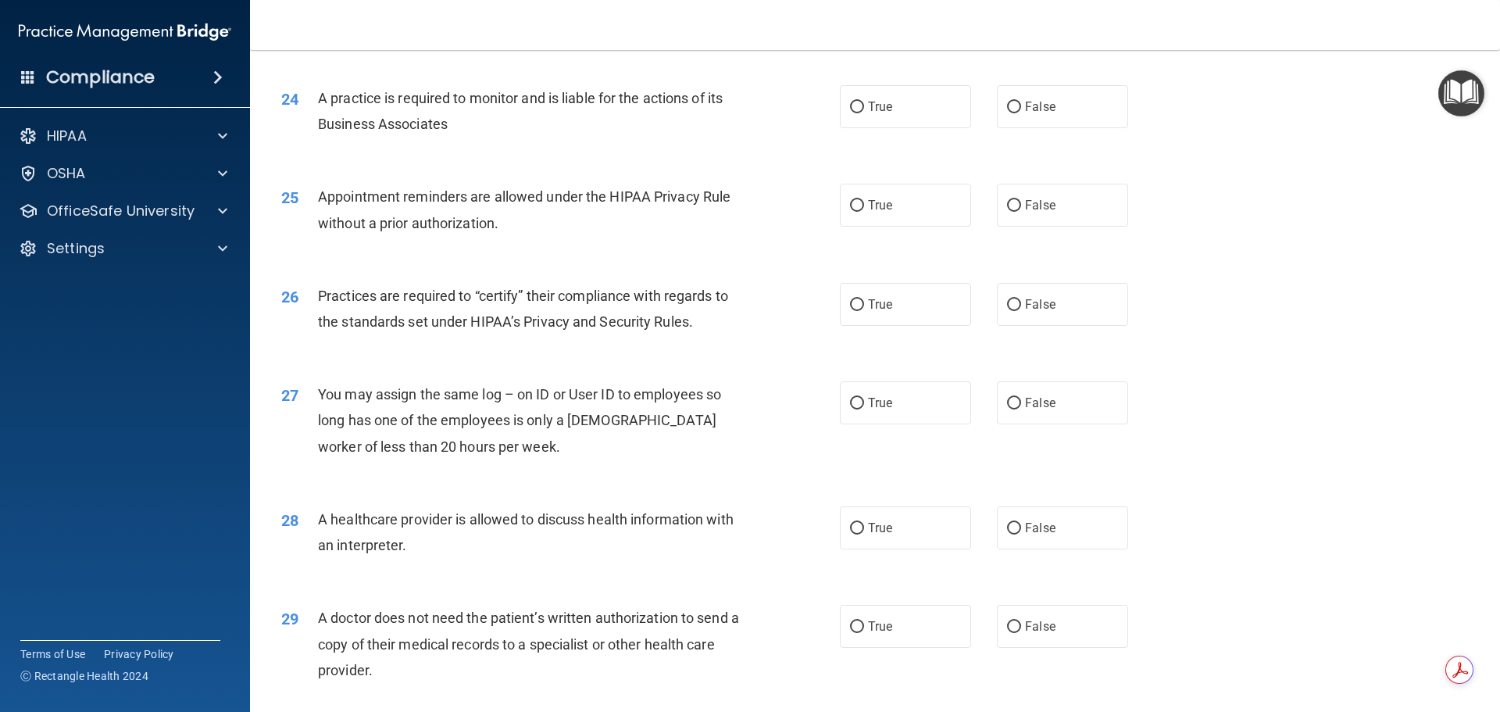
scroll to position [2735, 0]
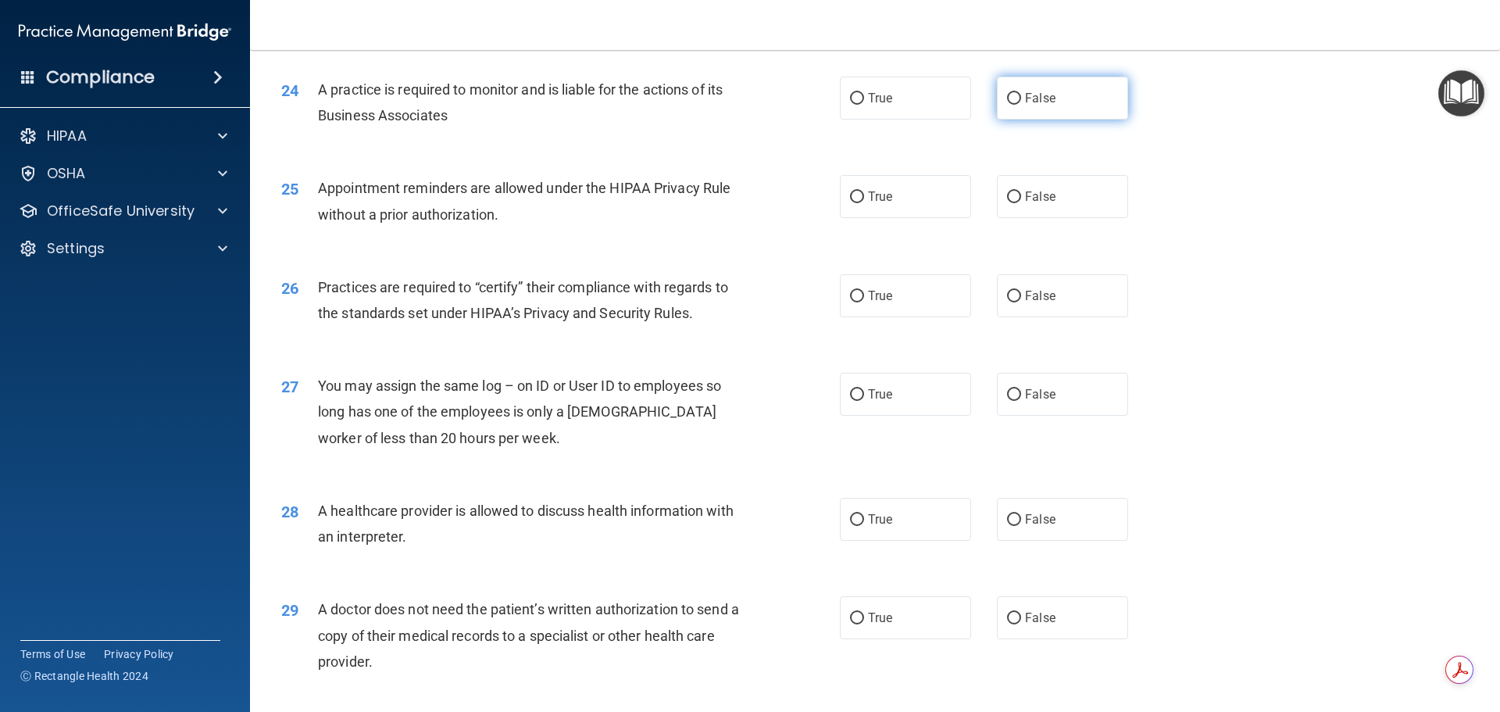
click at [1053, 90] on label "False" at bounding box center [1062, 98] width 131 height 43
click at [1021, 93] on input "False" at bounding box center [1014, 99] width 14 height 12
radio input "true"
click at [880, 196] on span "True" at bounding box center [880, 196] width 24 height 15
click at [864, 196] on input "True" at bounding box center [857, 197] width 14 height 12
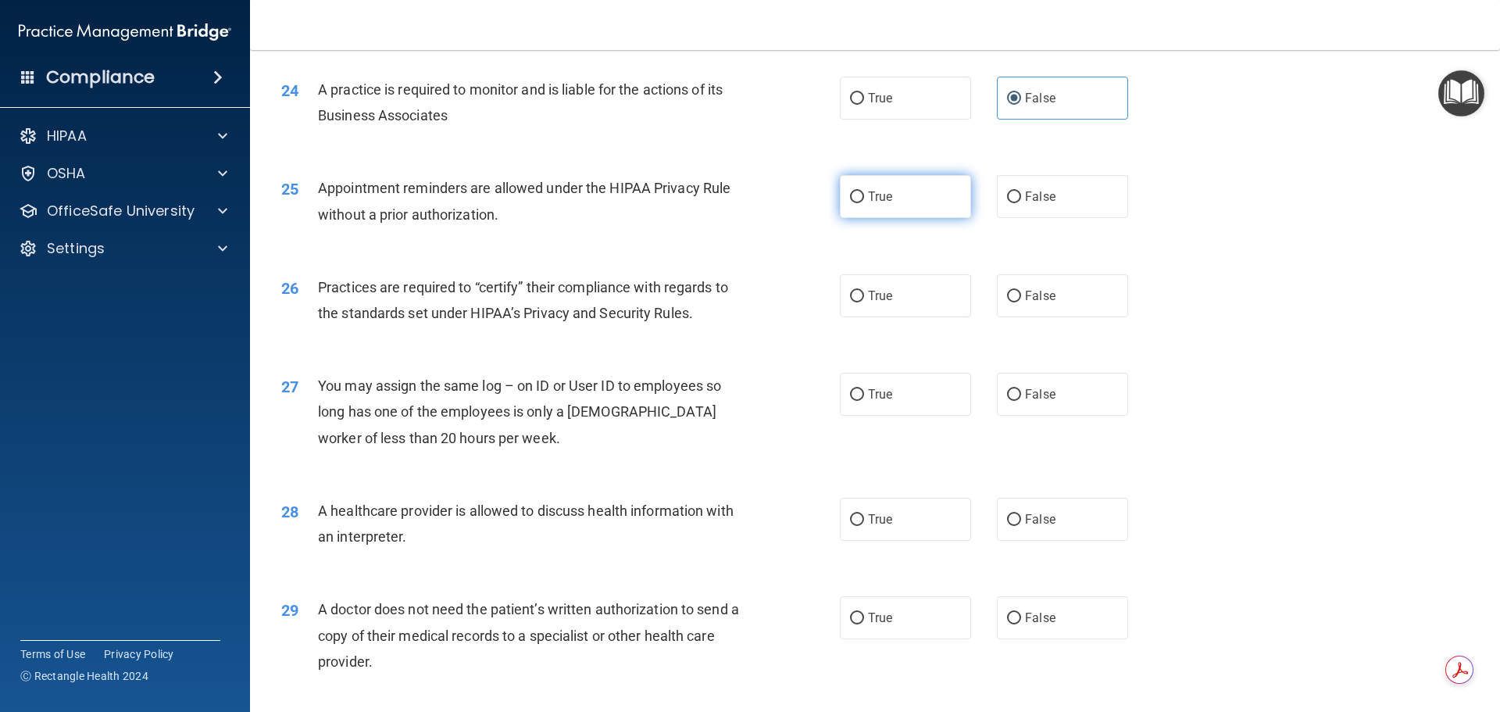
radio input "true"
click at [1013, 295] on input "False" at bounding box center [1014, 297] width 14 height 12
radio input "true"
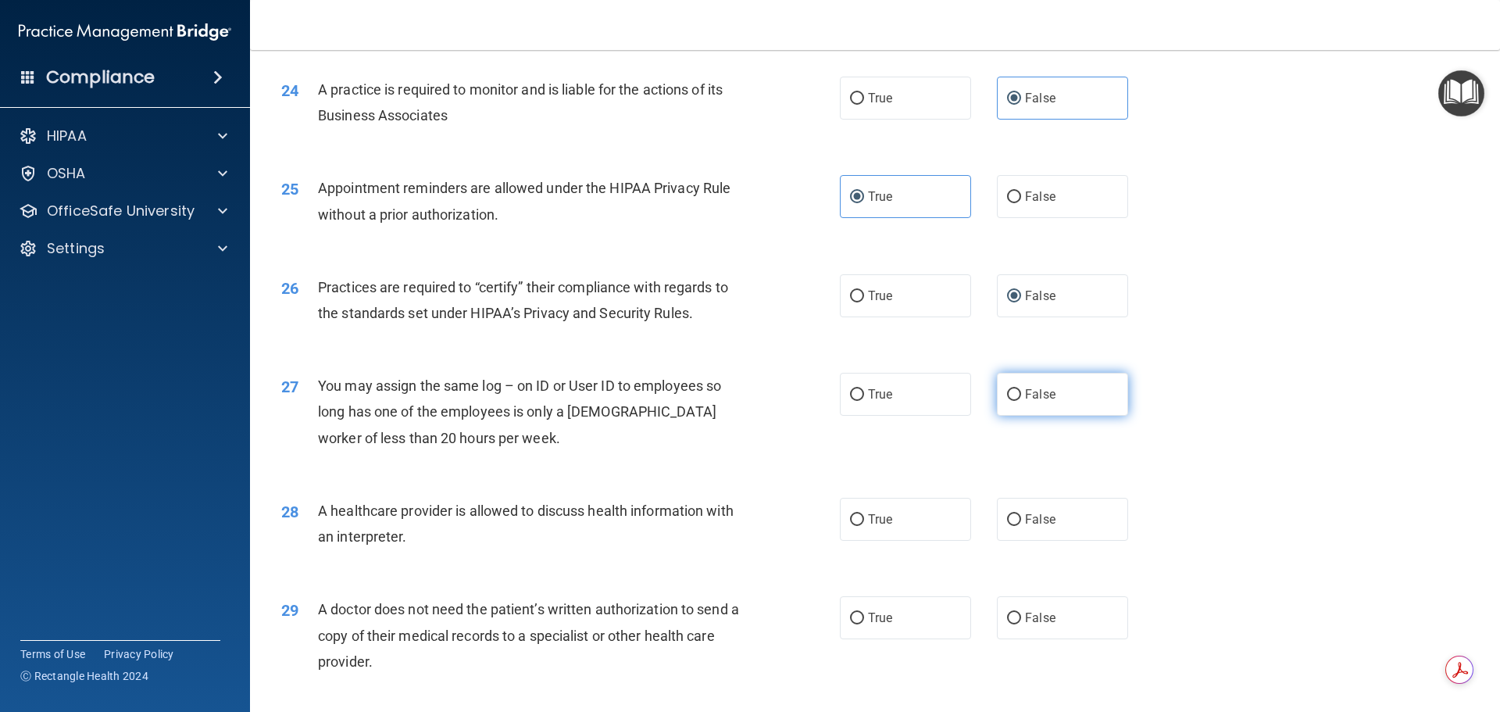
click at [1042, 391] on span "False" at bounding box center [1040, 394] width 30 height 15
click at [1021, 391] on input "False" at bounding box center [1014, 395] width 14 height 12
radio input "true"
click at [882, 514] on span "True" at bounding box center [880, 519] width 24 height 15
click at [864, 514] on input "True" at bounding box center [857, 520] width 14 height 12
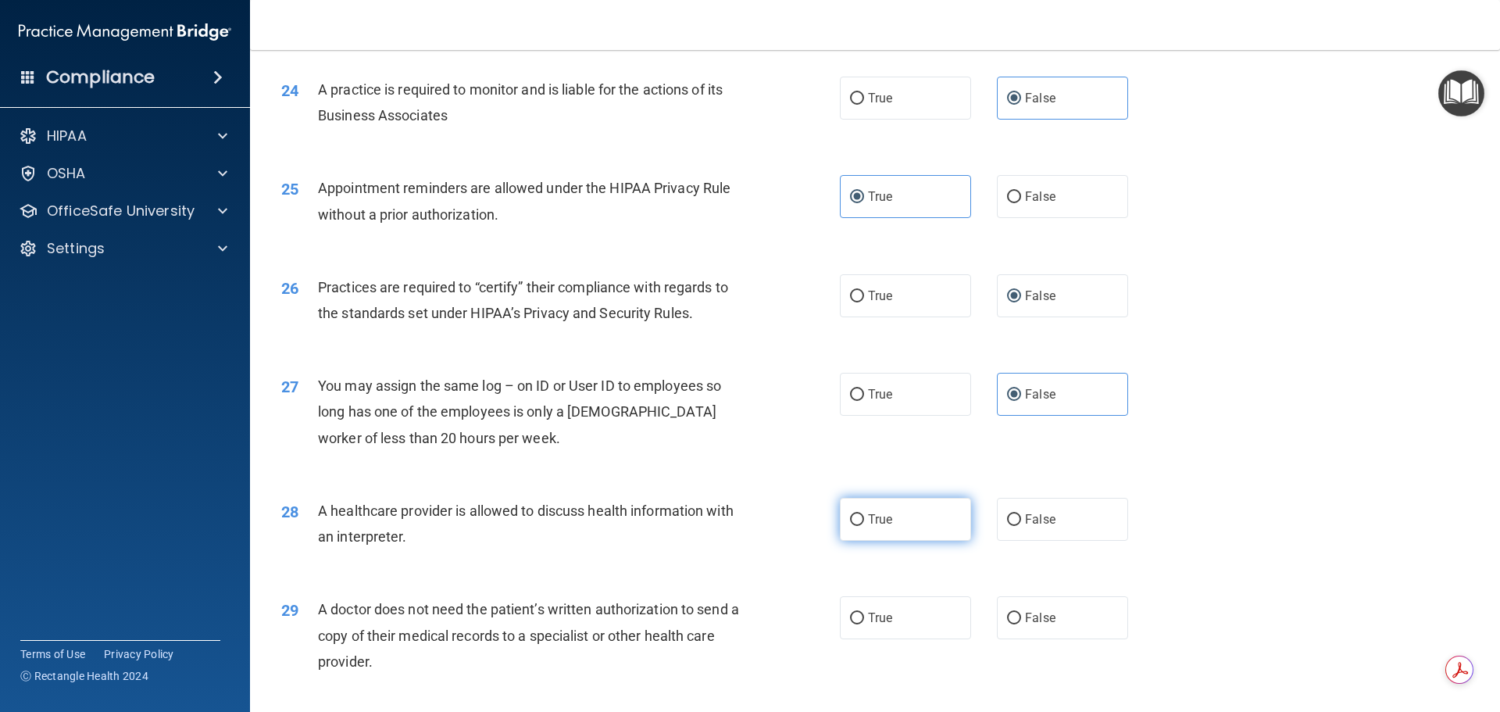
radio input "true"
click at [878, 600] on label "True" at bounding box center [905, 617] width 131 height 43
click at [864, 613] on input "True" at bounding box center [857, 619] width 14 height 12
radio input "true"
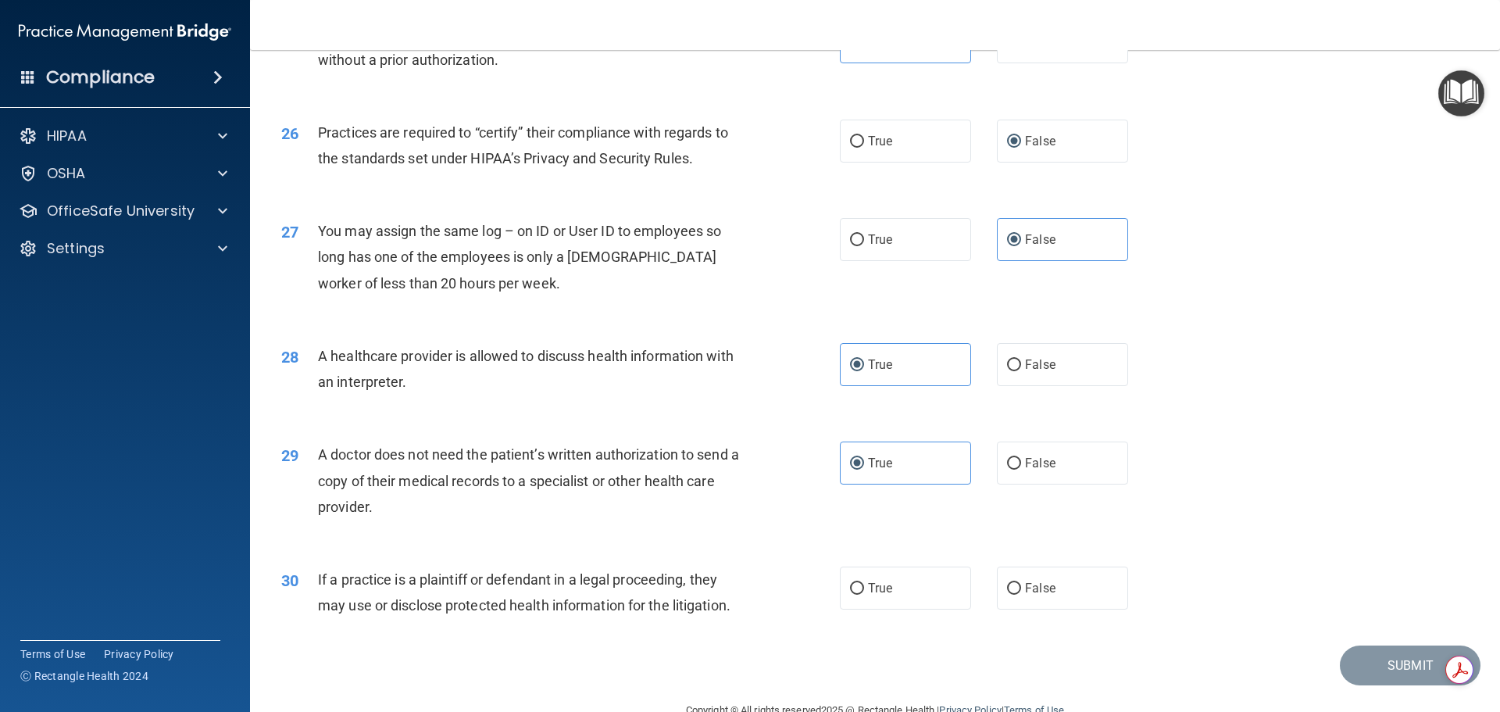
scroll to position [2926, 0]
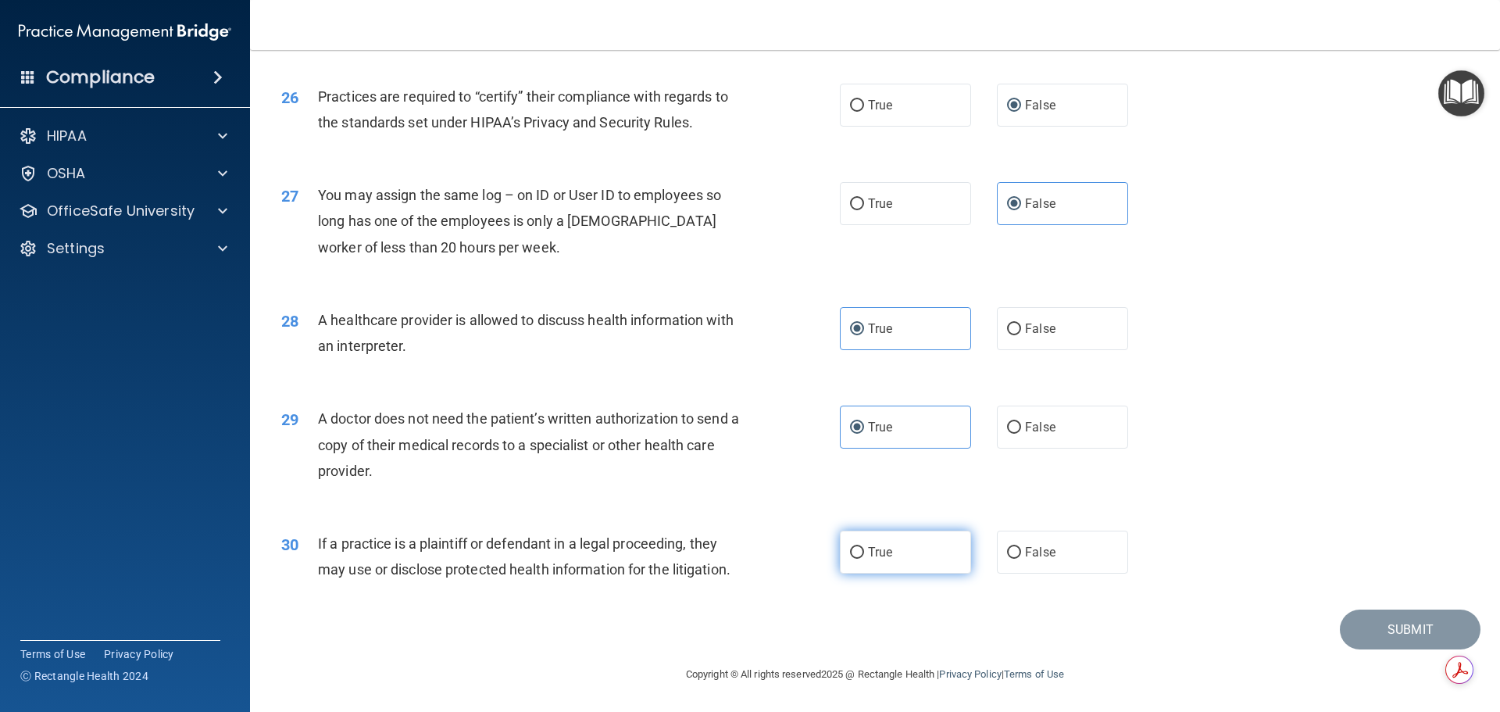
click at [853, 555] on input "True" at bounding box center [857, 553] width 14 height 12
radio input "true"
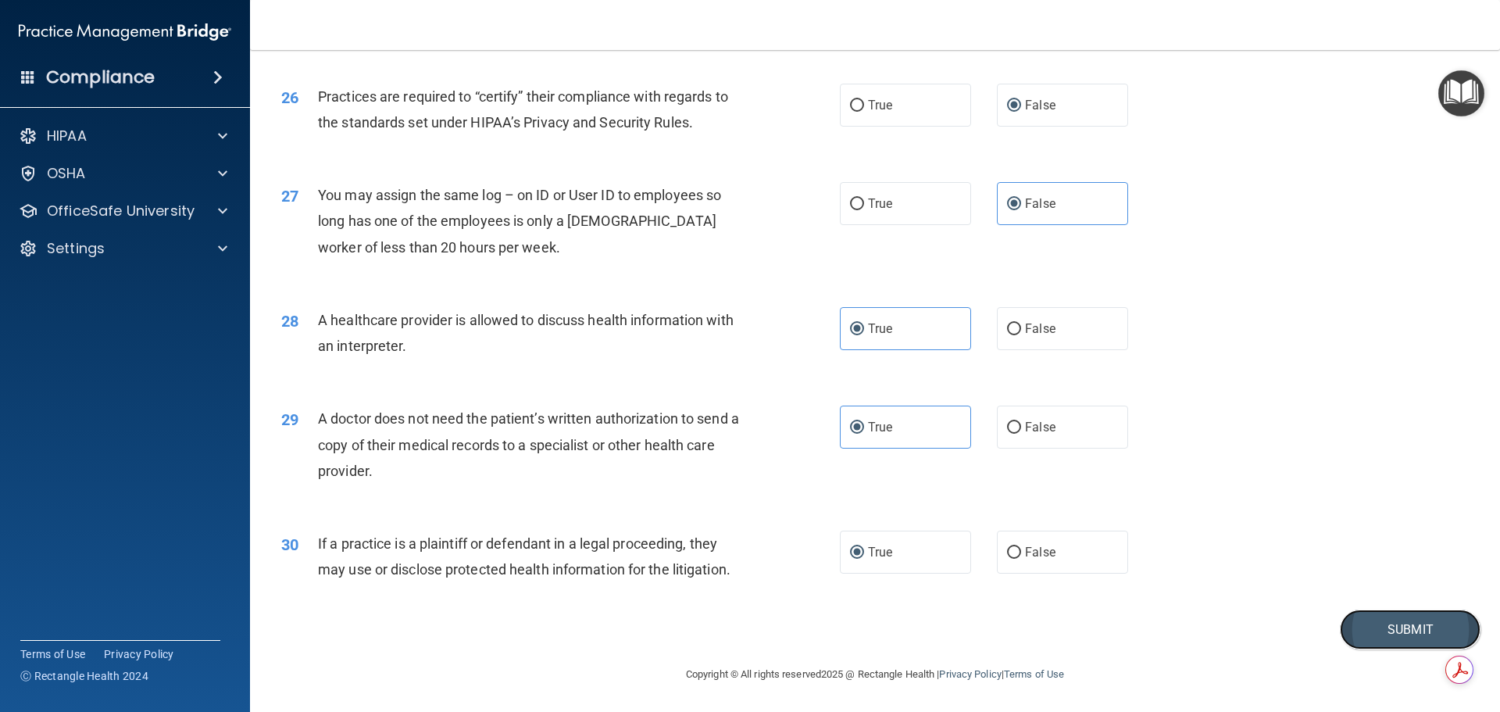
click at [1354, 620] on button "Submit" at bounding box center [1410, 630] width 141 height 40
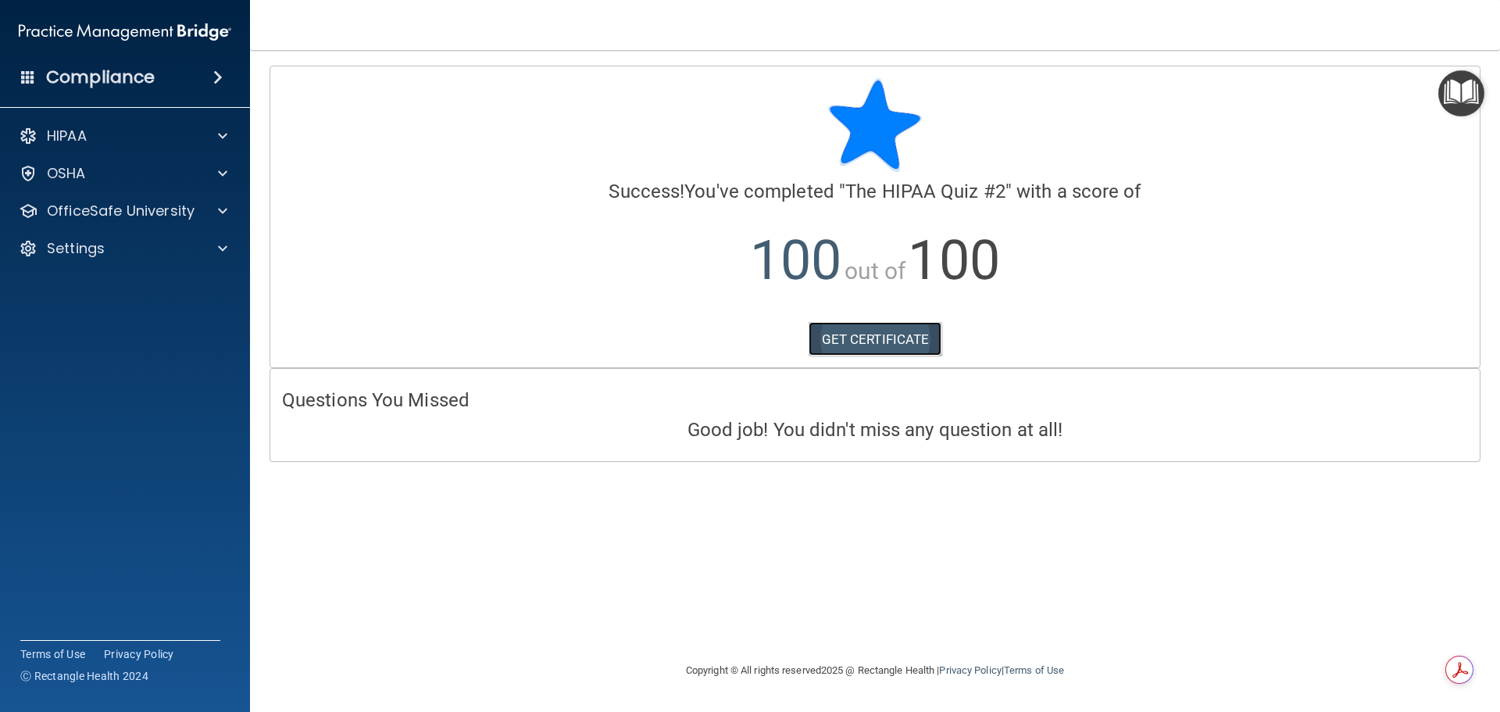
click at [857, 331] on link "GET CERTIFICATE" at bounding box center [876, 339] width 134 height 34
click at [240, 209] on div "OfficeSafe University" at bounding box center [125, 210] width 251 height 31
click at [227, 210] on div at bounding box center [220, 211] width 39 height 19
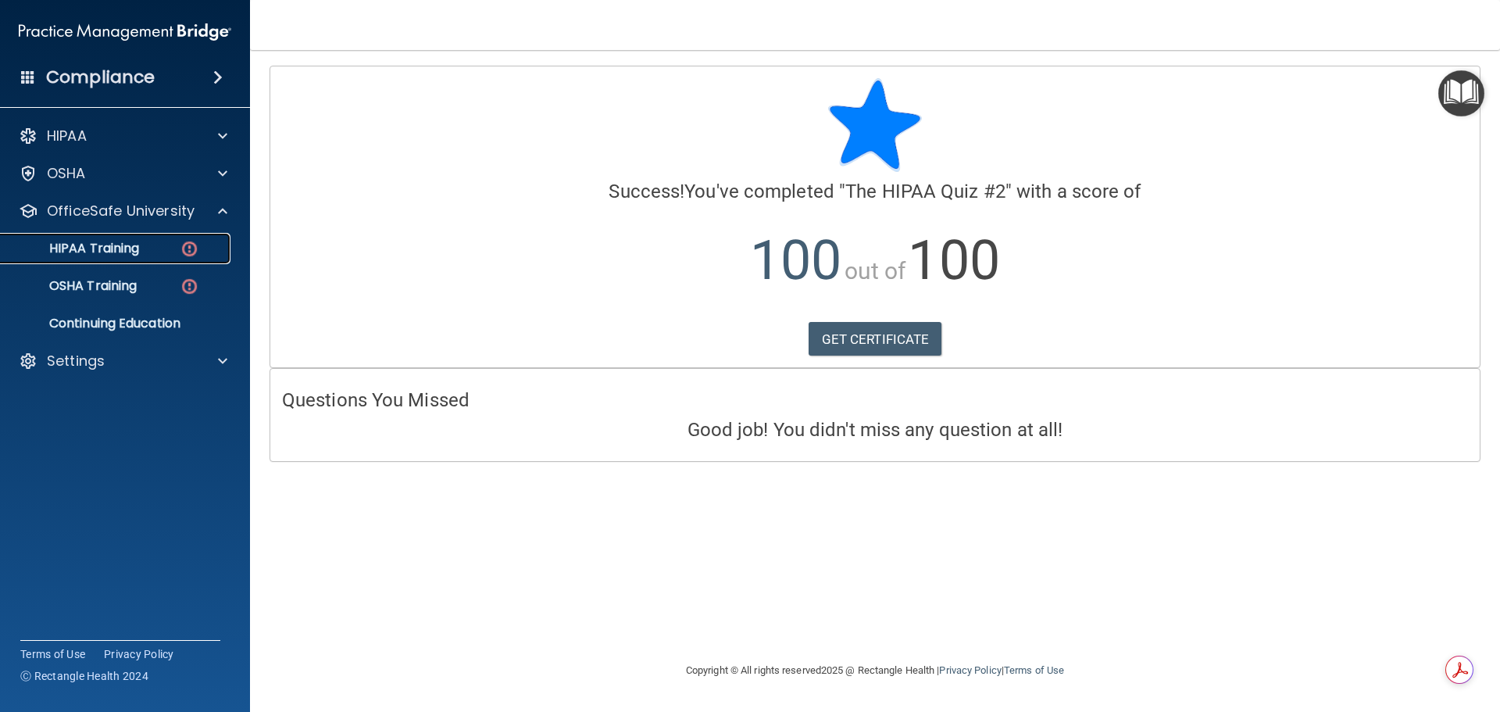
click at [102, 254] on p "HIPAA Training" at bounding box center [74, 249] width 129 height 16
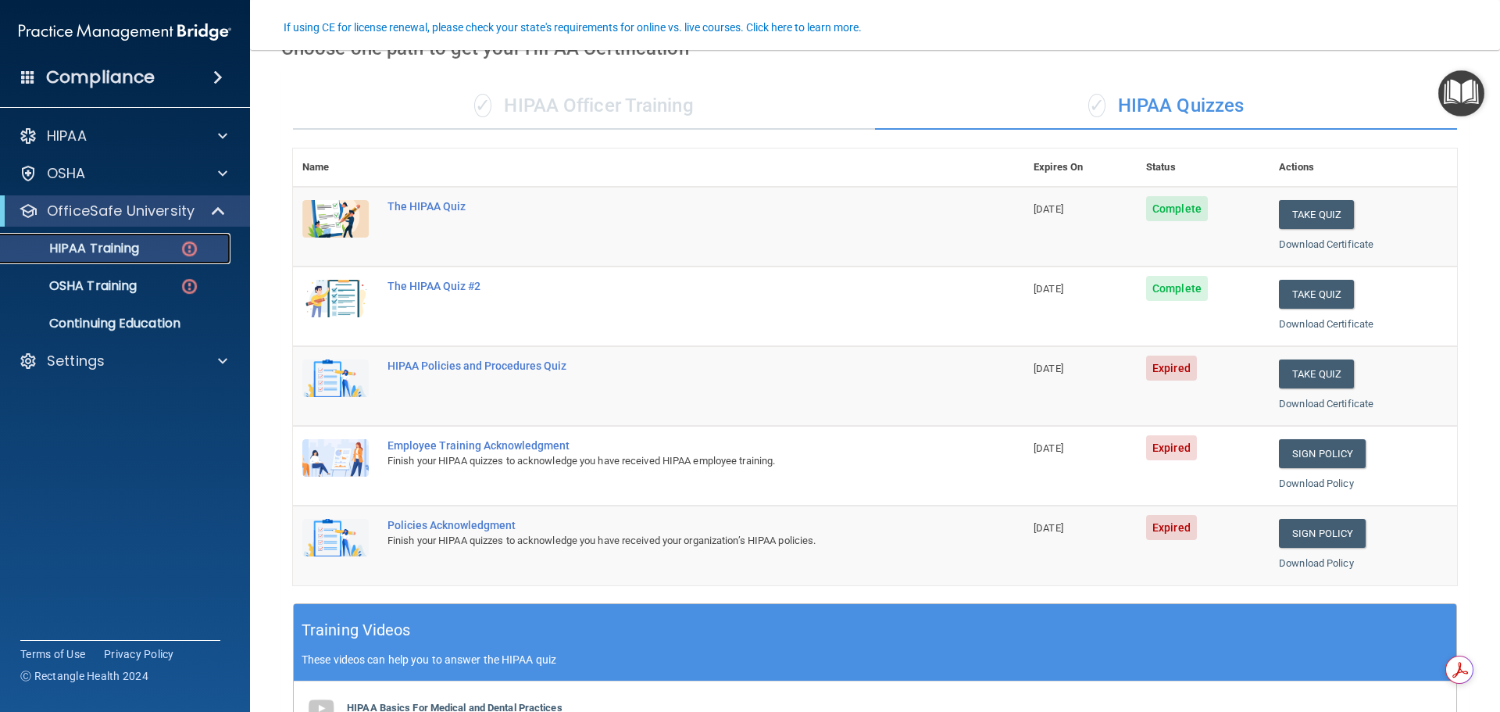
scroll to position [156, 0]
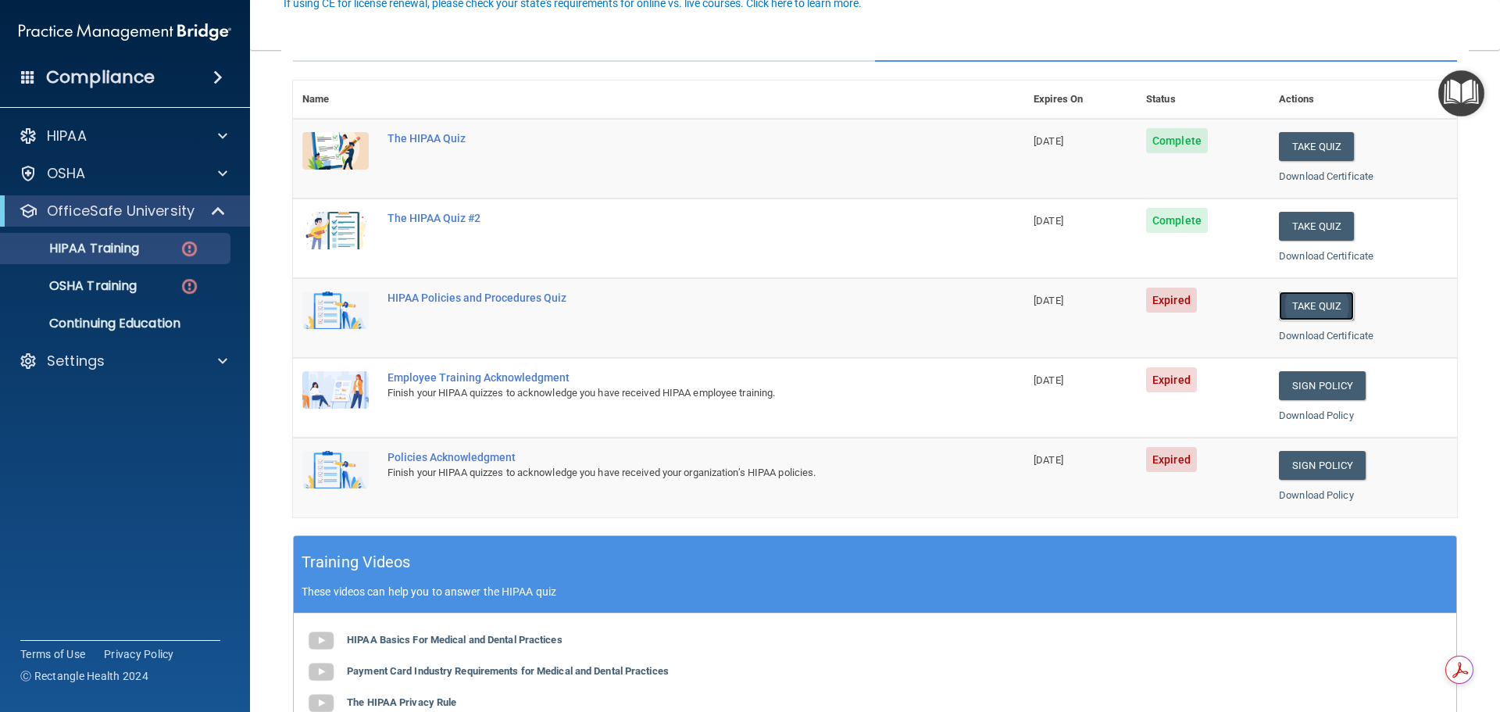
click at [1309, 313] on button "Take Quiz" at bounding box center [1316, 305] width 75 height 29
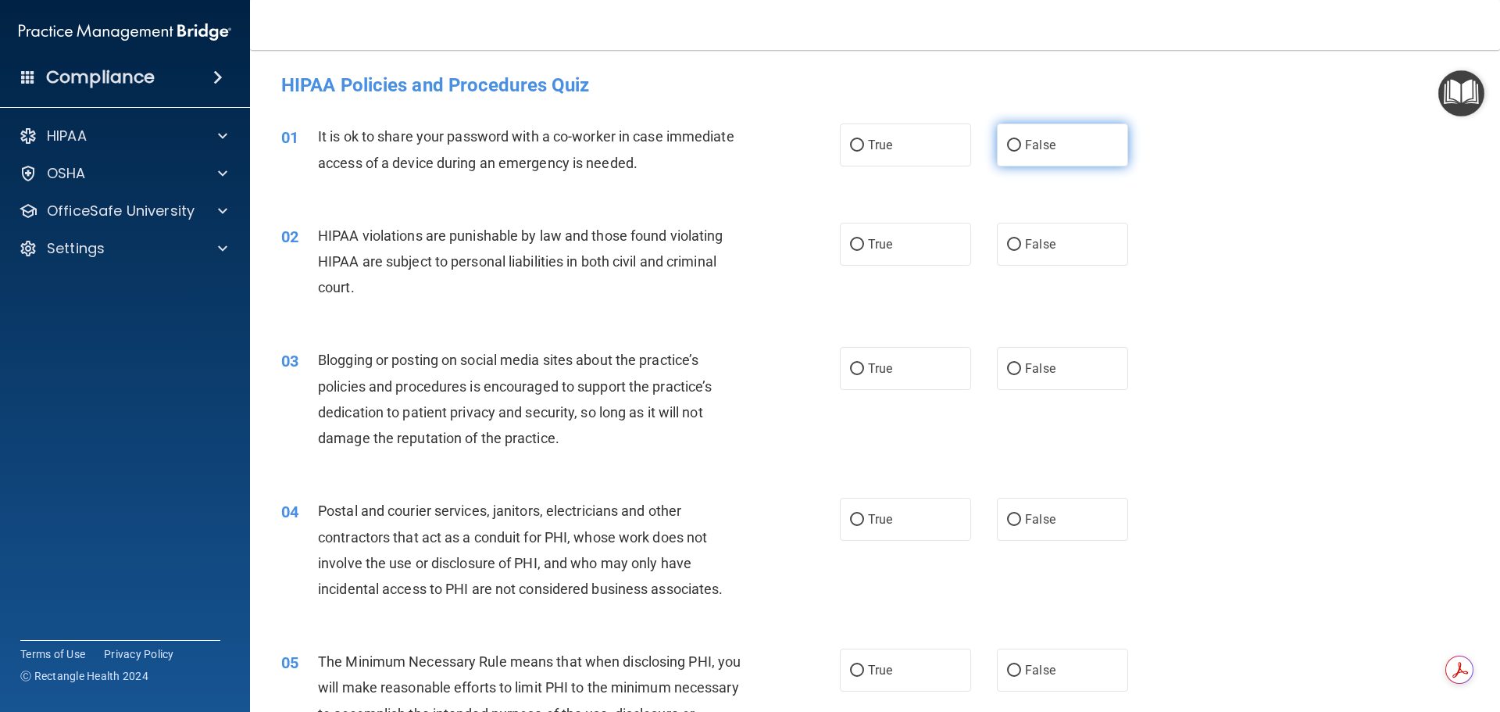
click at [1060, 145] on label "False" at bounding box center [1062, 144] width 131 height 43
click at [1021, 145] on input "False" at bounding box center [1014, 146] width 14 height 12
radio input "true"
click at [898, 245] on label "True" at bounding box center [905, 244] width 131 height 43
click at [864, 245] on input "True" at bounding box center [857, 245] width 14 height 12
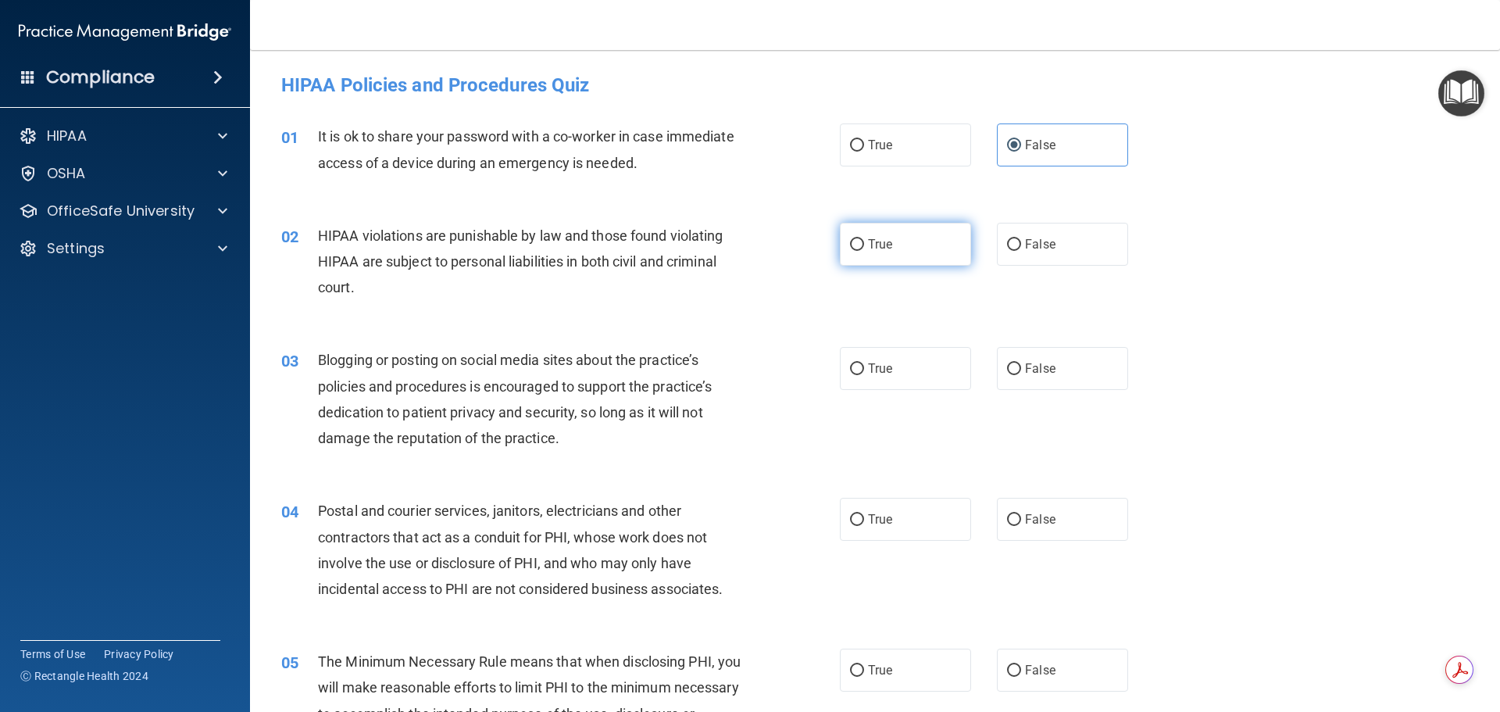
radio input "true"
click at [1064, 259] on label "False" at bounding box center [1062, 244] width 131 height 43
click at [1021, 251] on input "False" at bounding box center [1014, 245] width 14 height 12
radio input "true"
radio input "false"
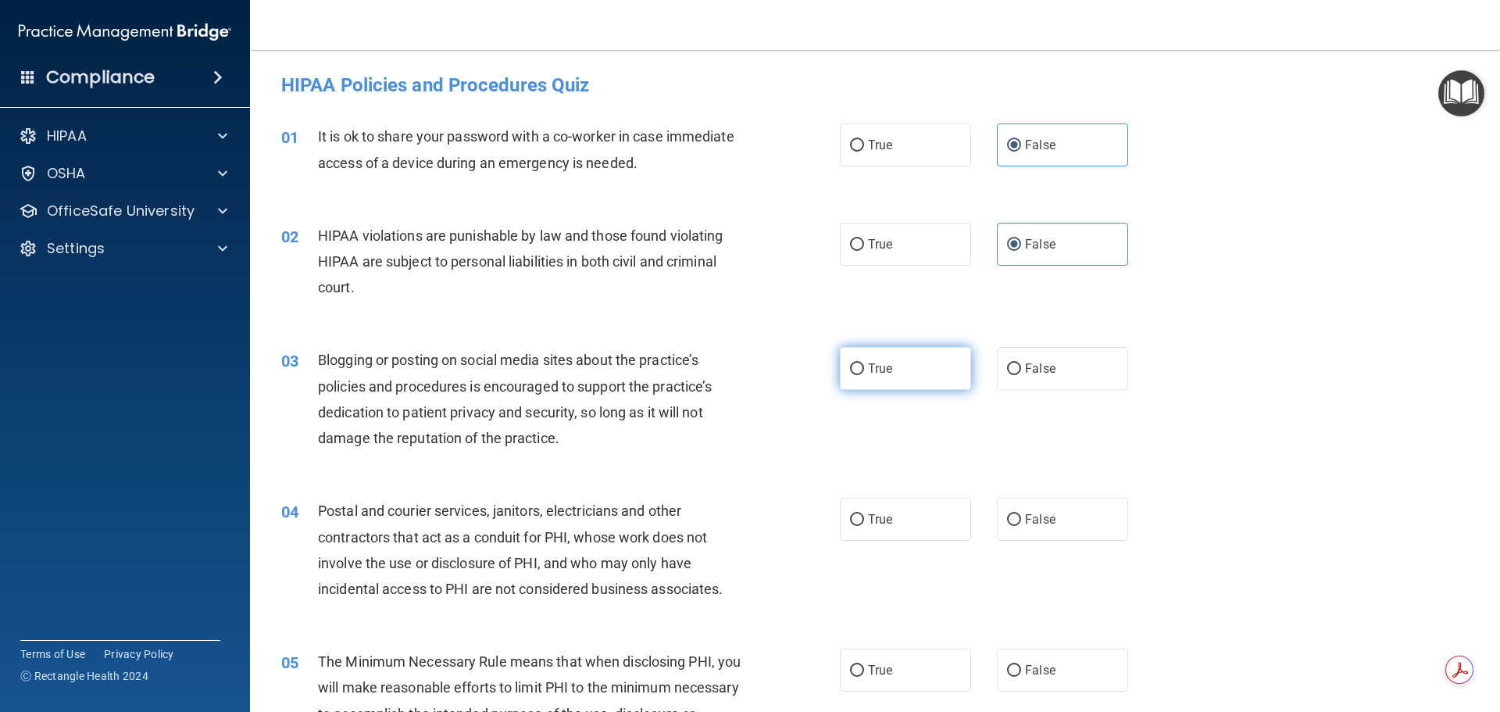
click at [887, 367] on span "True" at bounding box center [880, 368] width 24 height 15
click at [864, 367] on input "True" at bounding box center [857, 369] width 14 height 12
radio input "true"
click at [874, 517] on span "True" at bounding box center [880, 519] width 24 height 15
click at [864, 517] on input "True" at bounding box center [857, 520] width 14 height 12
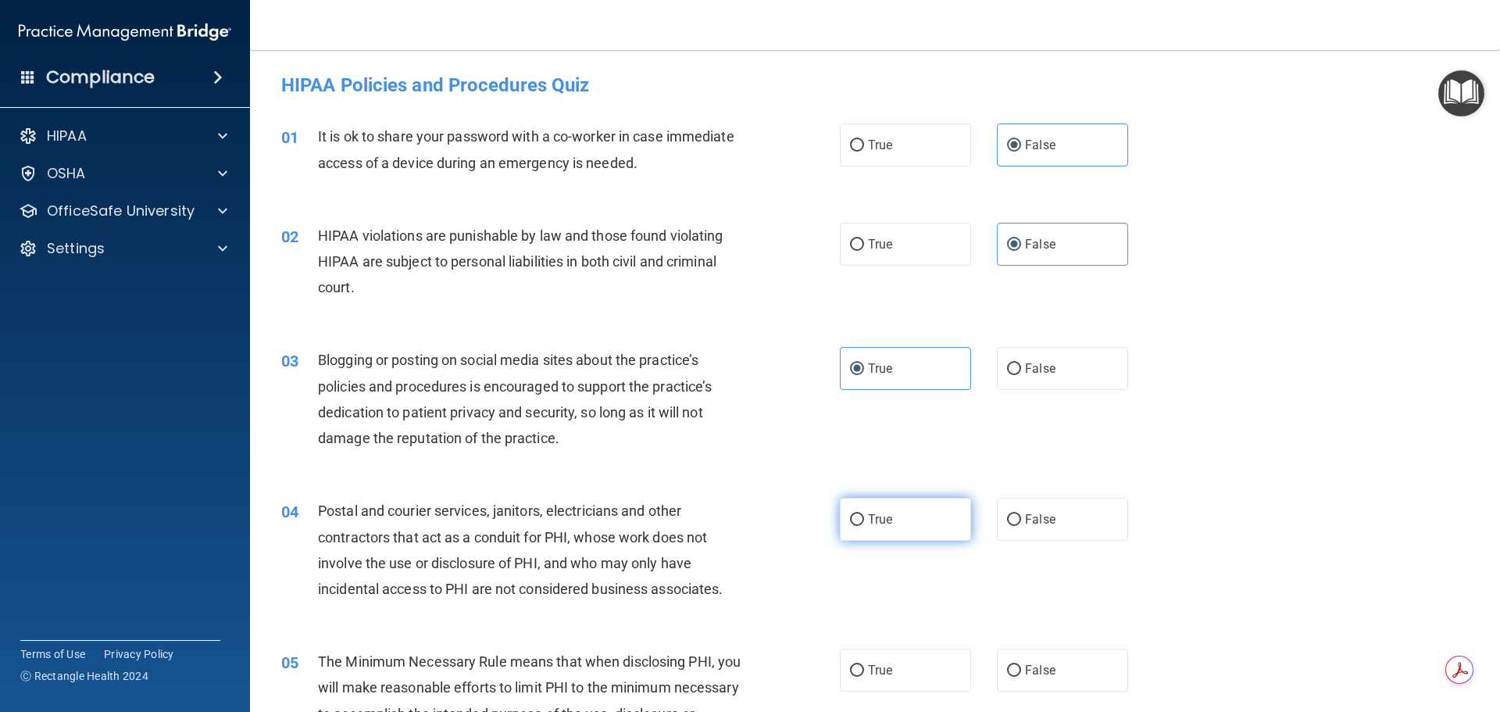
radio input "true"
click at [1017, 666] on label "False" at bounding box center [1062, 670] width 131 height 43
click at [1017, 666] on input "False" at bounding box center [1014, 671] width 14 height 12
radio input "true"
click at [870, 256] on label "True" at bounding box center [905, 244] width 131 height 43
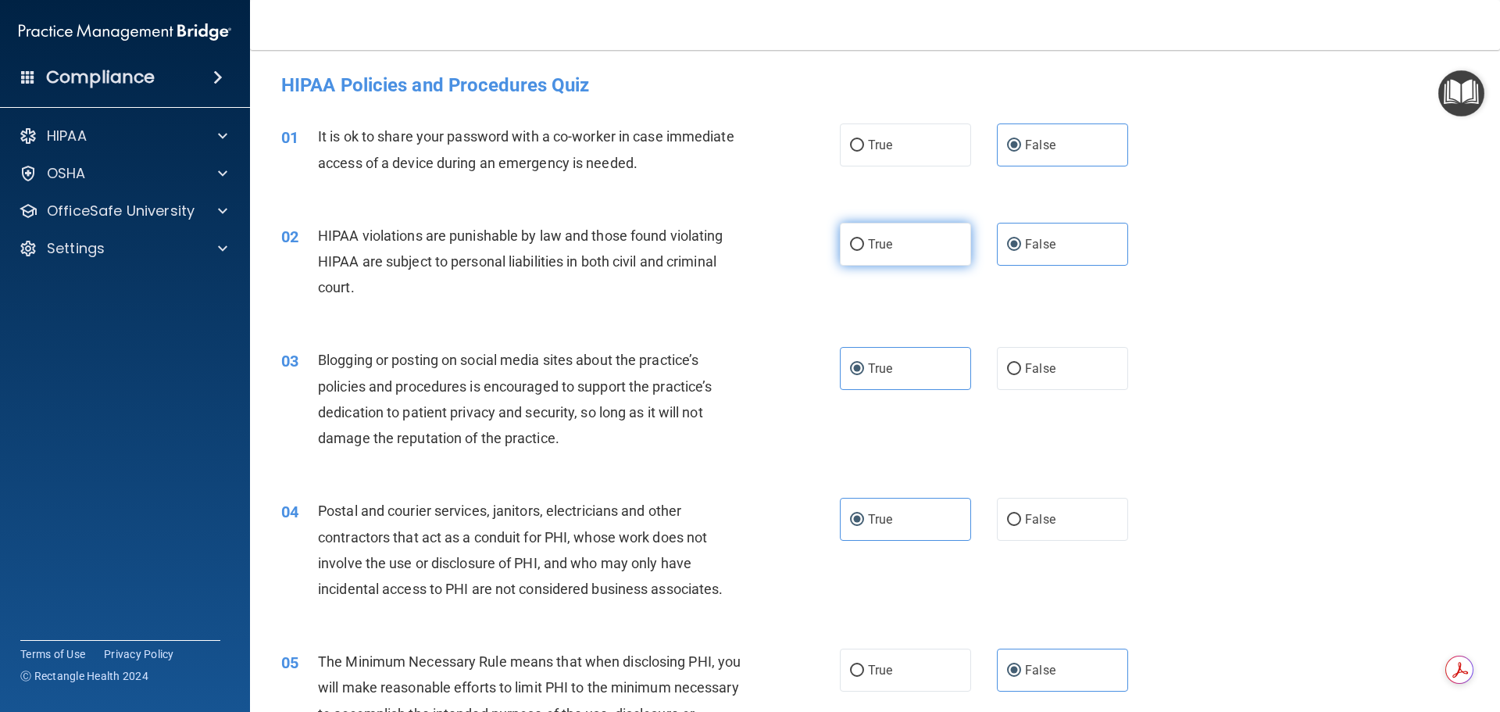
click at [864, 251] on input "True" at bounding box center [857, 245] width 14 height 12
radio input "true"
radio input "false"
click at [1030, 368] on span "False" at bounding box center [1040, 368] width 30 height 15
click at [1021, 368] on input "False" at bounding box center [1014, 369] width 14 height 12
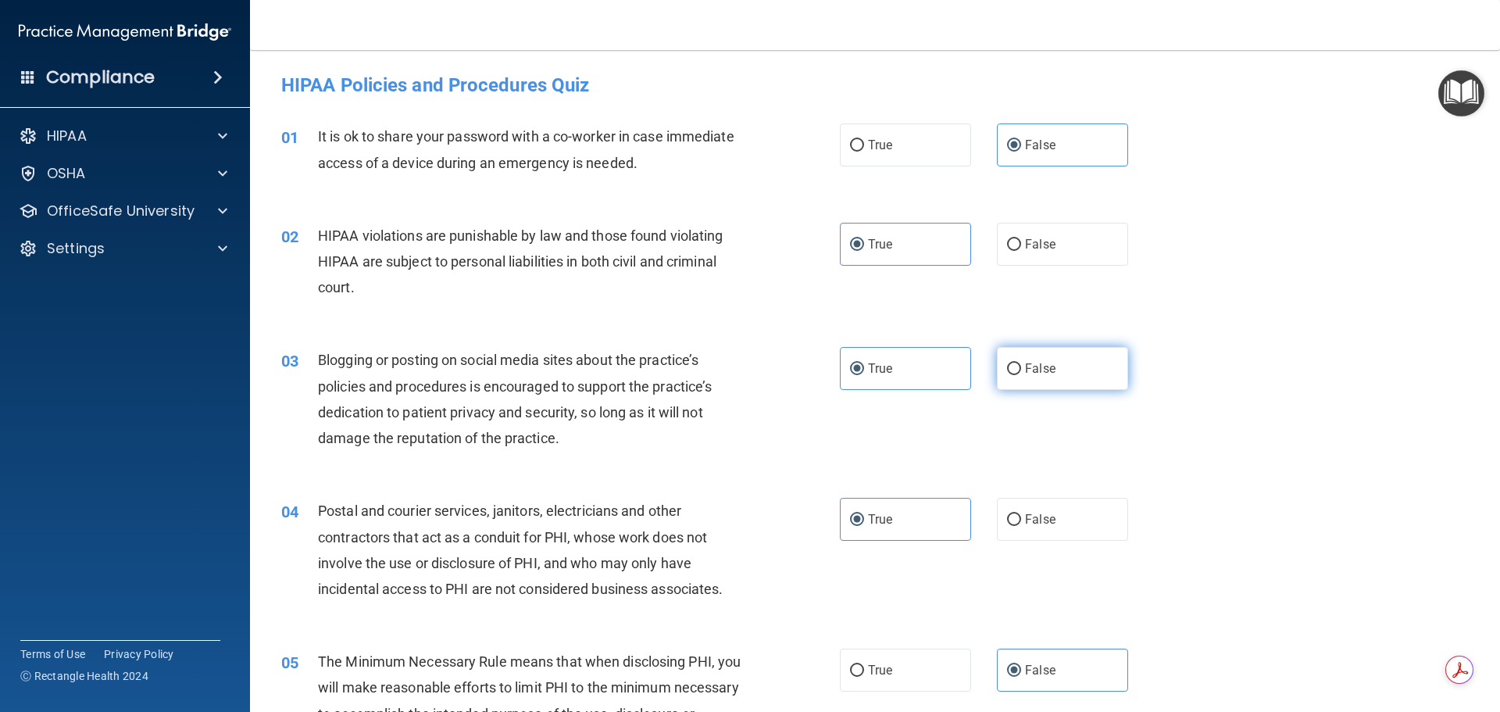
radio input "true"
radio input "false"
click at [906, 670] on label "True" at bounding box center [905, 670] width 131 height 43
click at [864, 670] on input "True" at bounding box center [857, 671] width 14 height 12
radio input "true"
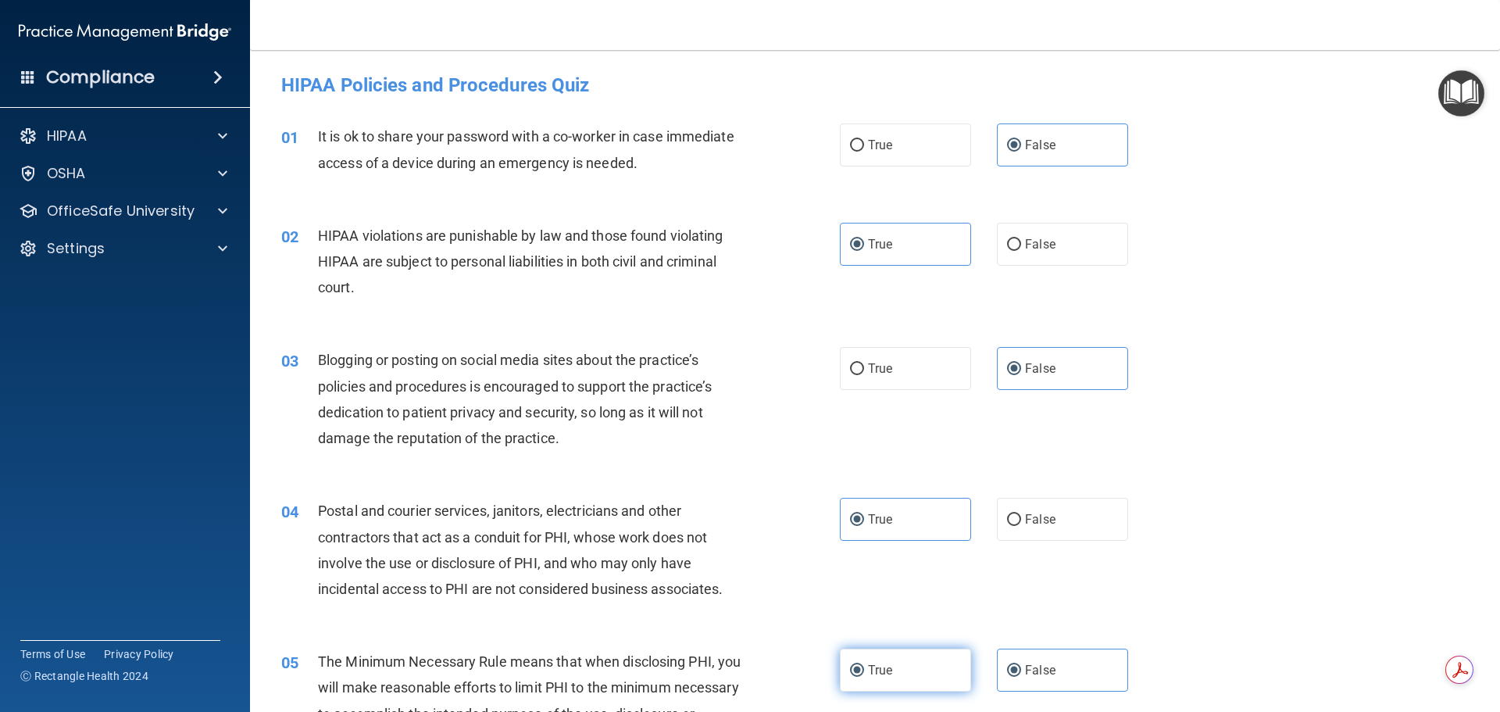
radio input "false"
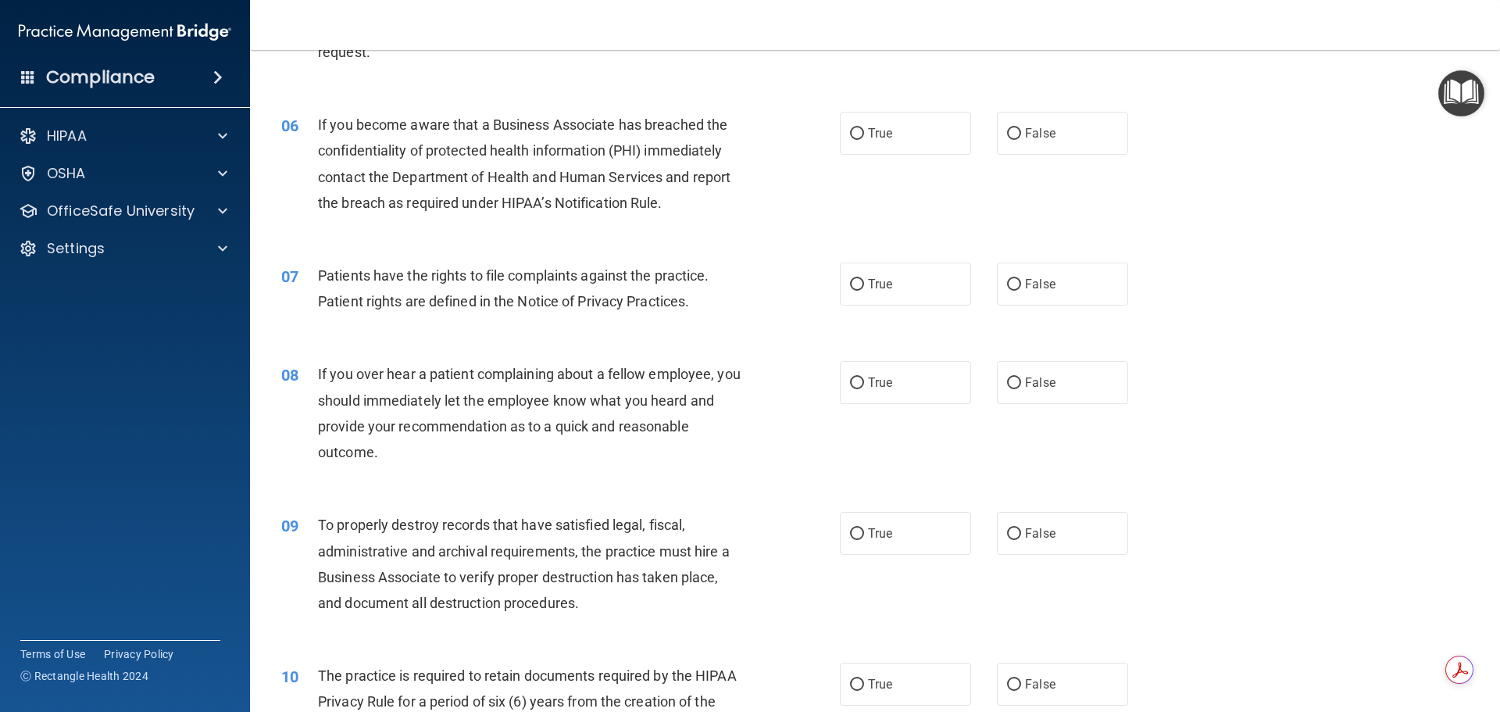
scroll to position [703, 0]
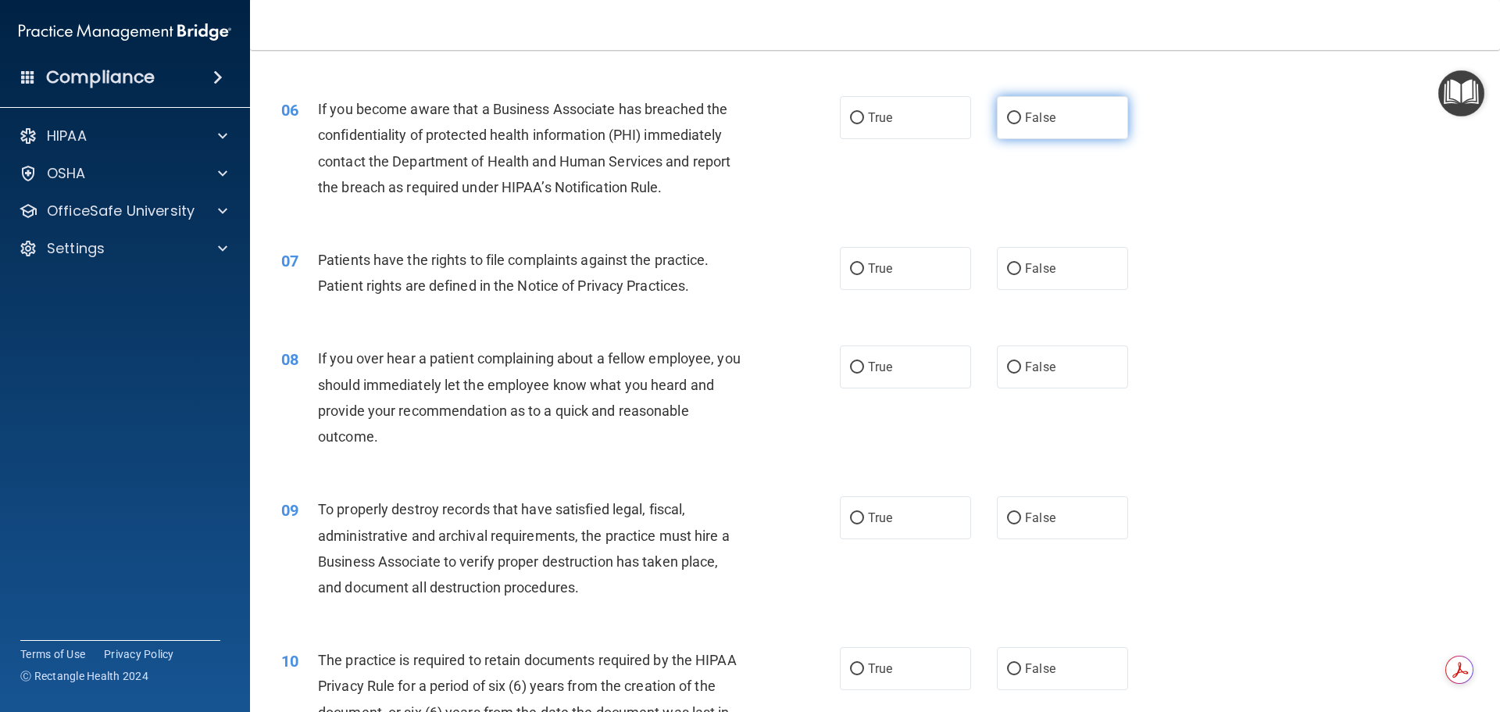
click at [1015, 108] on label "False" at bounding box center [1062, 117] width 131 height 43
click at [1015, 113] on input "False" at bounding box center [1014, 119] width 14 height 12
radio input "true"
click at [914, 282] on label "True" at bounding box center [905, 268] width 131 height 43
click at [864, 275] on input "True" at bounding box center [857, 269] width 14 height 12
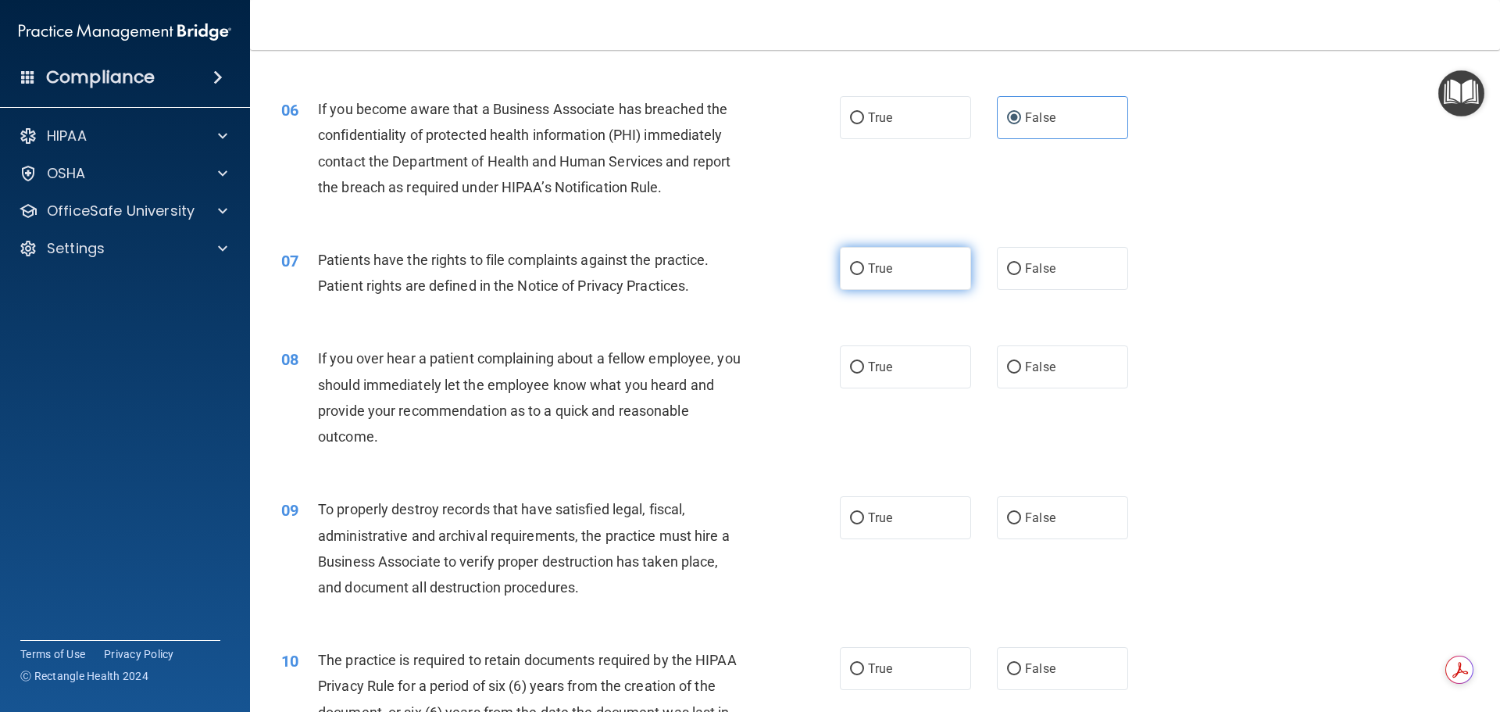
radio input "true"
click at [1042, 372] on span "False" at bounding box center [1040, 366] width 30 height 15
click at [1021, 372] on input "False" at bounding box center [1014, 368] width 14 height 12
radio input "true"
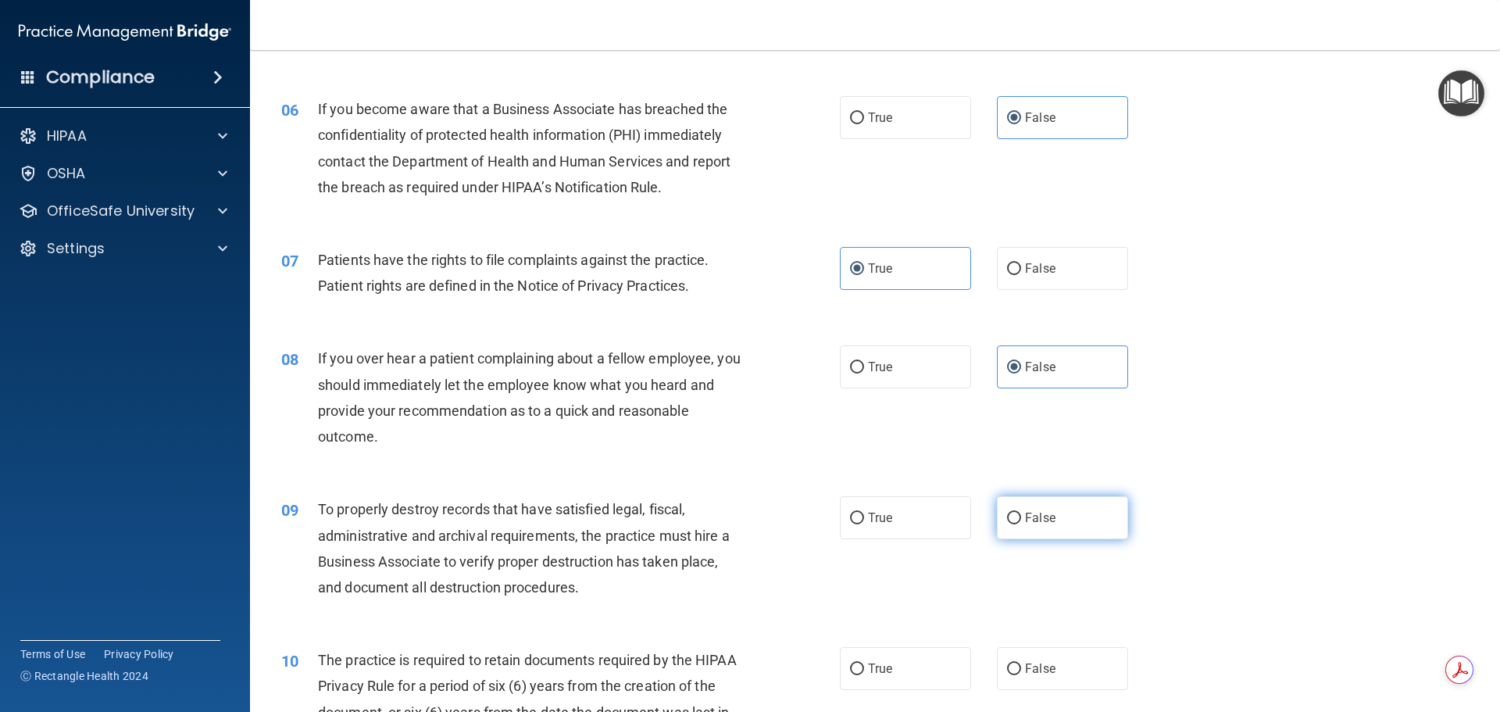
click at [1025, 517] on span "False" at bounding box center [1040, 517] width 30 height 15
click at [1021, 517] on input "False" at bounding box center [1014, 519] width 14 height 12
radio input "true"
click at [860, 662] on label "True" at bounding box center [905, 668] width 131 height 43
click at [860, 663] on input "True" at bounding box center [857, 669] width 14 height 12
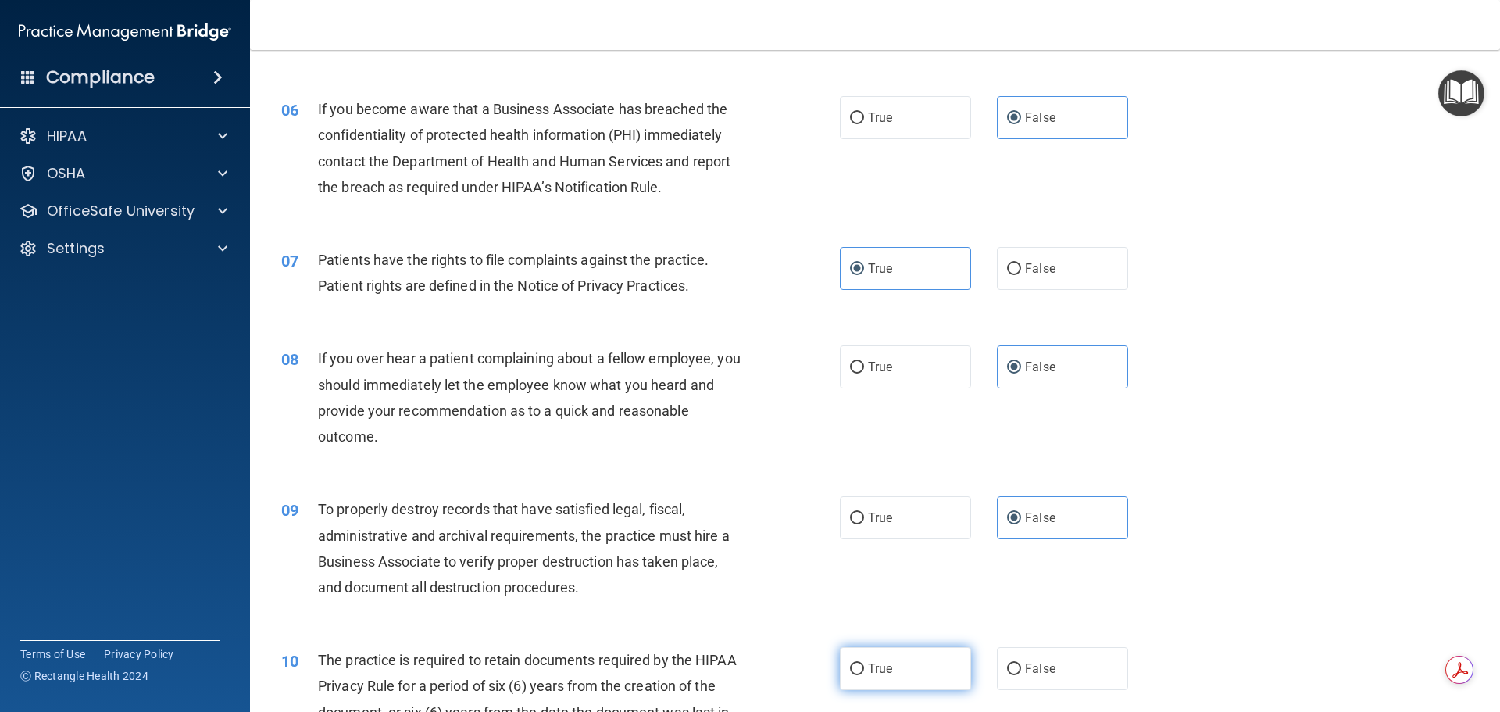
radio input "true"
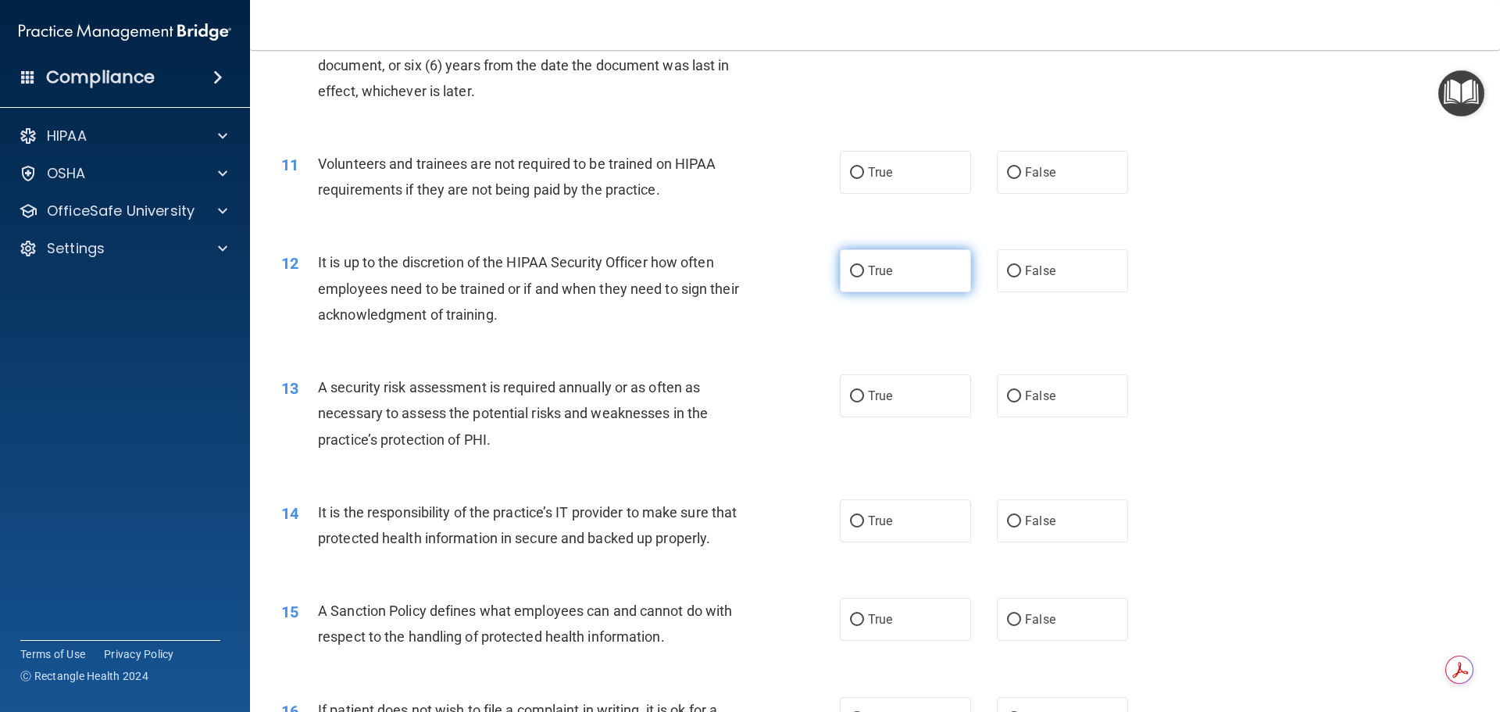
scroll to position [1407, 0]
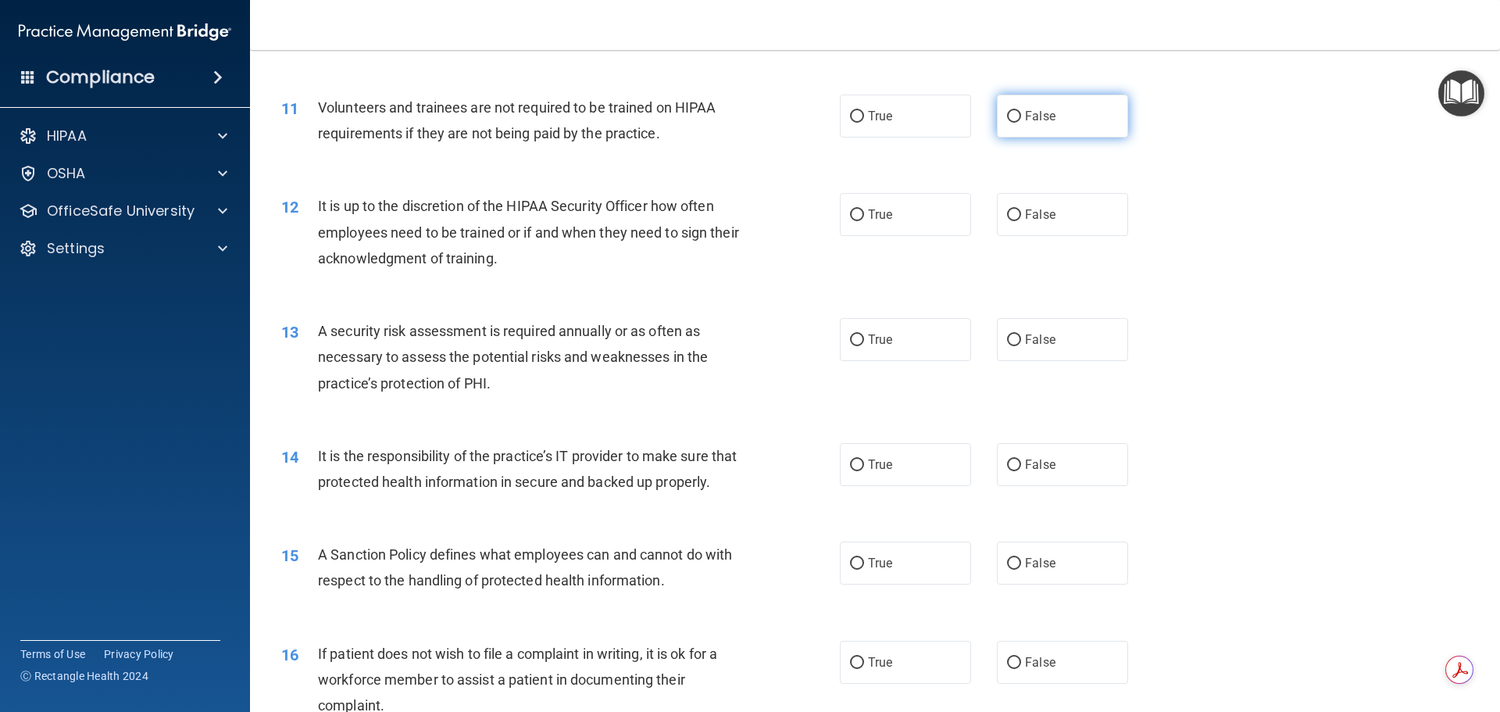
click at [1026, 123] on label "False" at bounding box center [1062, 116] width 131 height 43
click at [1021, 123] on input "False" at bounding box center [1014, 117] width 14 height 12
radio input "true"
click at [1034, 203] on label "False" at bounding box center [1062, 214] width 131 height 43
click at [1021, 209] on input "False" at bounding box center [1014, 215] width 14 height 12
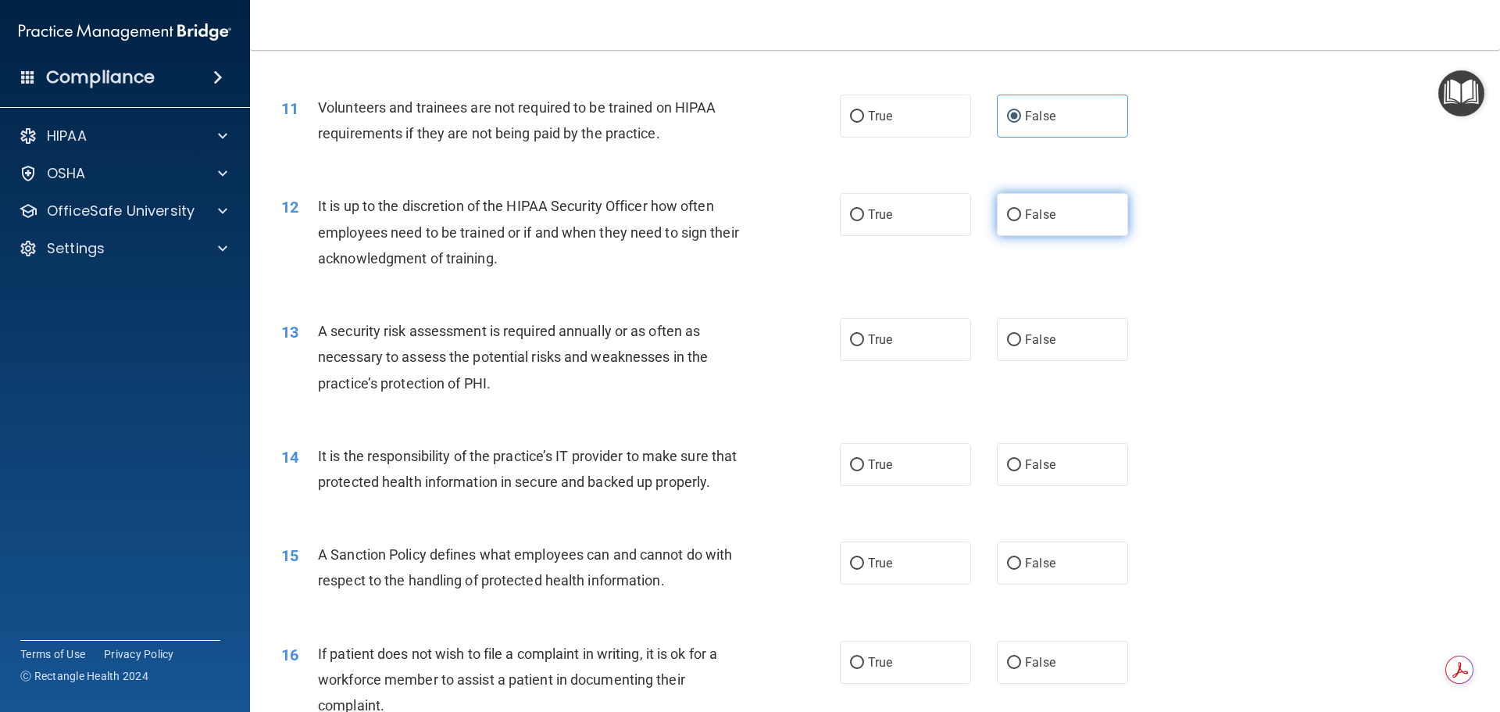
radio input "true"
click at [881, 341] on span "True" at bounding box center [880, 339] width 24 height 15
click at [864, 341] on input "True" at bounding box center [857, 340] width 14 height 12
radio input "true"
click at [1045, 478] on label "False" at bounding box center [1062, 464] width 131 height 43
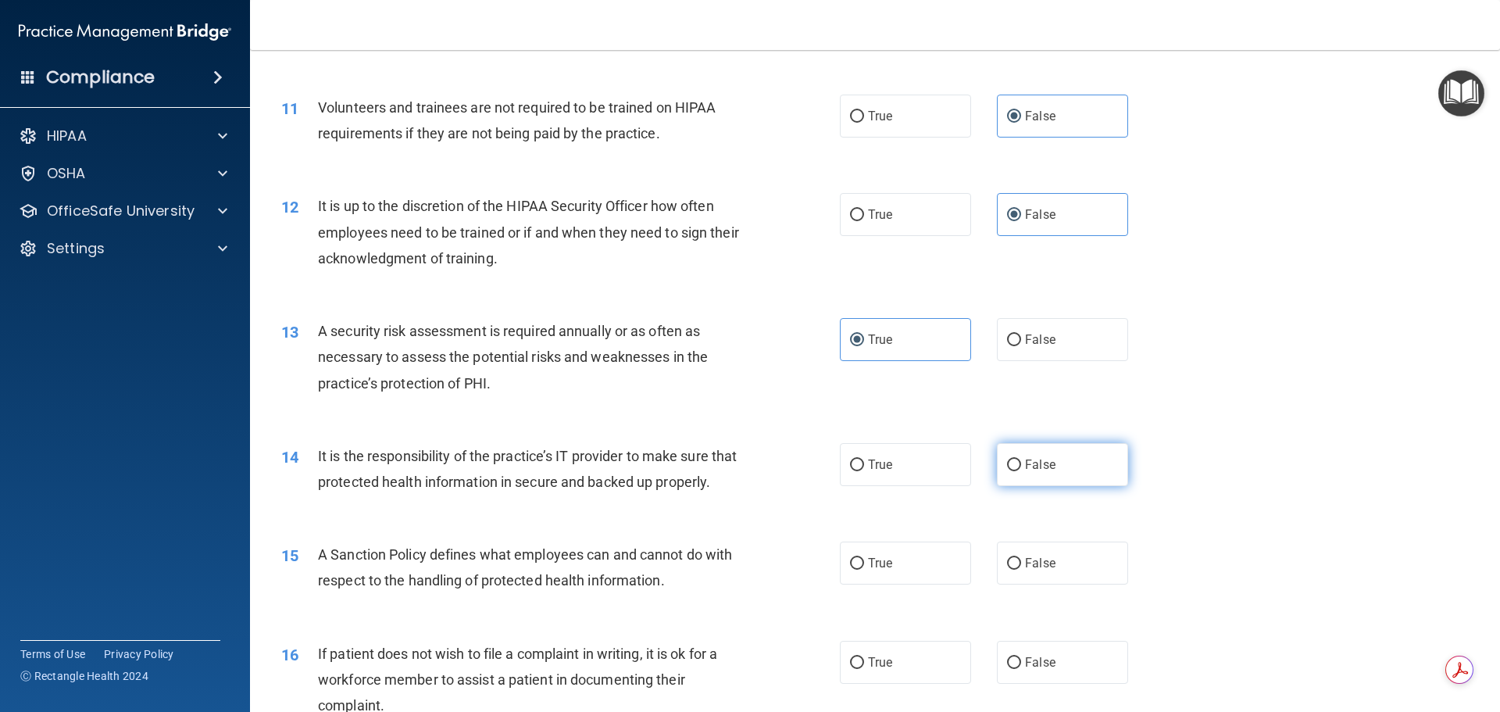
click at [1021, 471] on input "False" at bounding box center [1014, 465] width 14 height 12
radio input "true"
click at [1034, 580] on label "False" at bounding box center [1062, 563] width 131 height 43
click at [1021, 570] on input "False" at bounding box center [1014, 564] width 14 height 12
radio input "true"
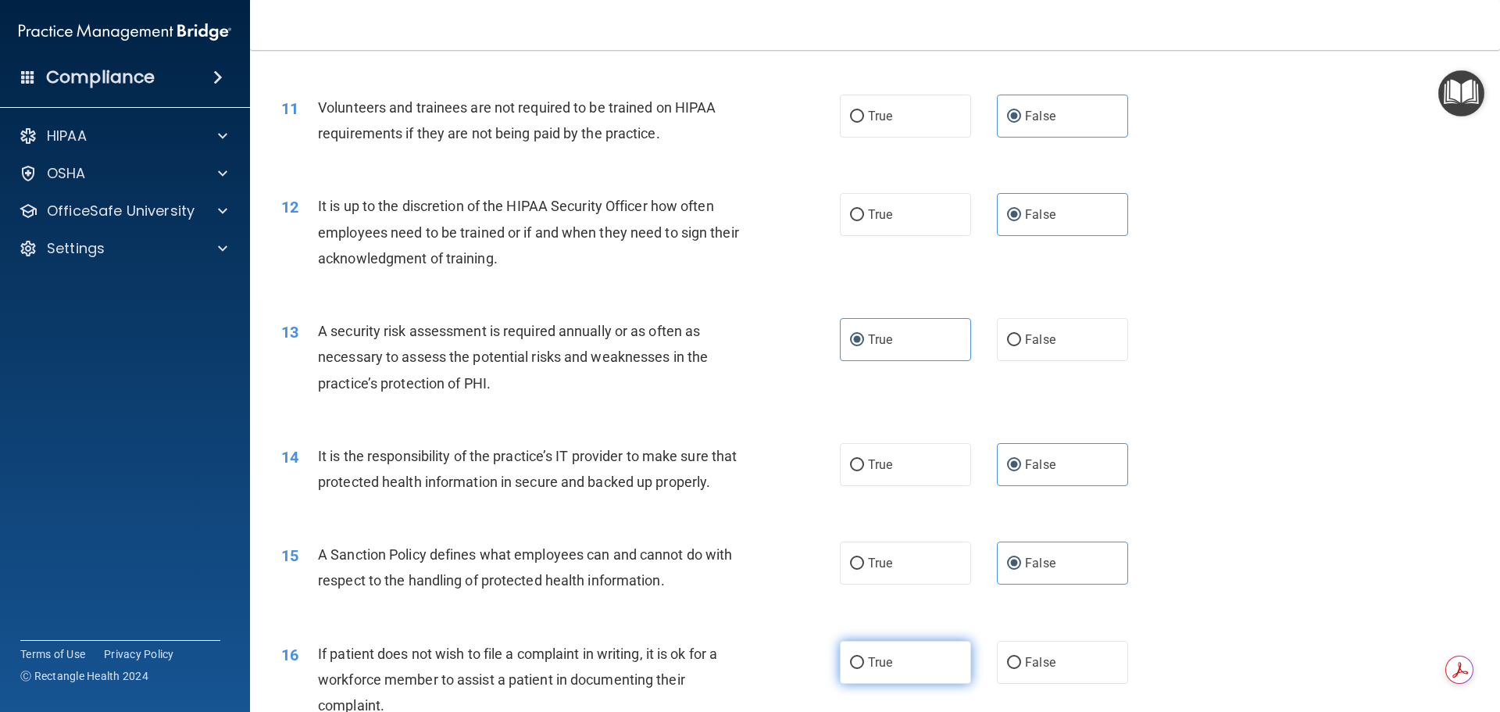
click at [893, 684] on label "True" at bounding box center [905, 662] width 131 height 43
click at [864, 669] on input "True" at bounding box center [857, 663] width 14 height 12
radio input "true"
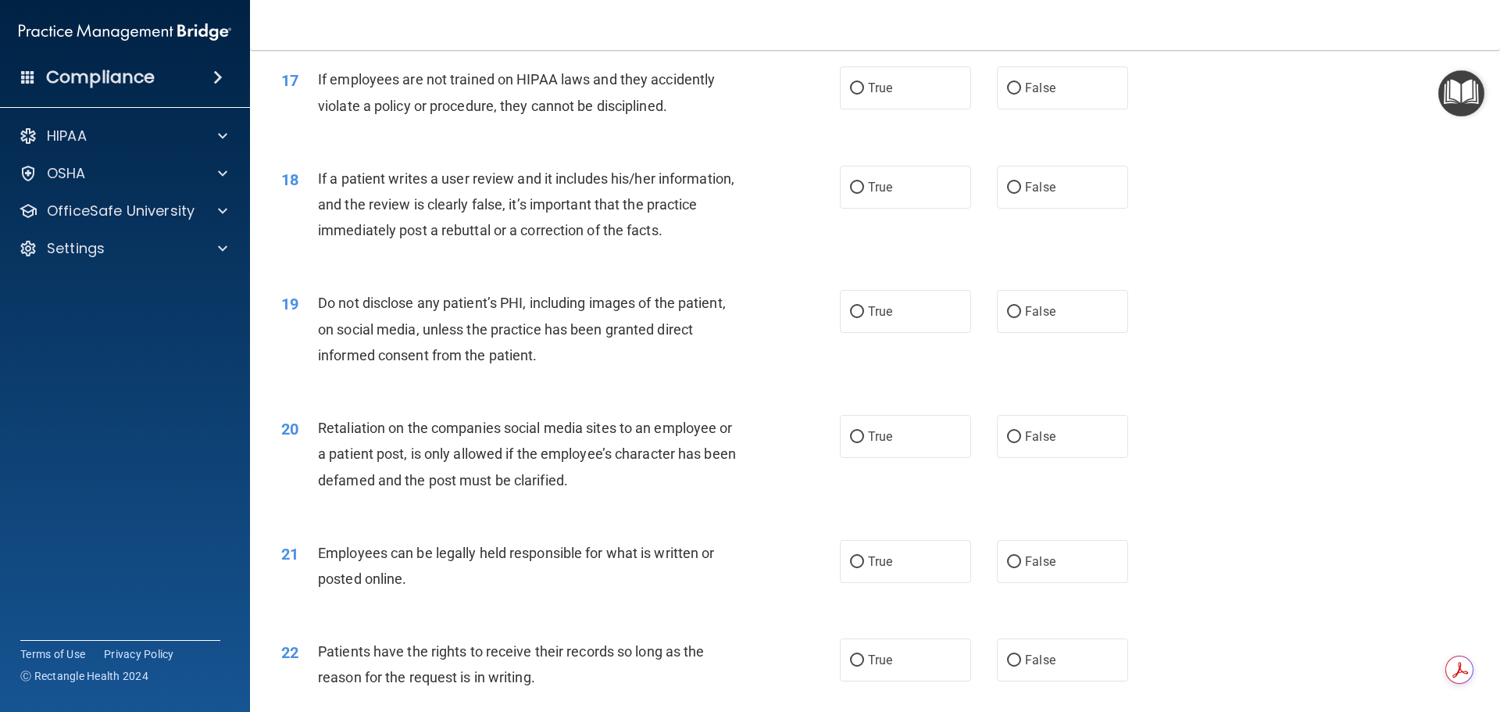
scroll to position [2110, 0]
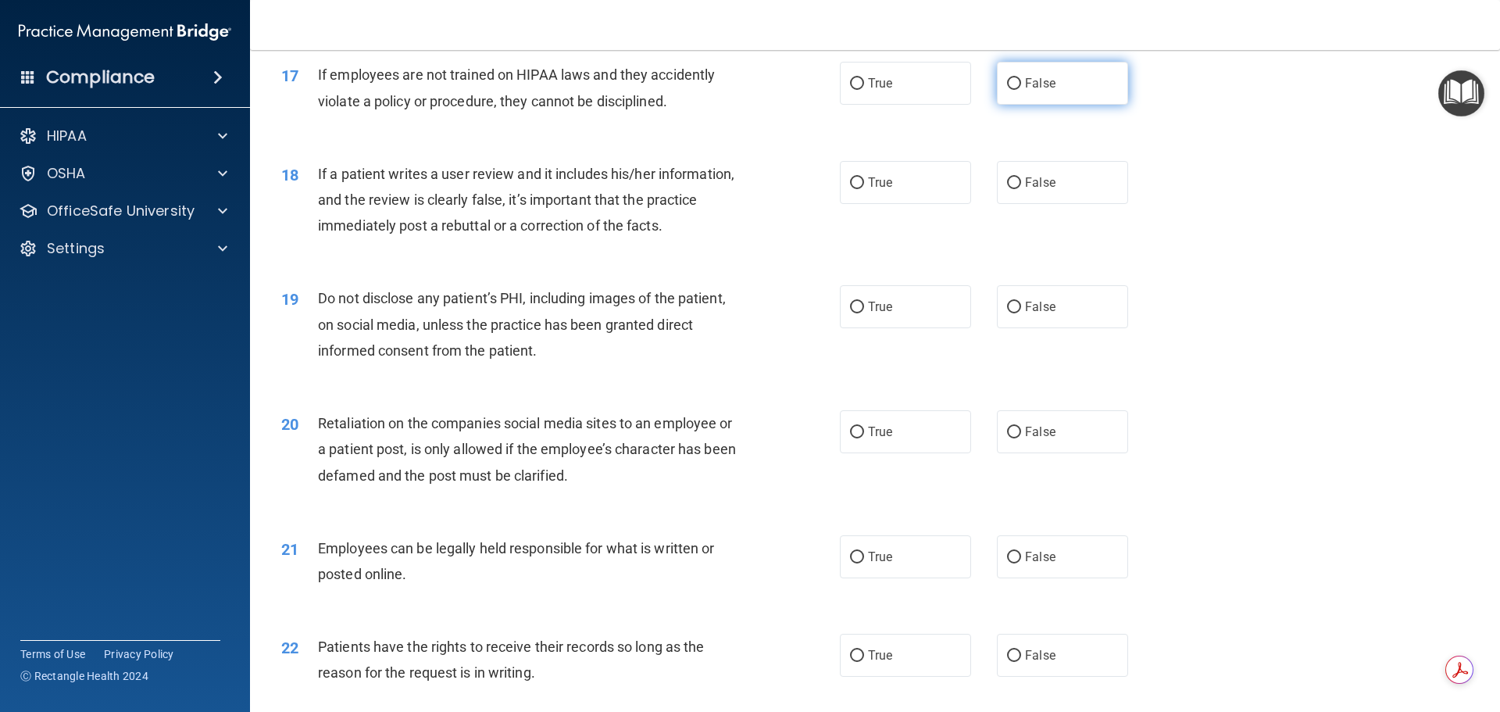
click at [1039, 91] on span "False" at bounding box center [1040, 83] width 30 height 15
click at [1021, 90] on input "False" at bounding box center [1014, 84] width 14 height 12
radio input "true"
click at [1035, 198] on label "False" at bounding box center [1062, 182] width 131 height 43
click at [1021, 189] on input "False" at bounding box center [1014, 183] width 14 height 12
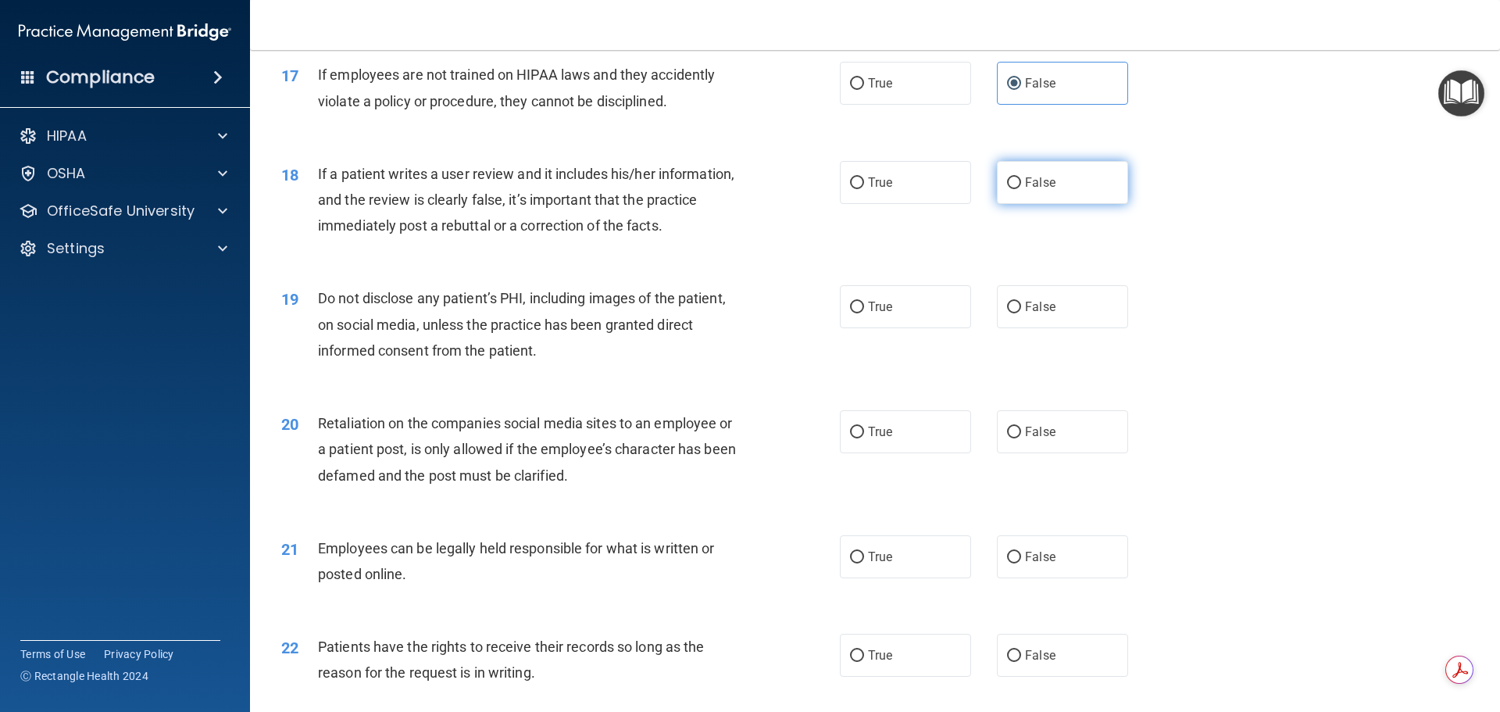
radio input "true"
click at [922, 328] on label "True" at bounding box center [905, 306] width 131 height 43
click at [864, 313] on input "True" at bounding box center [857, 308] width 14 height 12
radio input "true"
click at [1035, 446] on label "False" at bounding box center [1062, 431] width 131 height 43
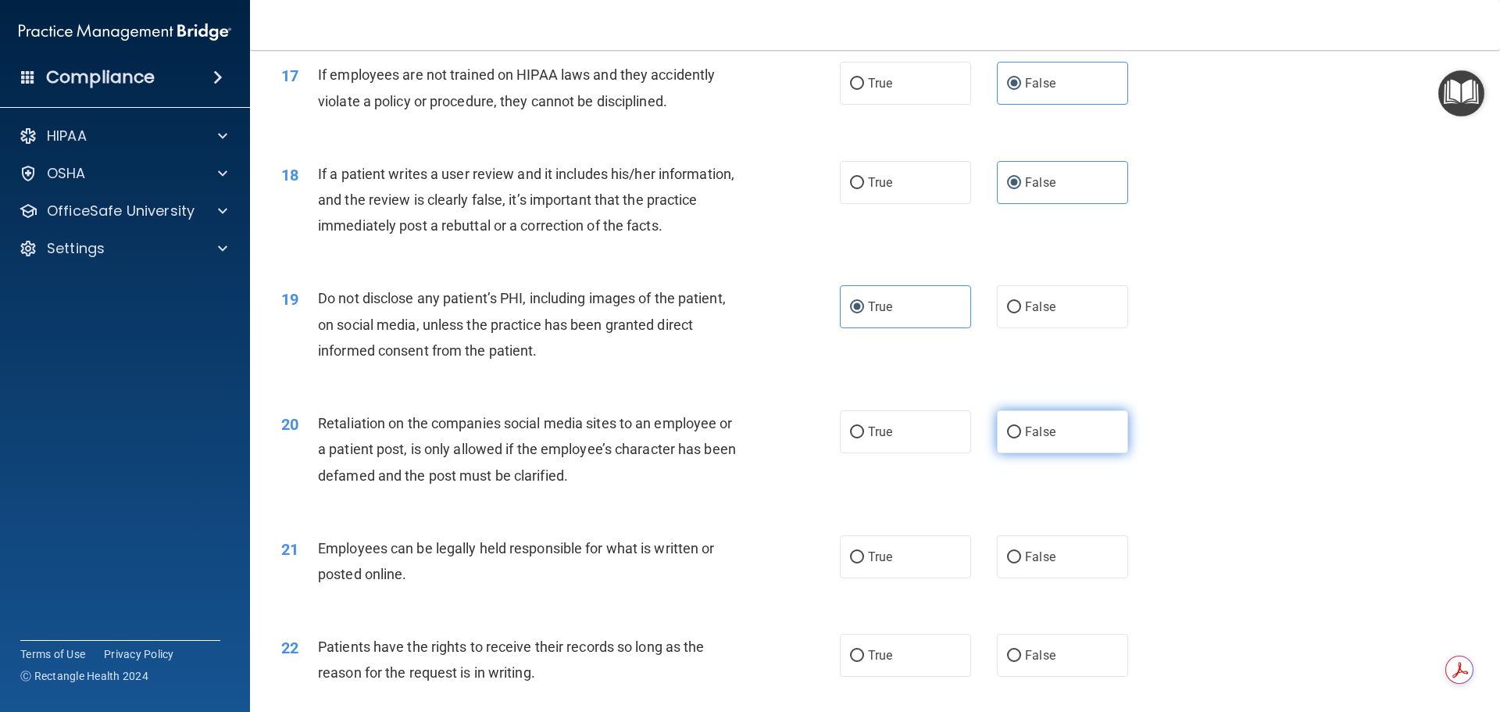
click at [1021, 438] on input "False" at bounding box center [1014, 433] width 14 height 12
radio input "true"
click at [891, 578] on label "True" at bounding box center [905, 556] width 131 height 43
click at [864, 563] on input "True" at bounding box center [857, 558] width 14 height 12
radio input "true"
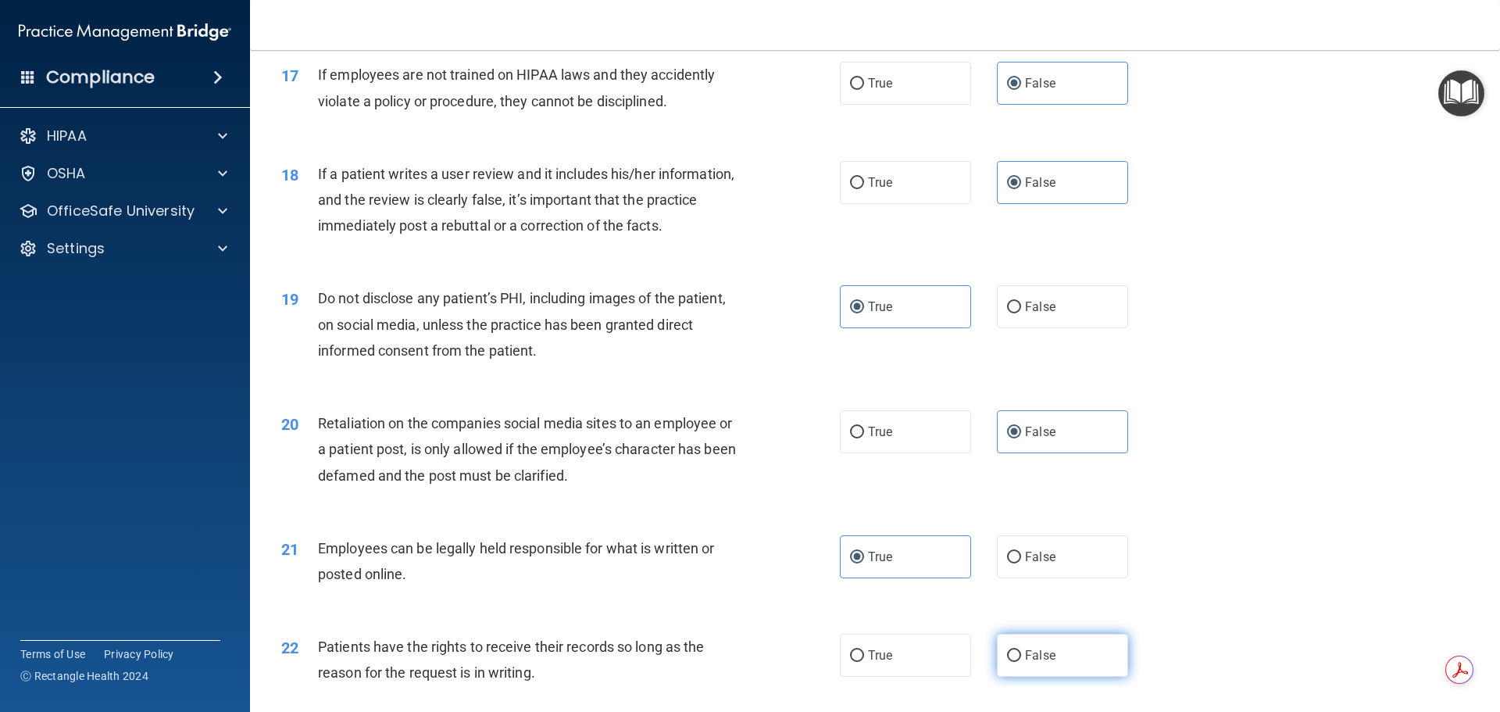
click at [1044, 663] on span "False" at bounding box center [1040, 655] width 30 height 15
click at [1021, 662] on input "False" at bounding box center [1014, 656] width 14 height 12
radio input "true"
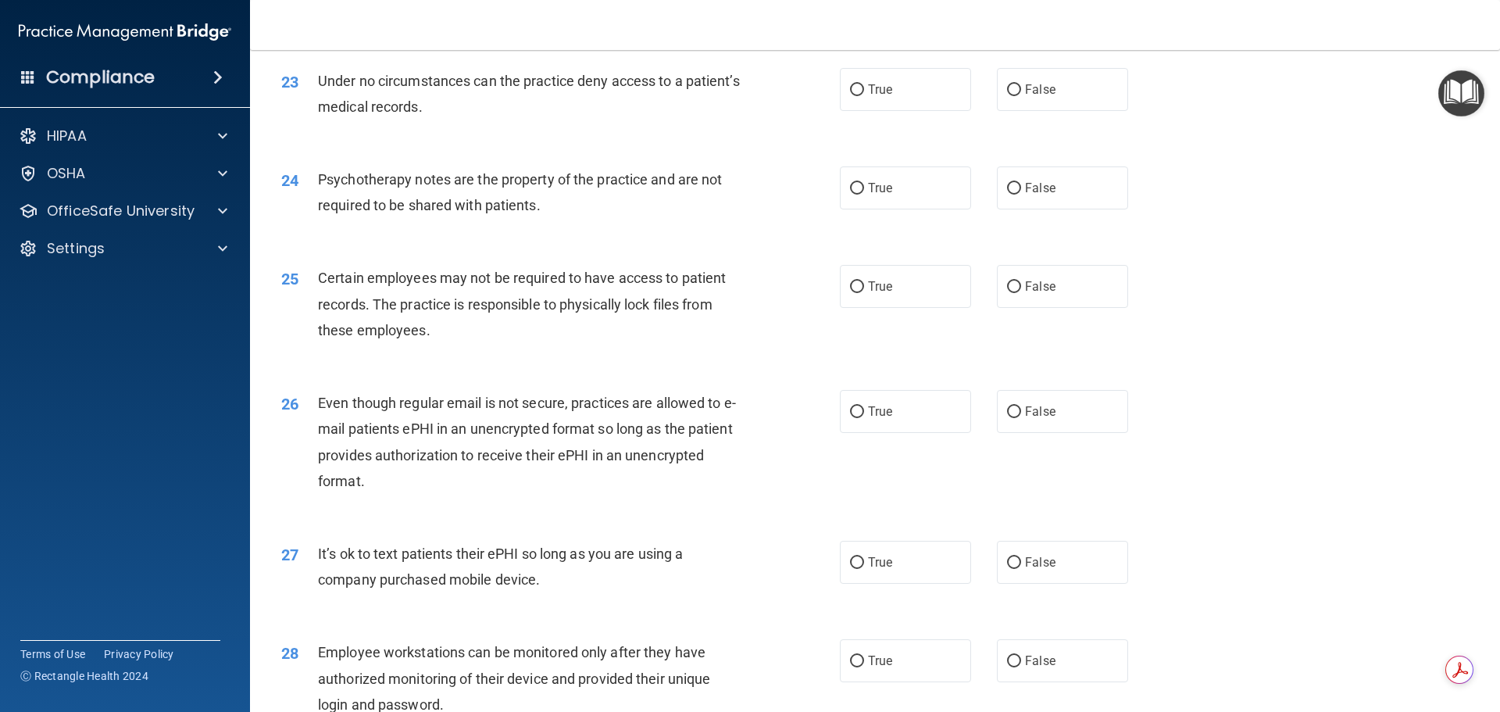
scroll to position [2813, 0]
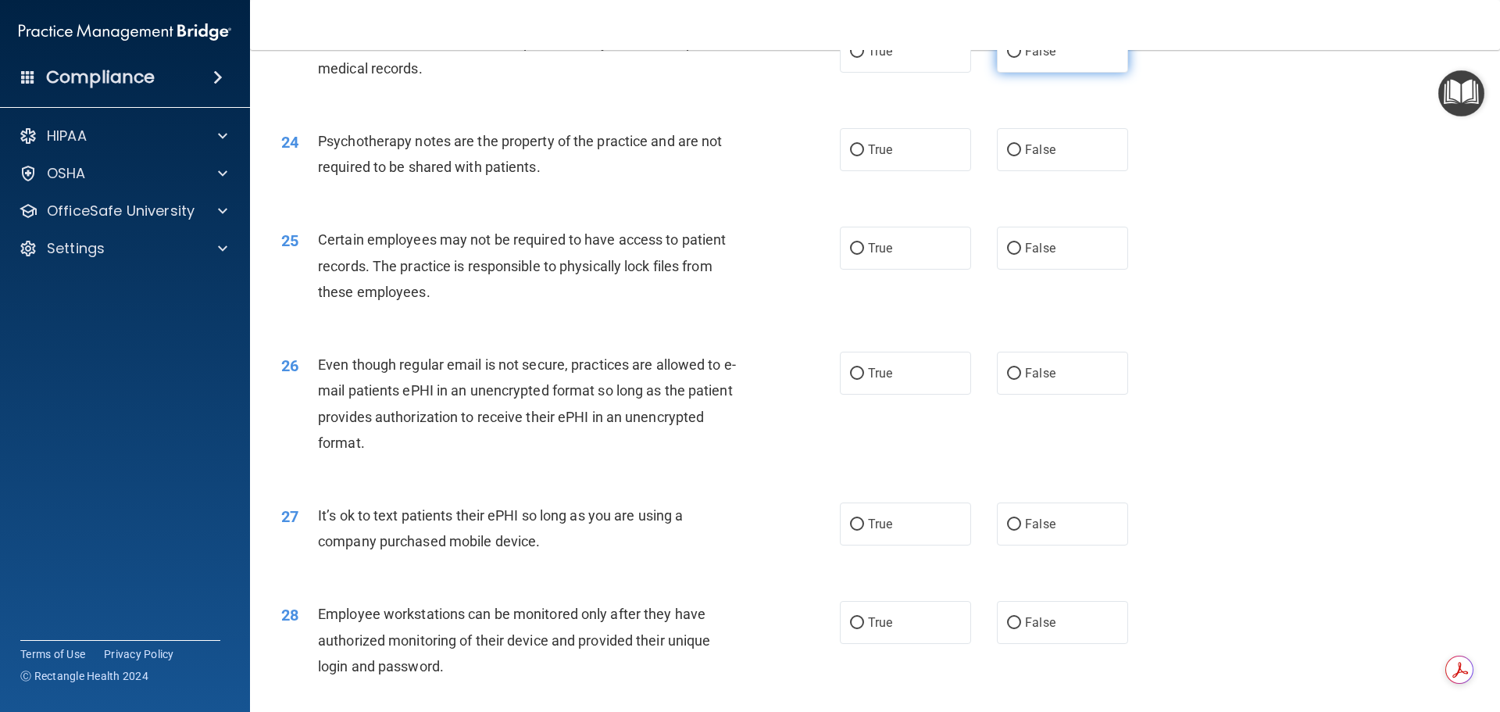
click at [1035, 73] on label "False" at bounding box center [1062, 51] width 131 height 43
click at [1021, 58] on input "False" at bounding box center [1014, 52] width 14 height 12
radio input "true"
click at [914, 171] on label "True" at bounding box center [905, 149] width 131 height 43
click at [864, 156] on input "True" at bounding box center [857, 151] width 14 height 12
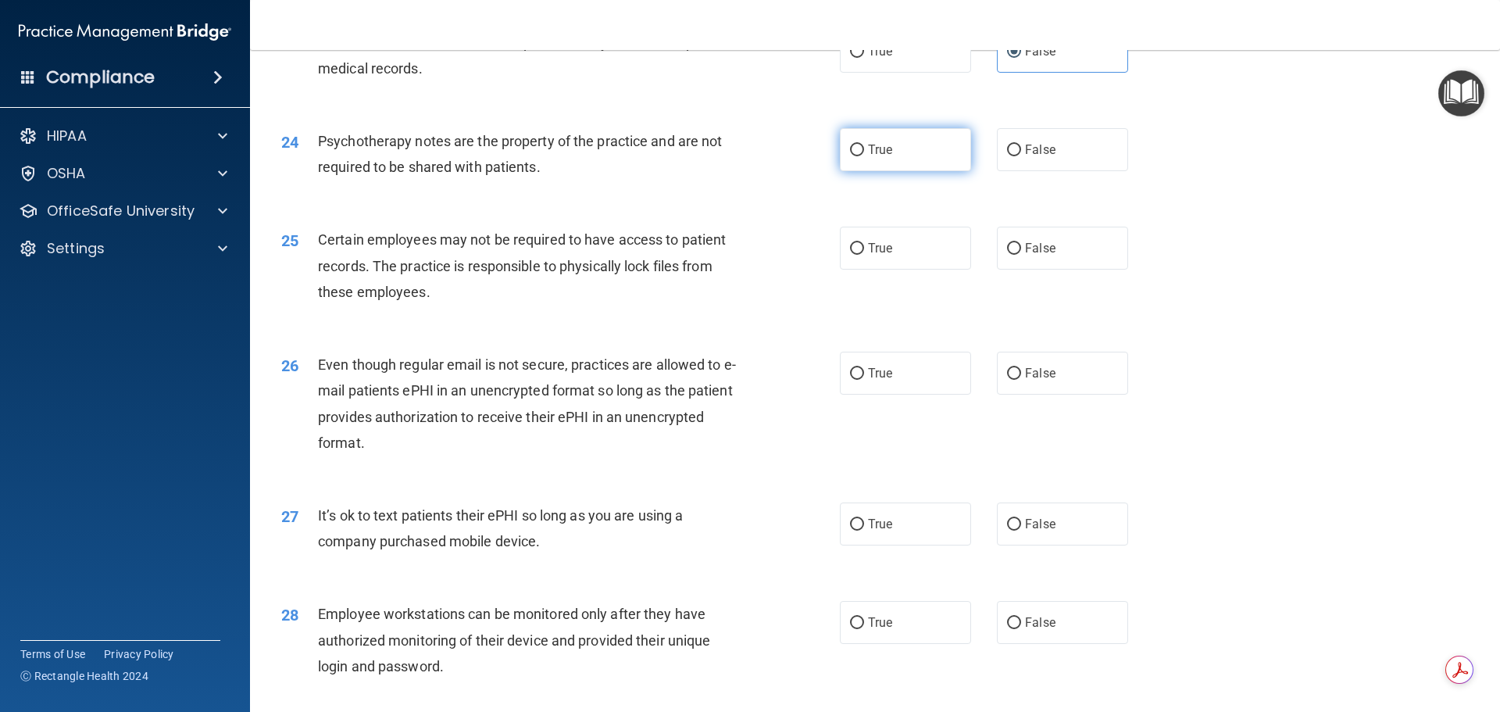
radio input "true"
click at [907, 270] on label "True" at bounding box center [905, 248] width 131 height 43
click at [864, 255] on input "True" at bounding box center [857, 249] width 14 height 12
radio input "true"
click at [886, 381] on span "True" at bounding box center [880, 373] width 24 height 15
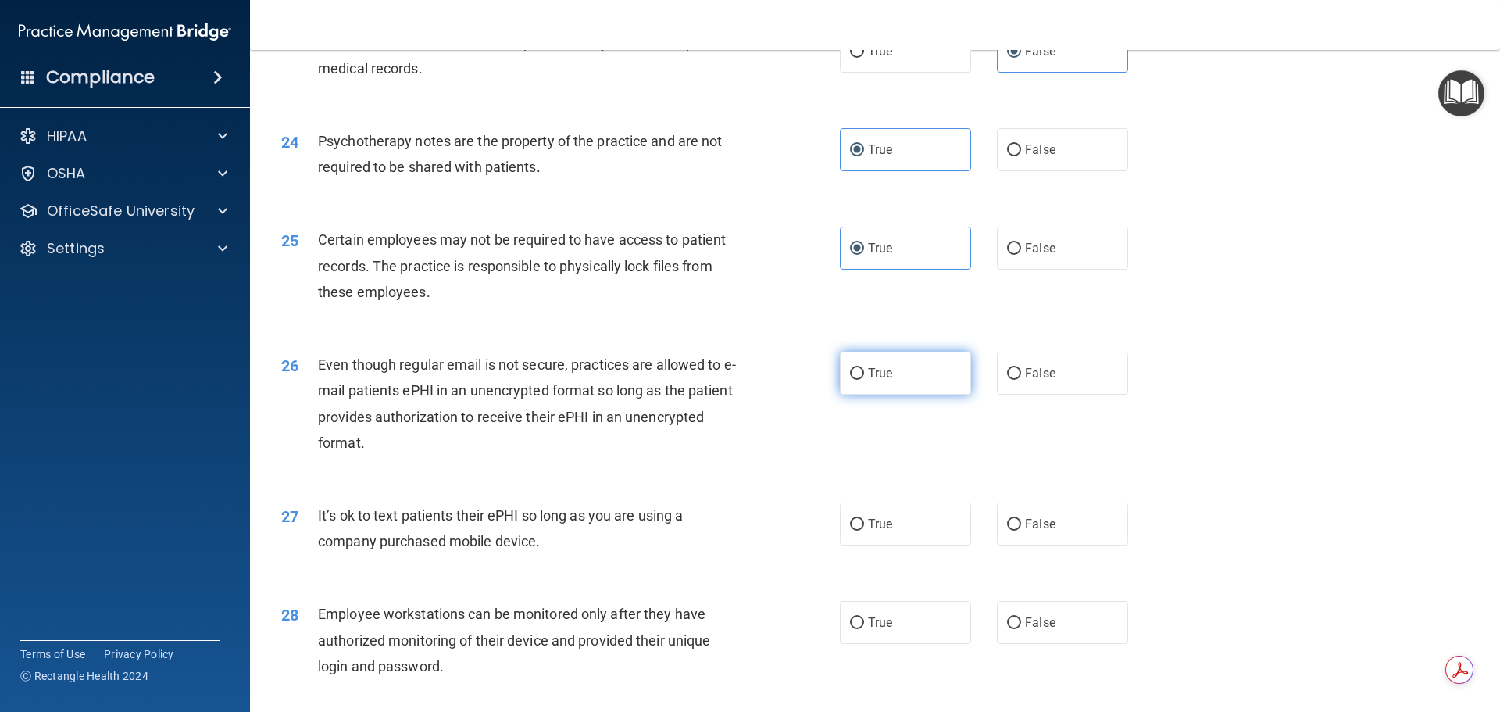
click at [864, 380] on input "True" at bounding box center [857, 374] width 14 height 12
radio input "true"
click at [1064, 545] on label "False" at bounding box center [1062, 523] width 131 height 43
click at [1021, 531] on input "False" at bounding box center [1014, 525] width 14 height 12
radio input "true"
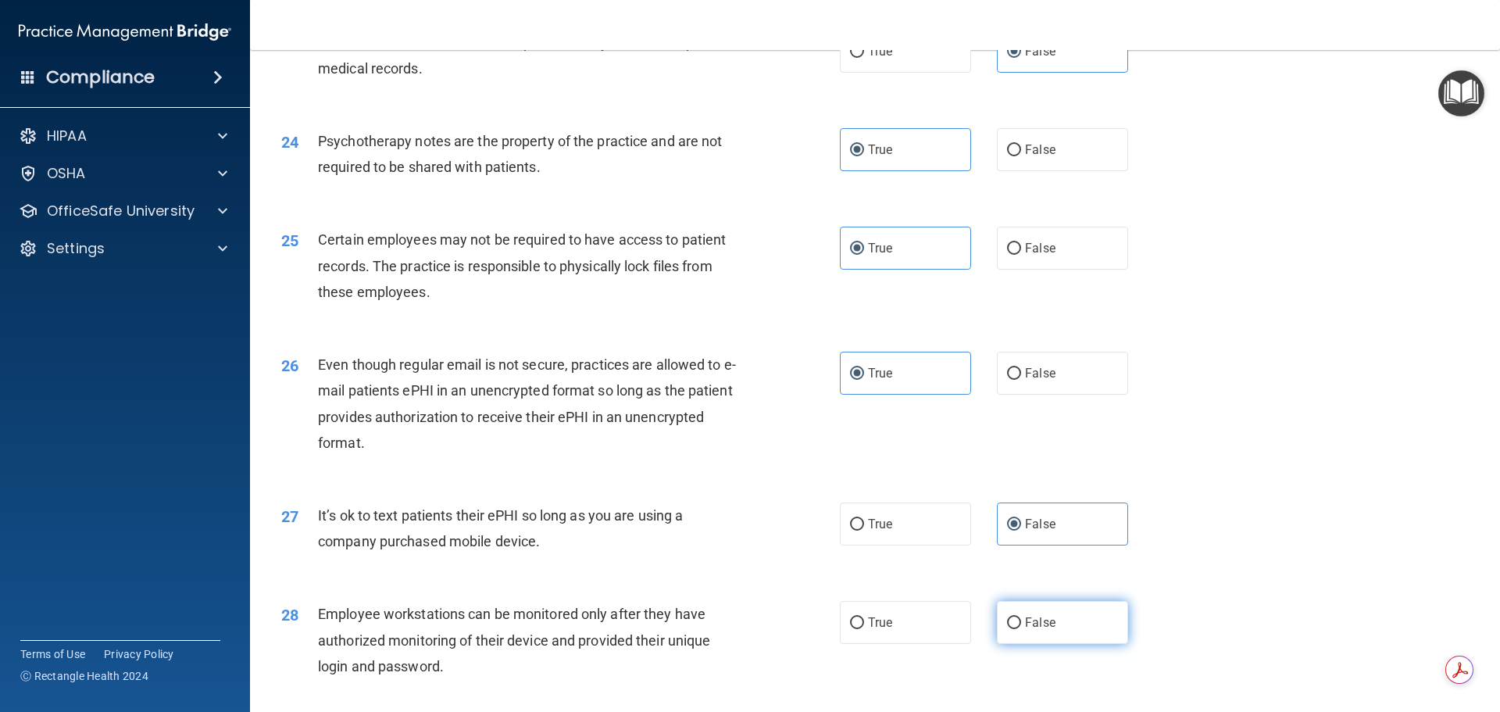
click at [1035, 630] on span "False" at bounding box center [1040, 622] width 30 height 15
click at [1021, 629] on input "False" at bounding box center [1014, 623] width 14 height 12
radio input "true"
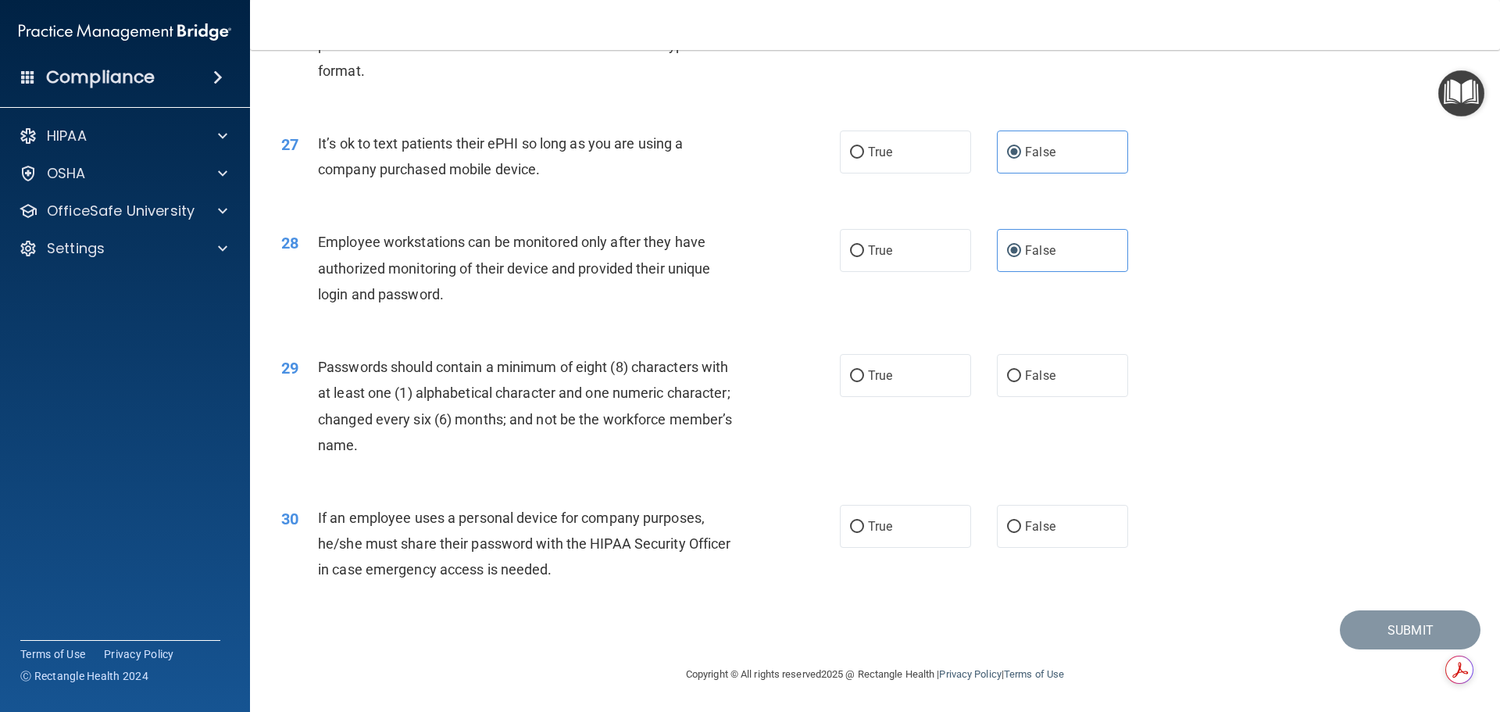
scroll to position [3204, 0]
click at [891, 389] on label "True" at bounding box center [905, 375] width 131 height 43
click at [864, 382] on input "True" at bounding box center [857, 376] width 14 height 12
radio input "true"
click at [1026, 534] on span "False" at bounding box center [1040, 526] width 30 height 15
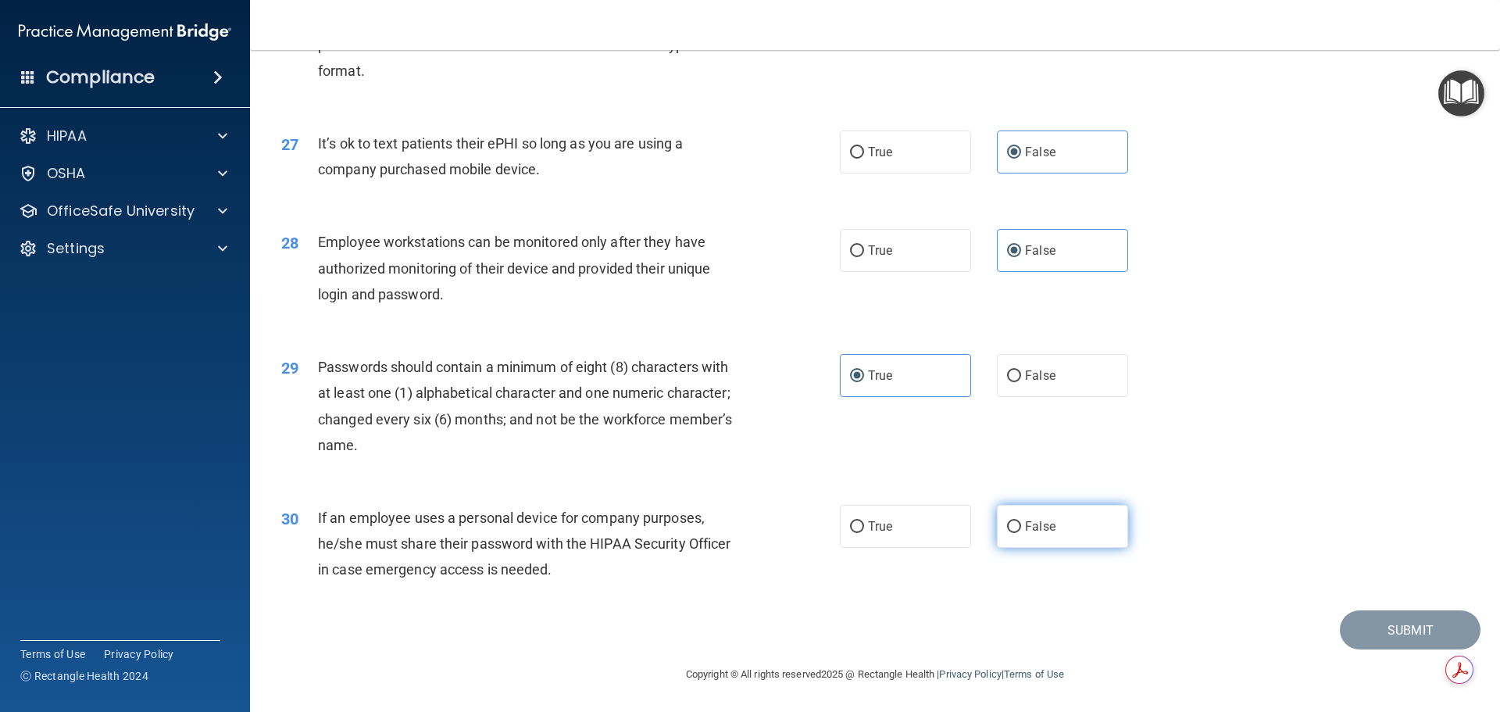
click at [1021, 533] on input "False" at bounding box center [1014, 527] width 14 height 12
radio input "true"
click at [1379, 642] on button "Submit" at bounding box center [1410, 630] width 141 height 40
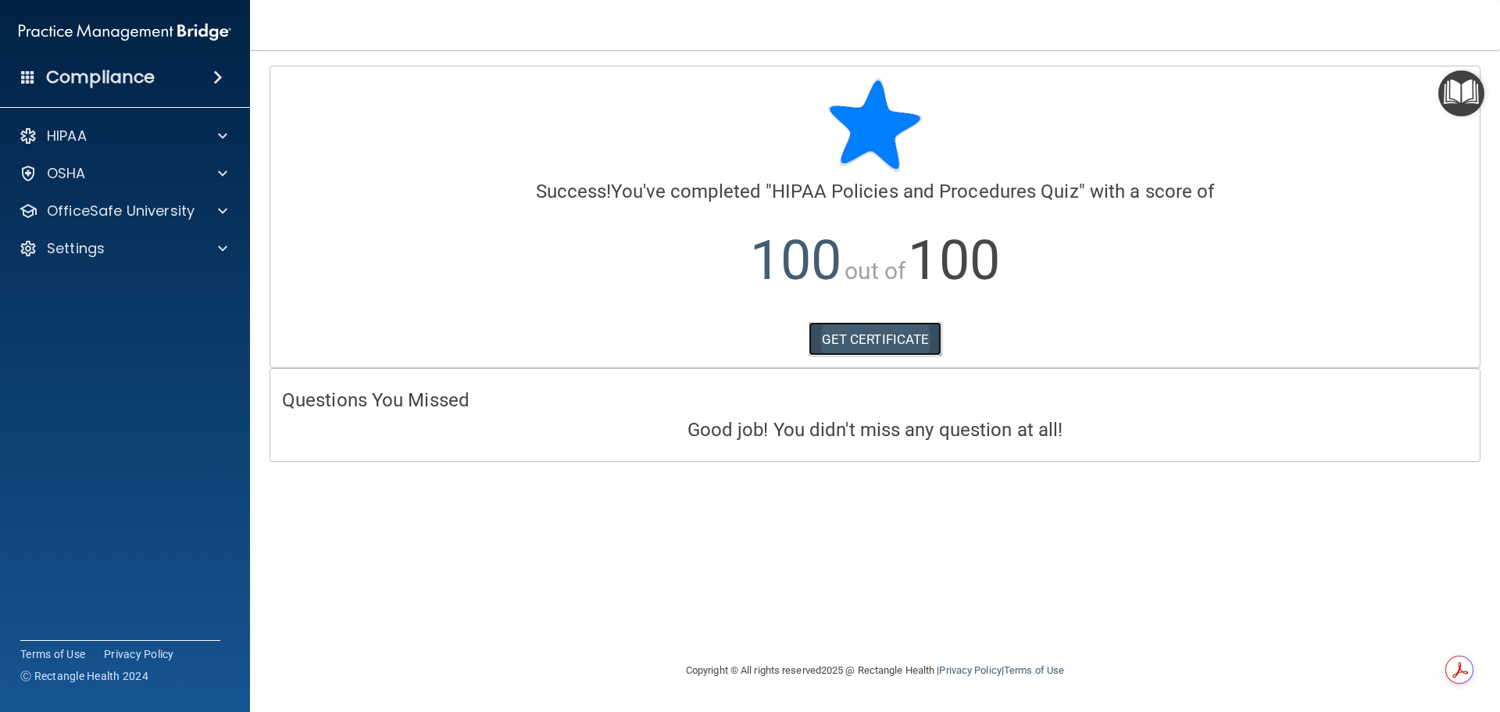
click at [879, 345] on link "GET CERTIFICATE" at bounding box center [876, 339] width 134 height 34
click at [222, 212] on span at bounding box center [222, 211] width 9 height 19
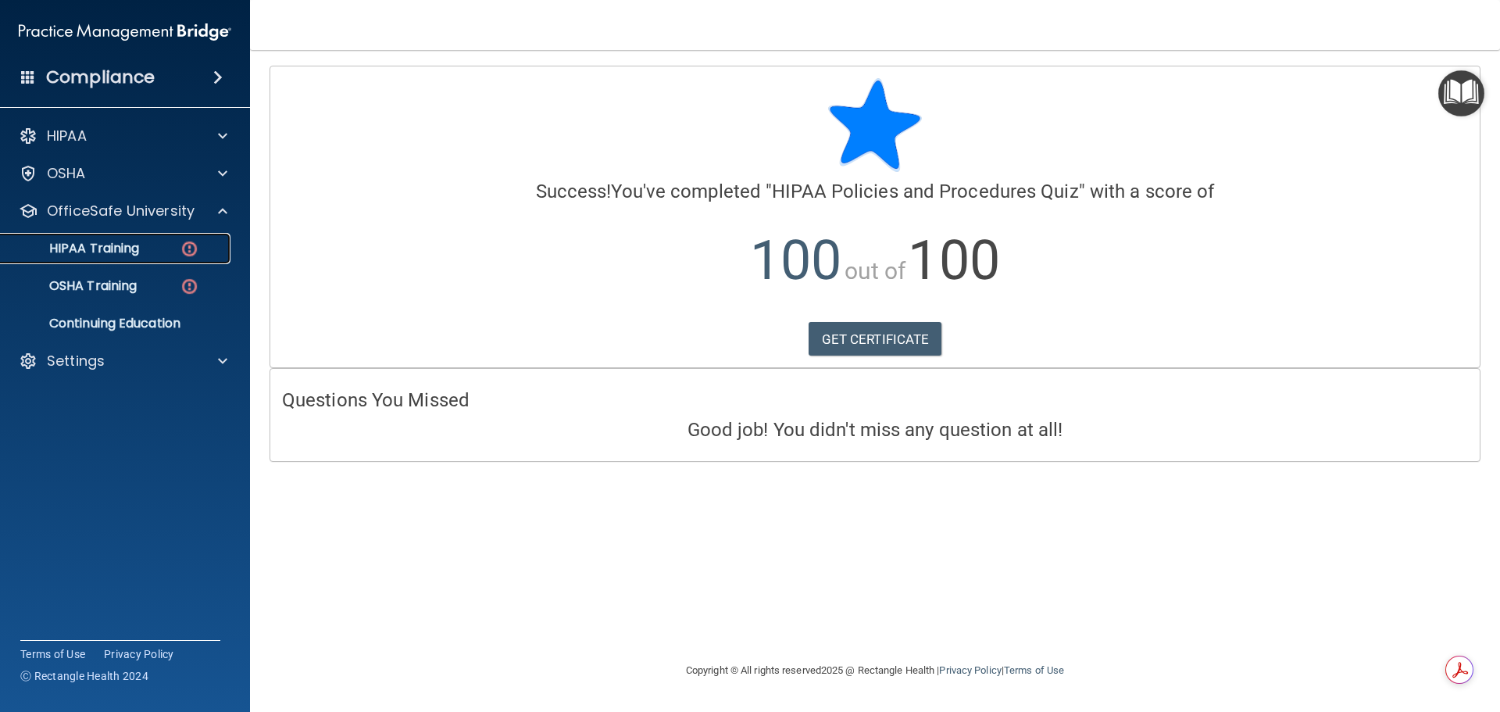
click at [111, 252] on p "HIPAA Training" at bounding box center [74, 249] width 129 height 16
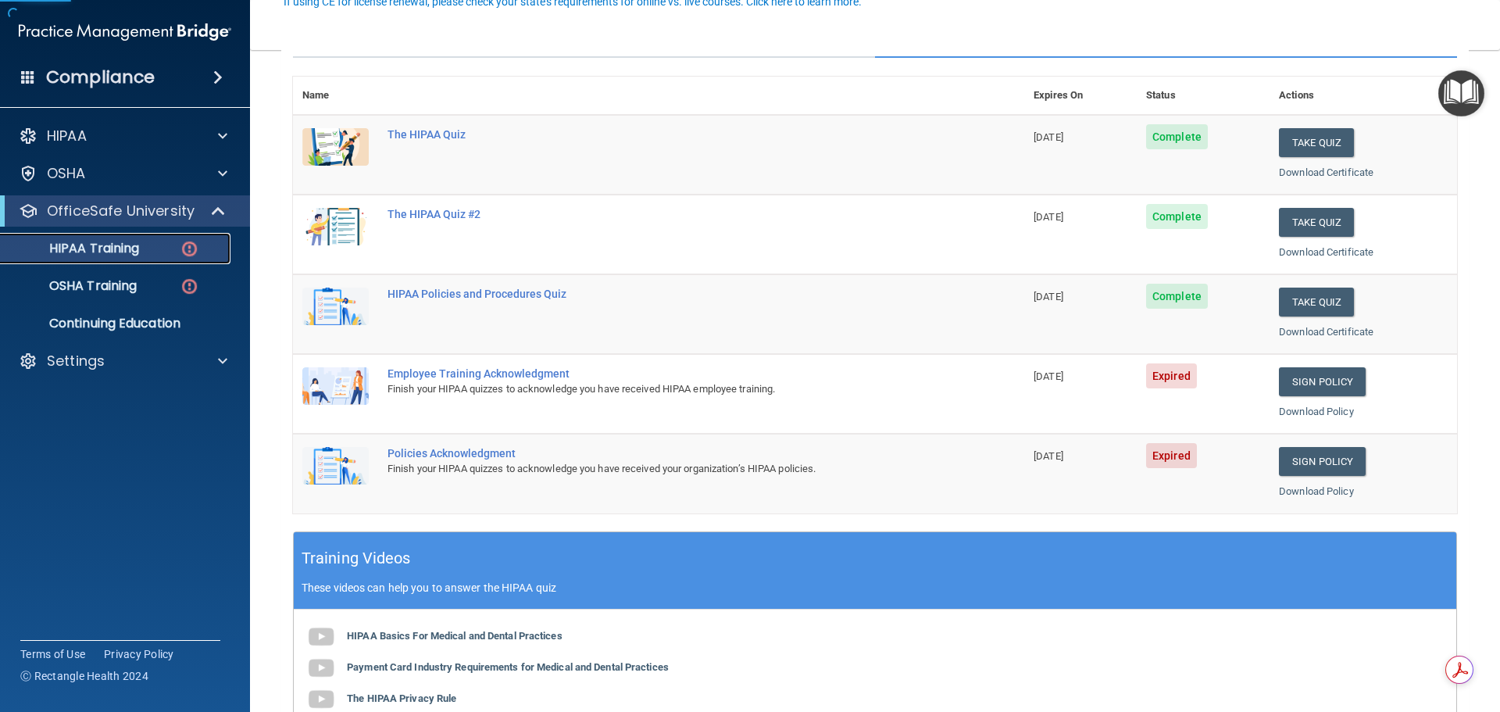
scroll to position [234, 0]
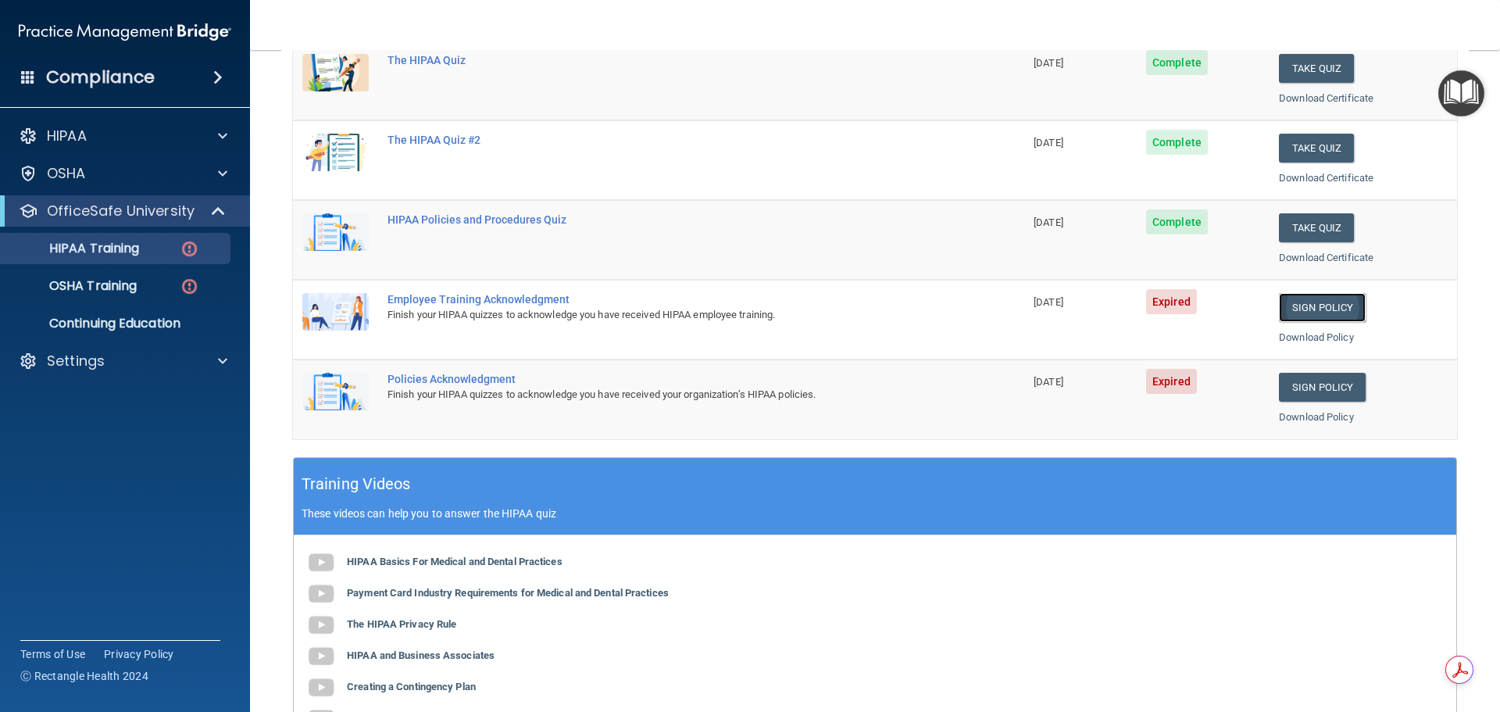
click at [1307, 308] on link "Sign Policy" at bounding box center [1322, 307] width 87 height 29
click at [1331, 394] on link "Sign Policy" at bounding box center [1322, 387] width 87 height 29
click at [127, 287] on p "OSHA Training" at bounding box center [73, 286] width 127 height 16
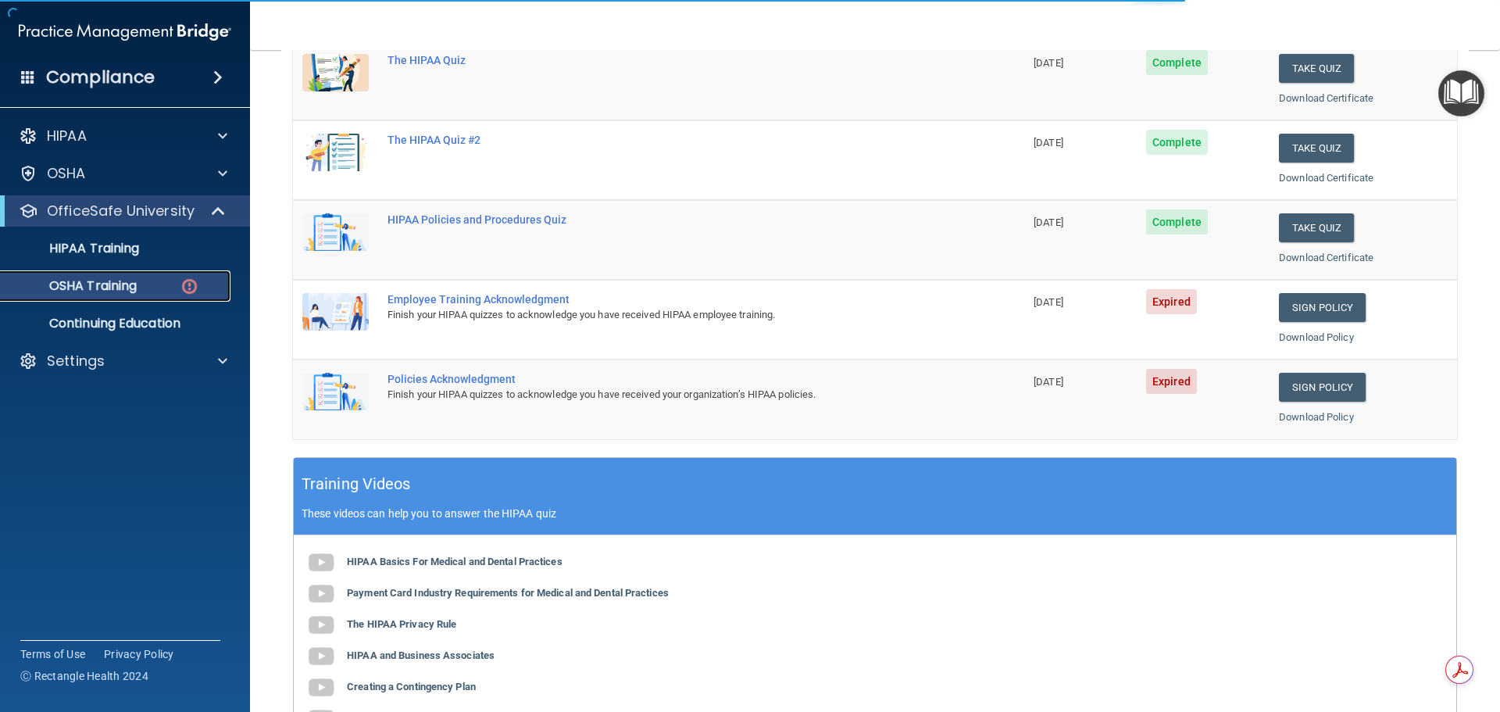
scroll to position [7, 0]
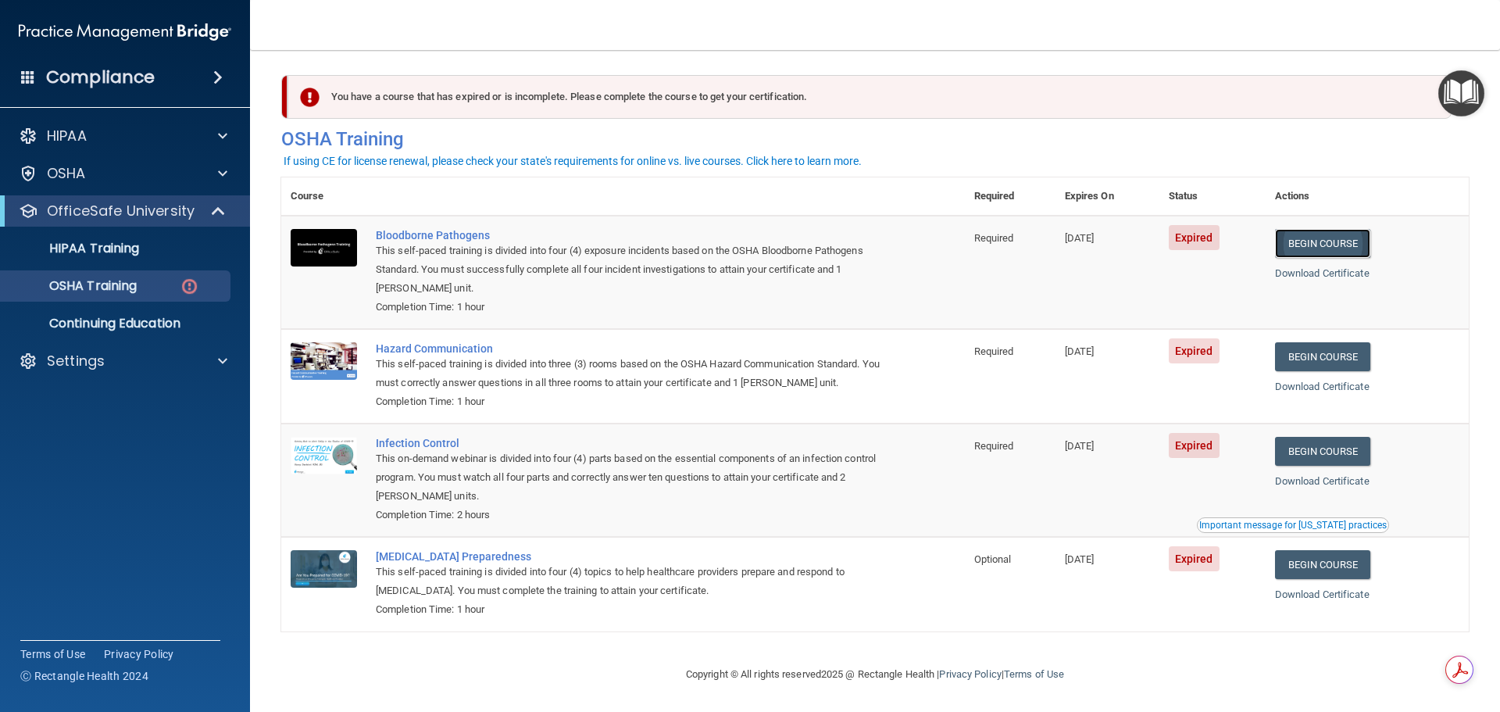
click at [1326, 241] on link "Begin Course" at bounding box center [1322, 243] width 95 height 29
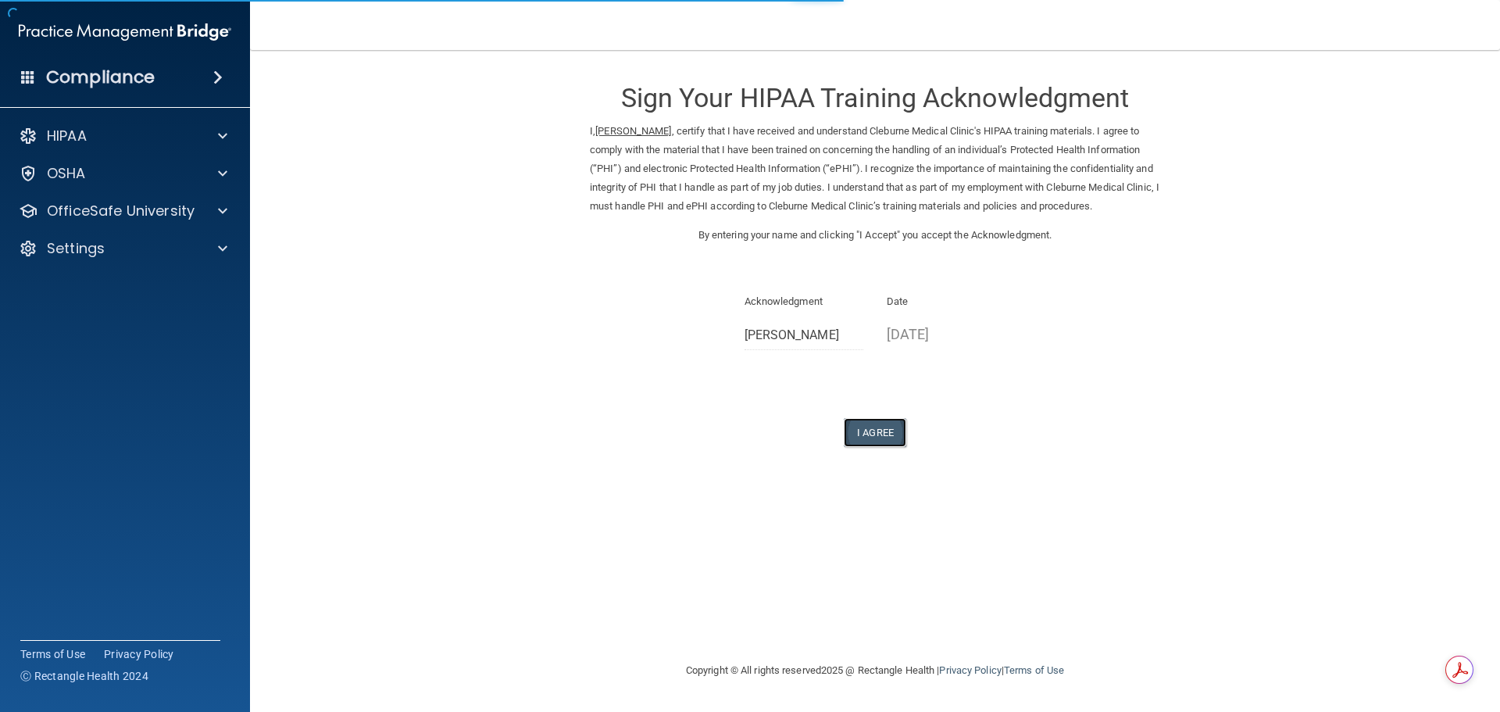
click at [893, 431] on button "I Agree" at bounding box center [875, 432] width 63 height 29
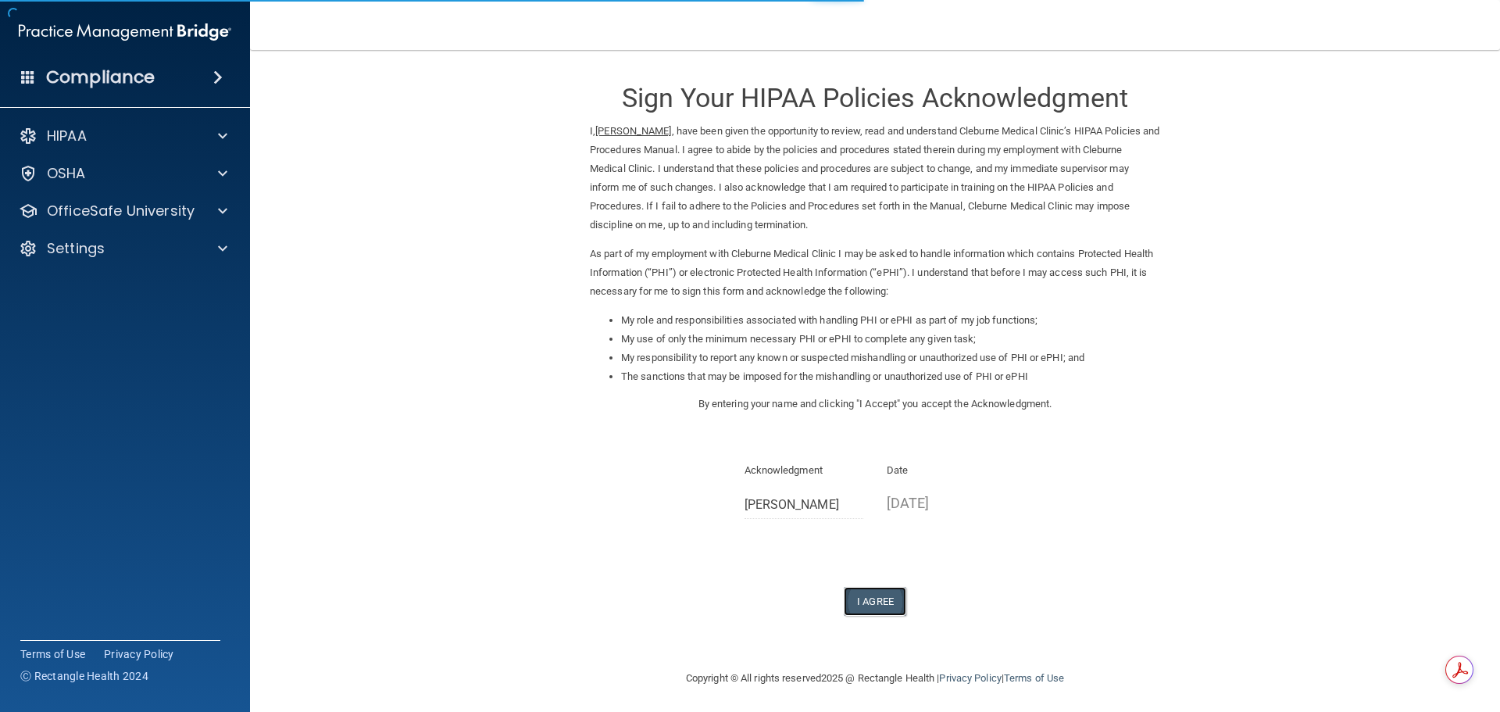
click at [881, 602] on button "I Agree" at bounding box center [875, 601] width 63 height 29
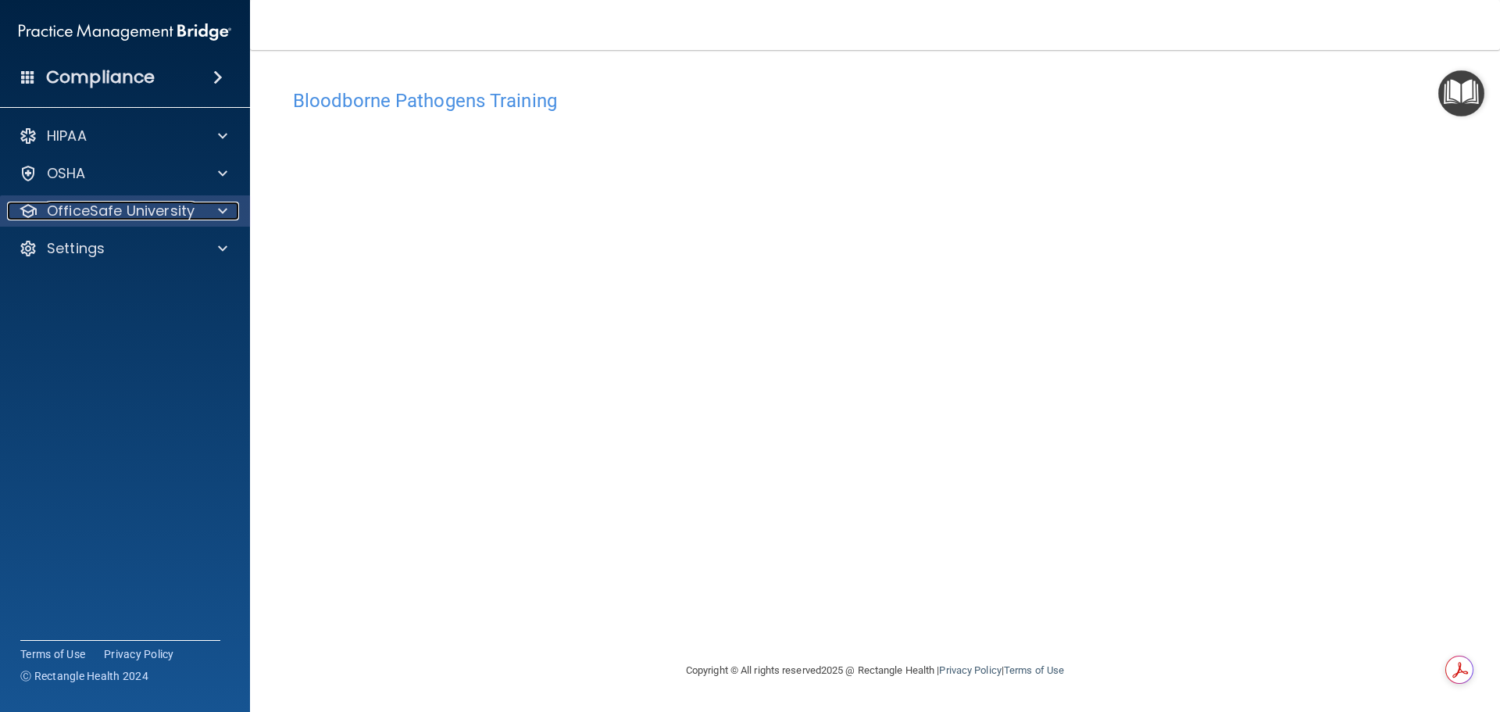
click at [220, 209] on span at bounding box center [222, 211] width 9 height 19
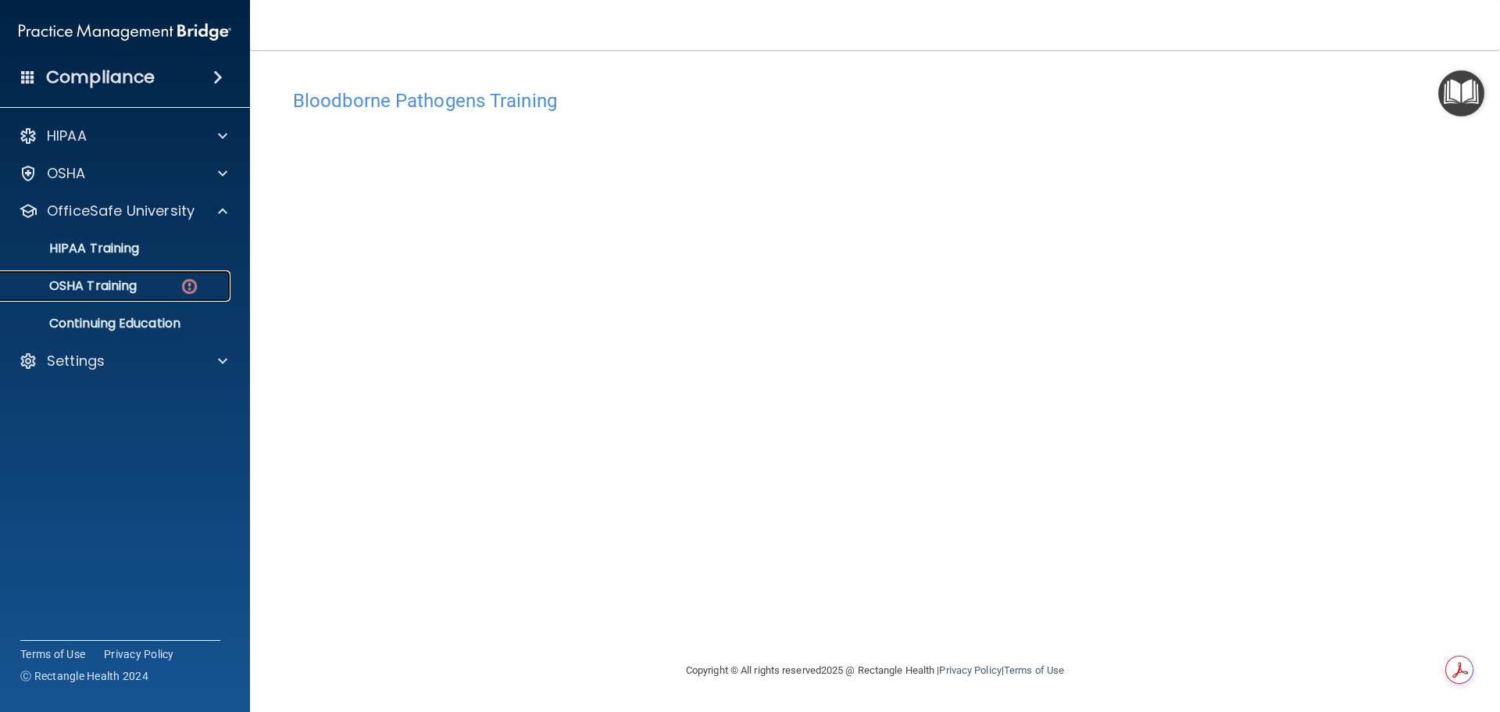
click at [105, 288] on p "OSHA Training" at bounding box center [73, 286] width 127 height 16
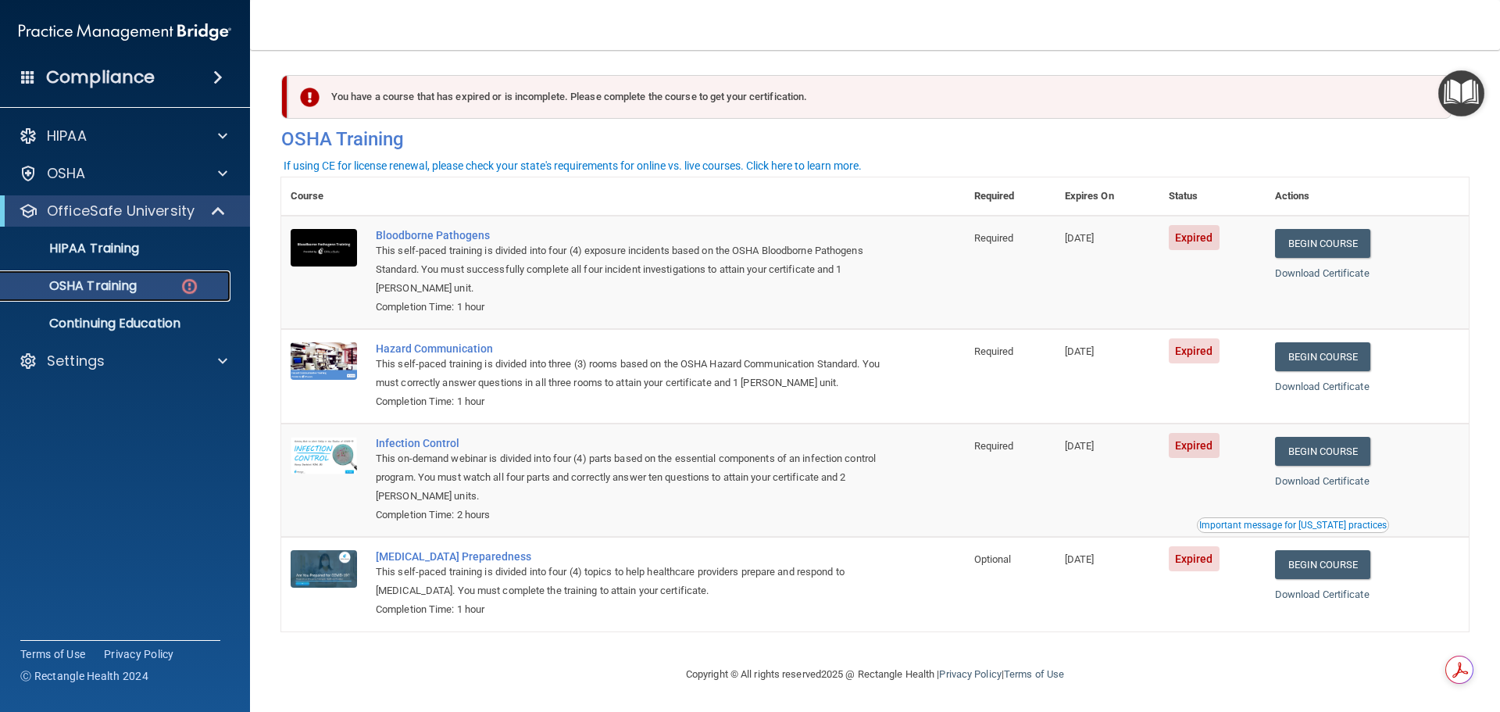
scroll to position [7, 0]
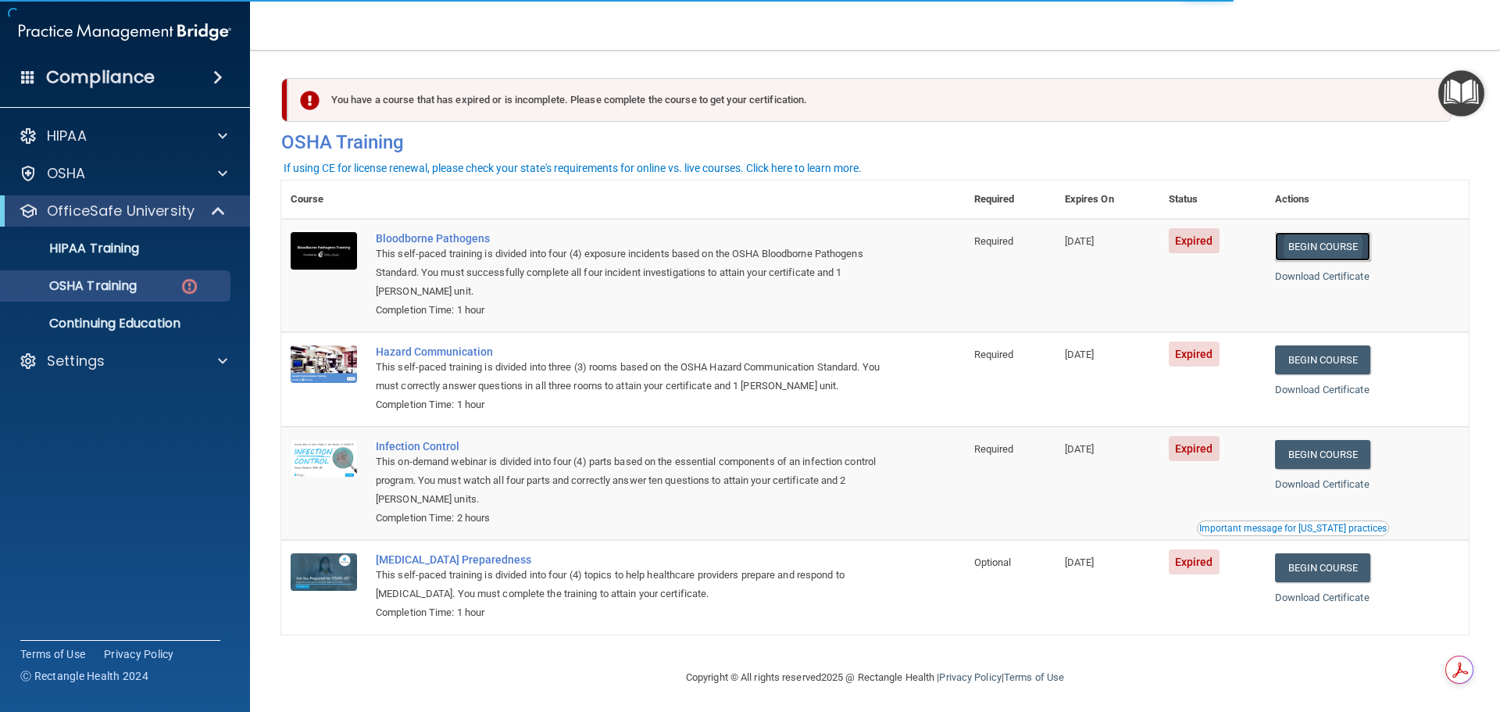
click at [1319, 247] on link "Begin Course" at bounding box center [1322, 246] width 95 height 29
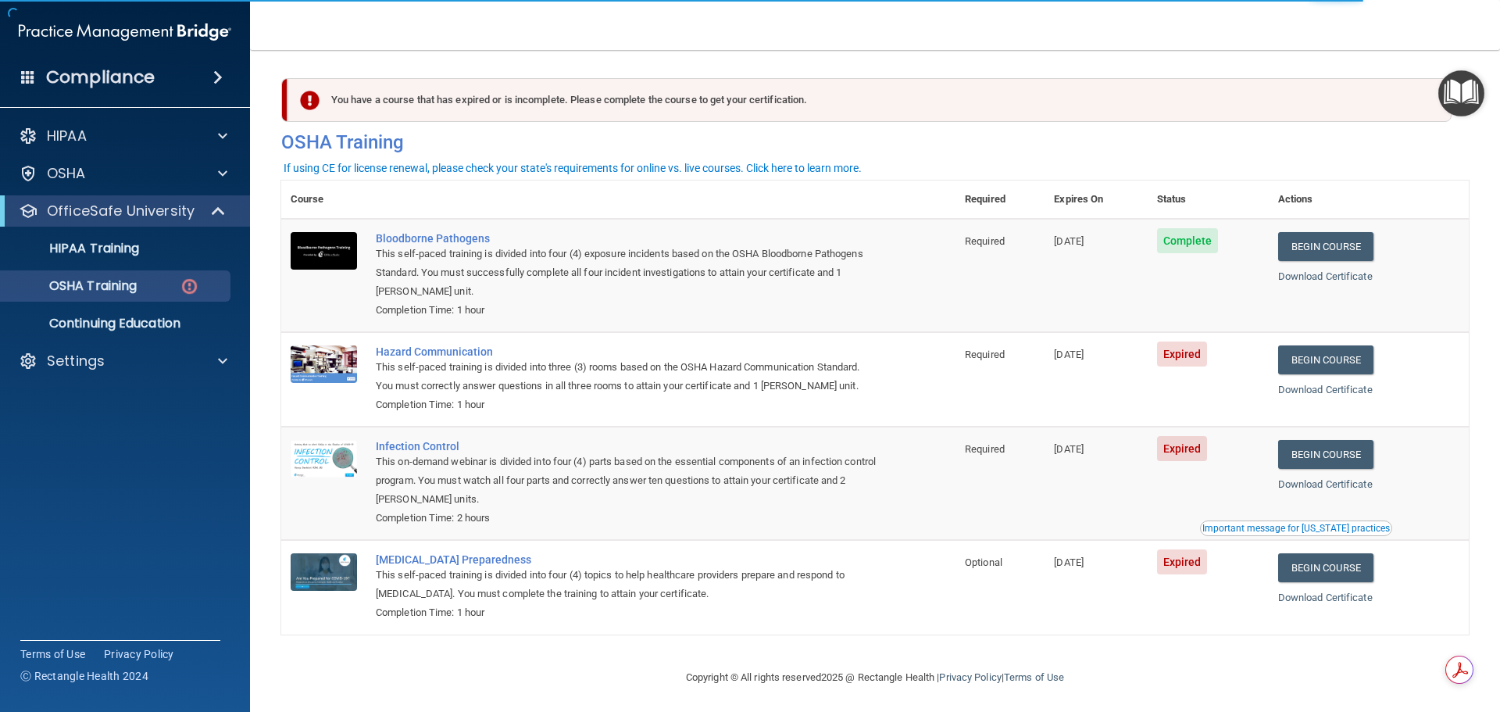
scroll to position [7, 0]
